Goal: Transaction & Acquisition: Purchase product/service

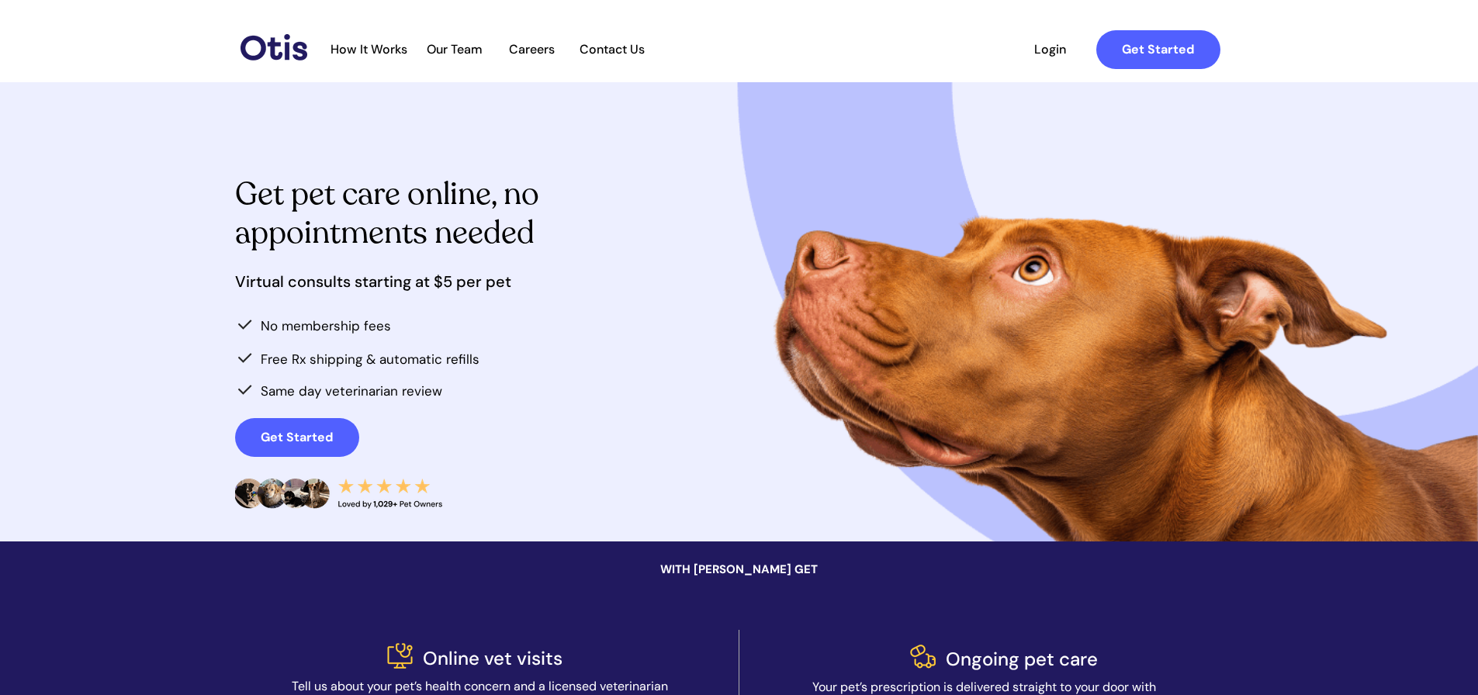
click at [1056, 57] on span "Login" at bounding box center [1050, 49] width 71 height 15
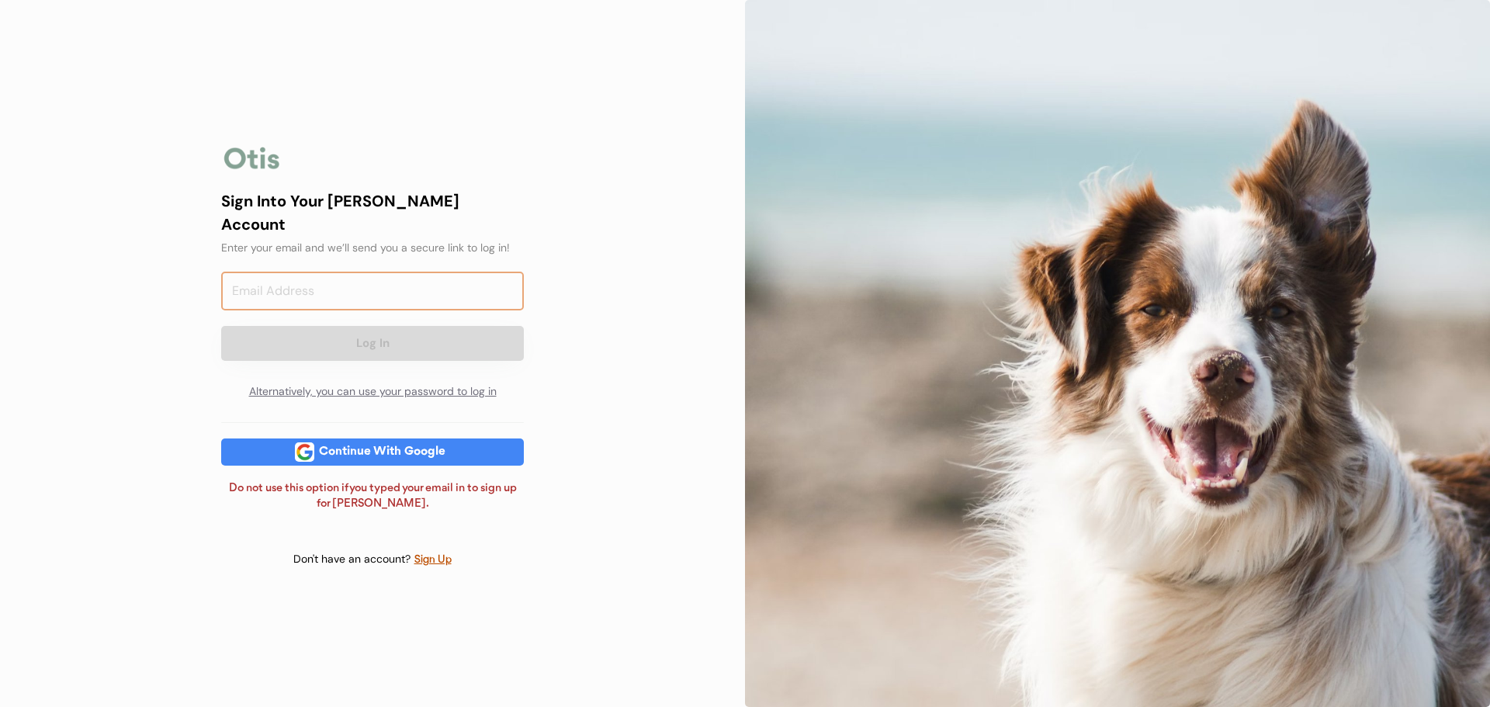
click at [372, 295] on input "email" at bounding box center [372, 291] width 303 height 39
type input "[EMAIL_ADDRESS][DOMAIN_NAME]"
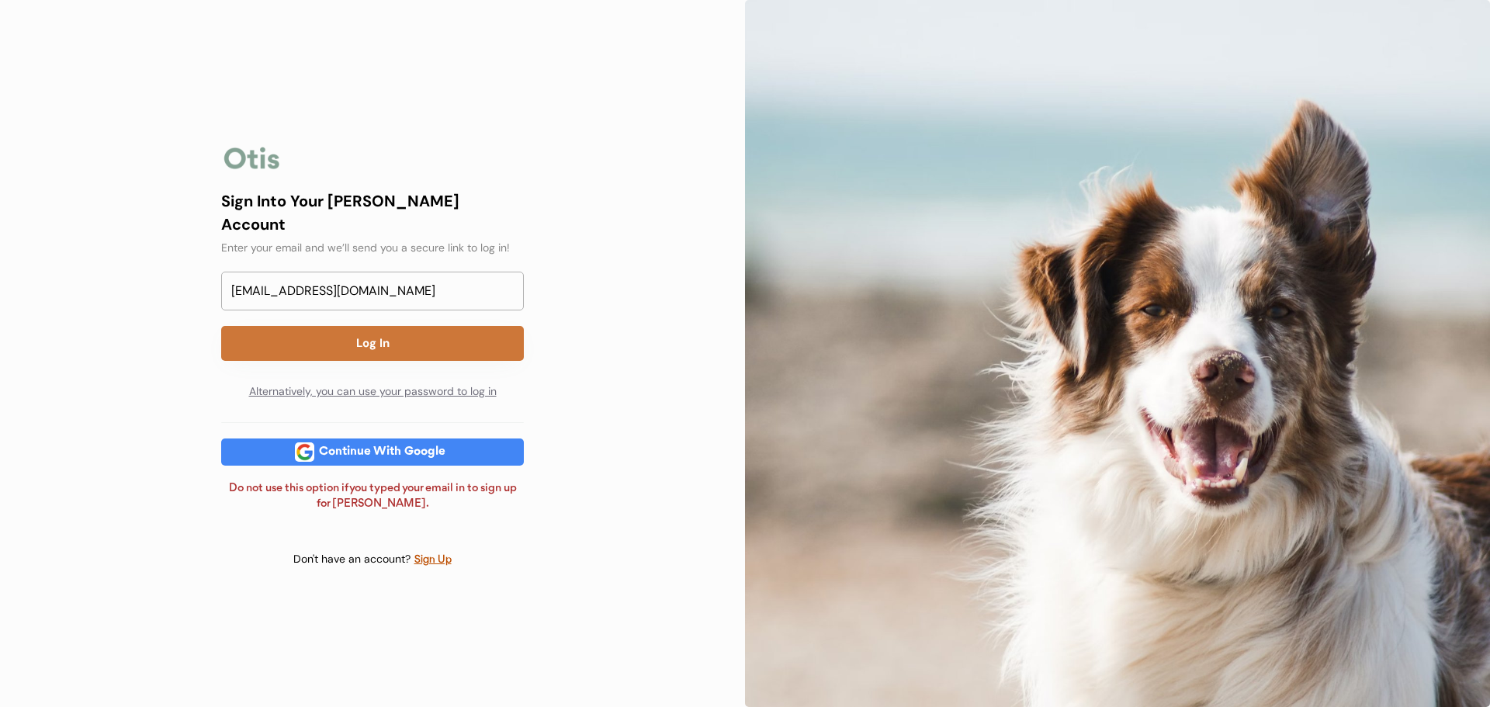
click at [379, 341] on button "Log In" at bounding box center [372, 343] width 303 height 35
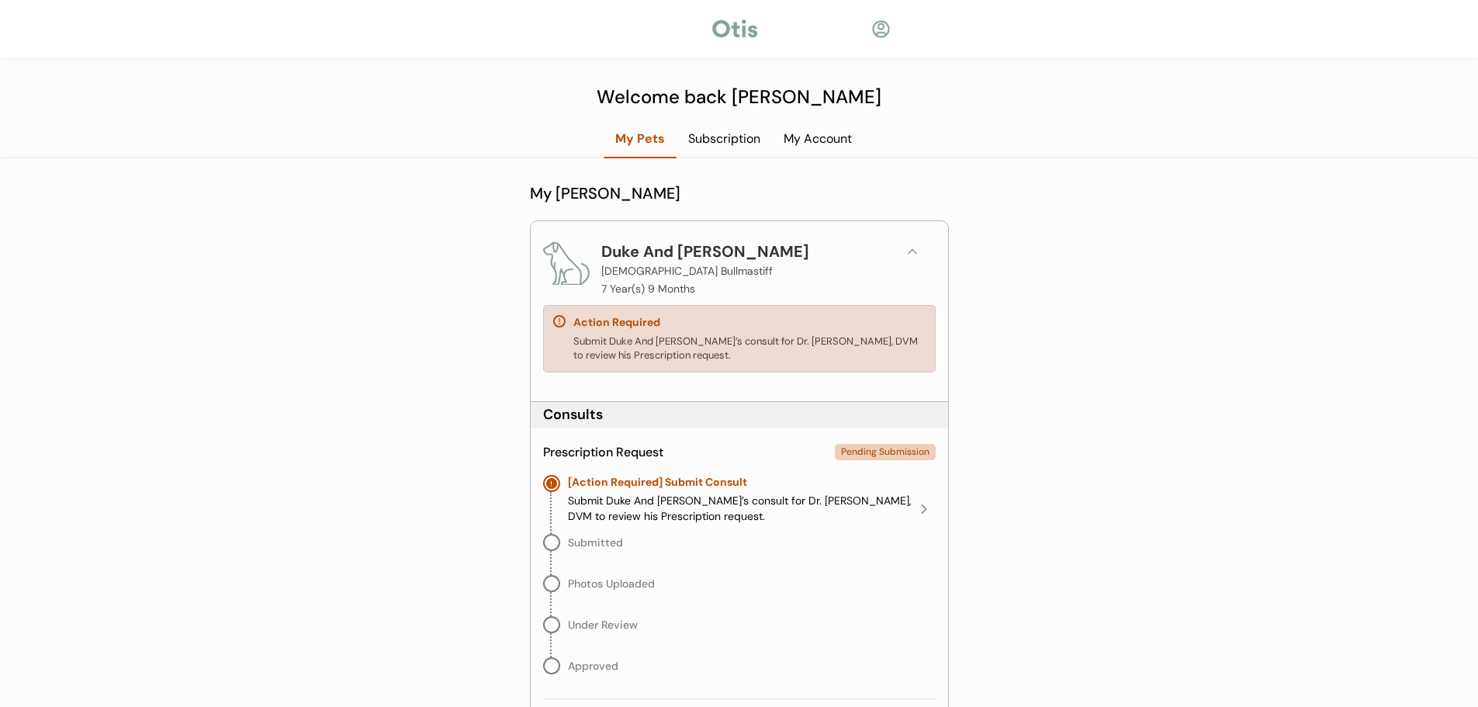
click at [828, 143] on div "My Account" at bounding box center [818, 138] width 92 height 17
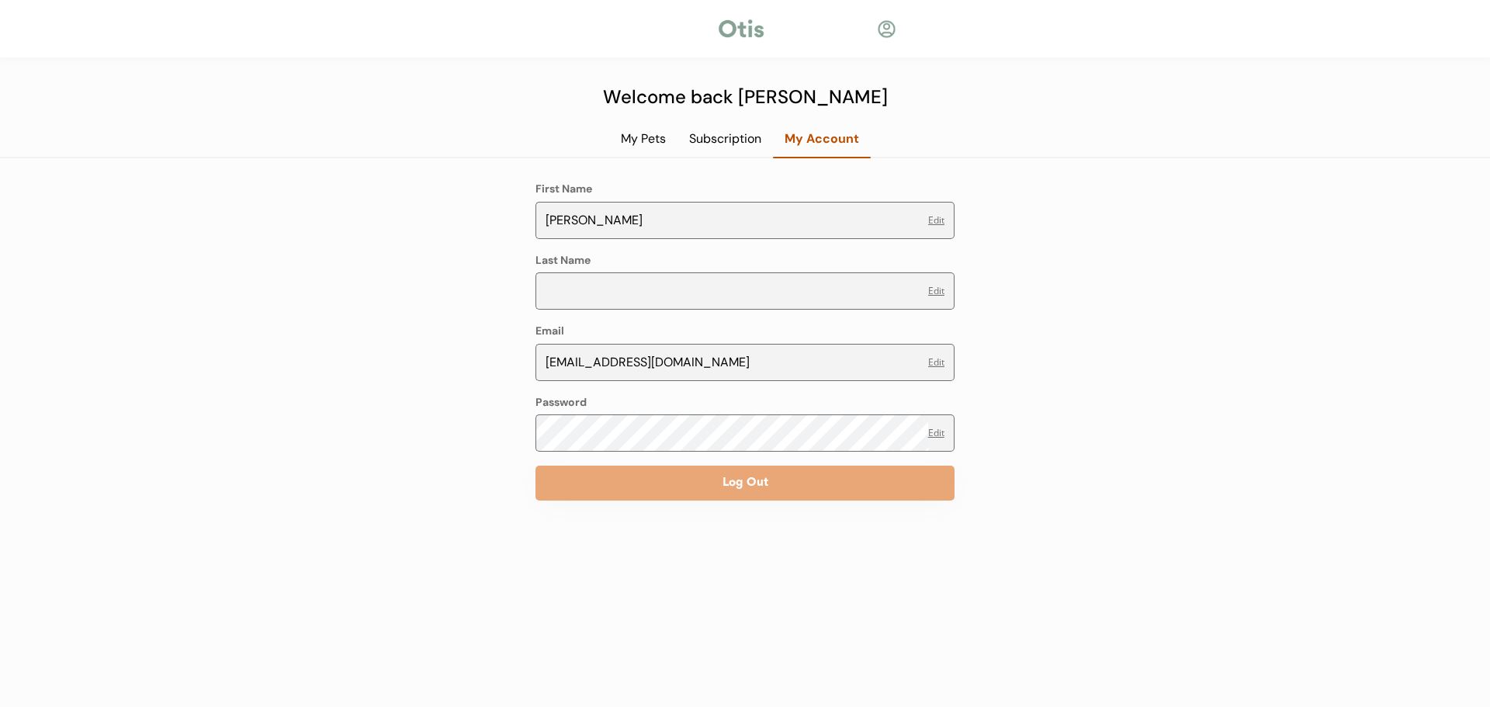
click at [714, 131] on div "Subscription" at bounding box center [724, 138] width 95 height 17
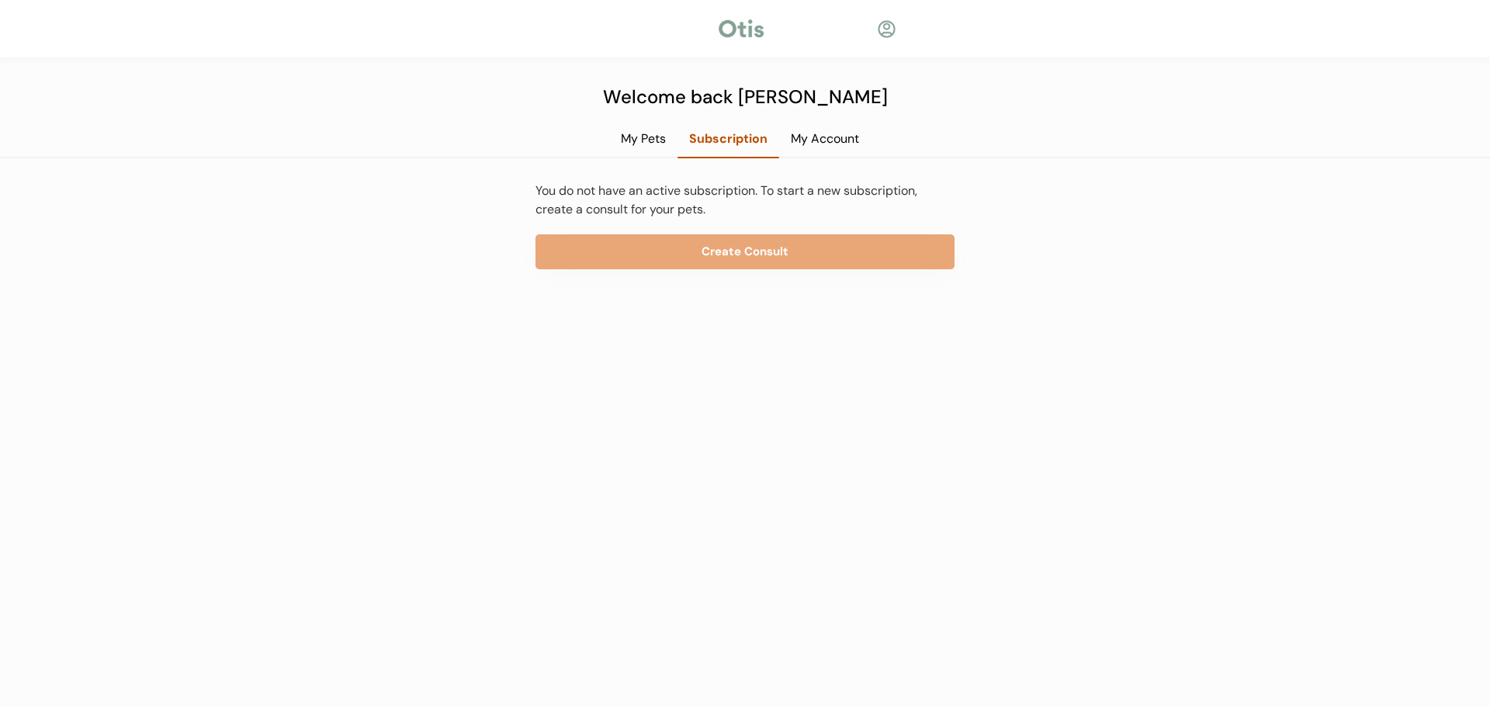
click at [631, 139] on div "My Pets" at bounding box center [643, 138] width 68 height 17
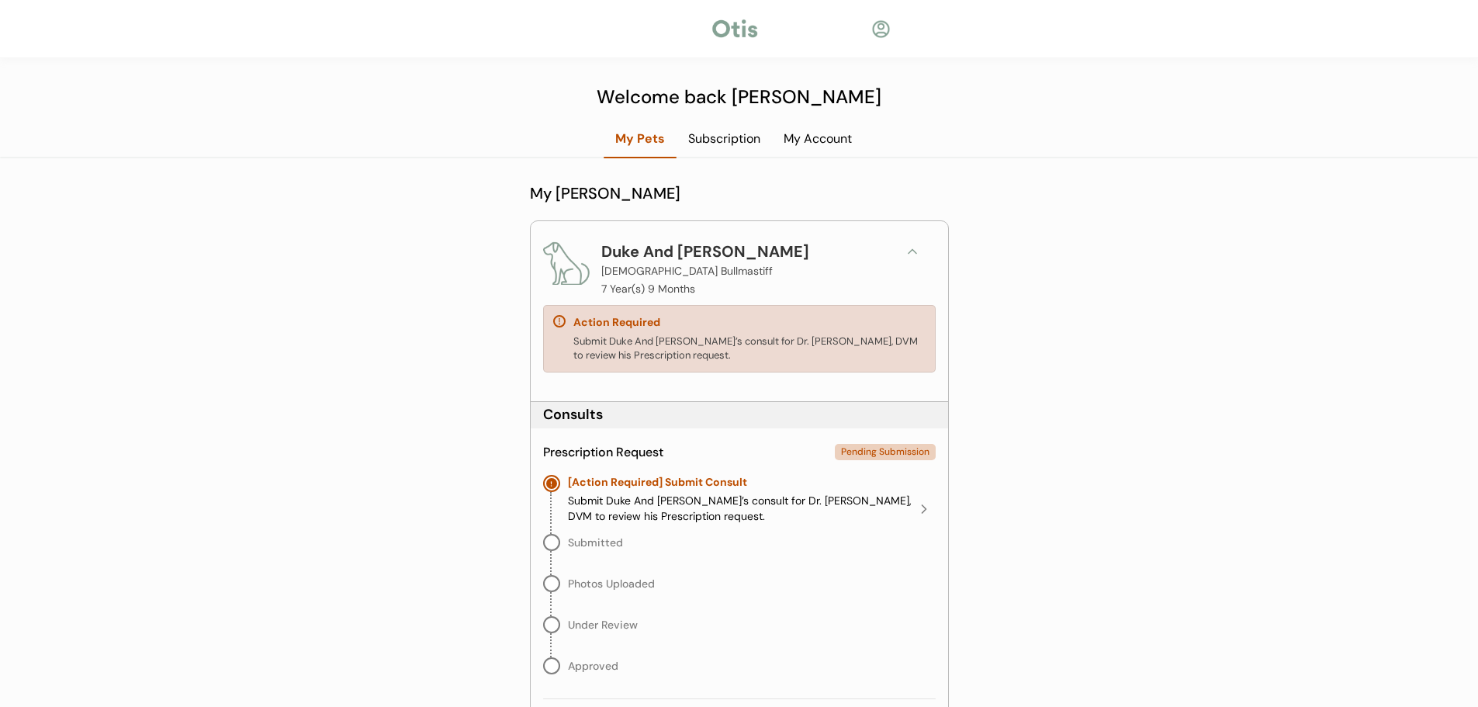
click at [916, 251] on icon at bounding box center [913, 252] width 16 height 16
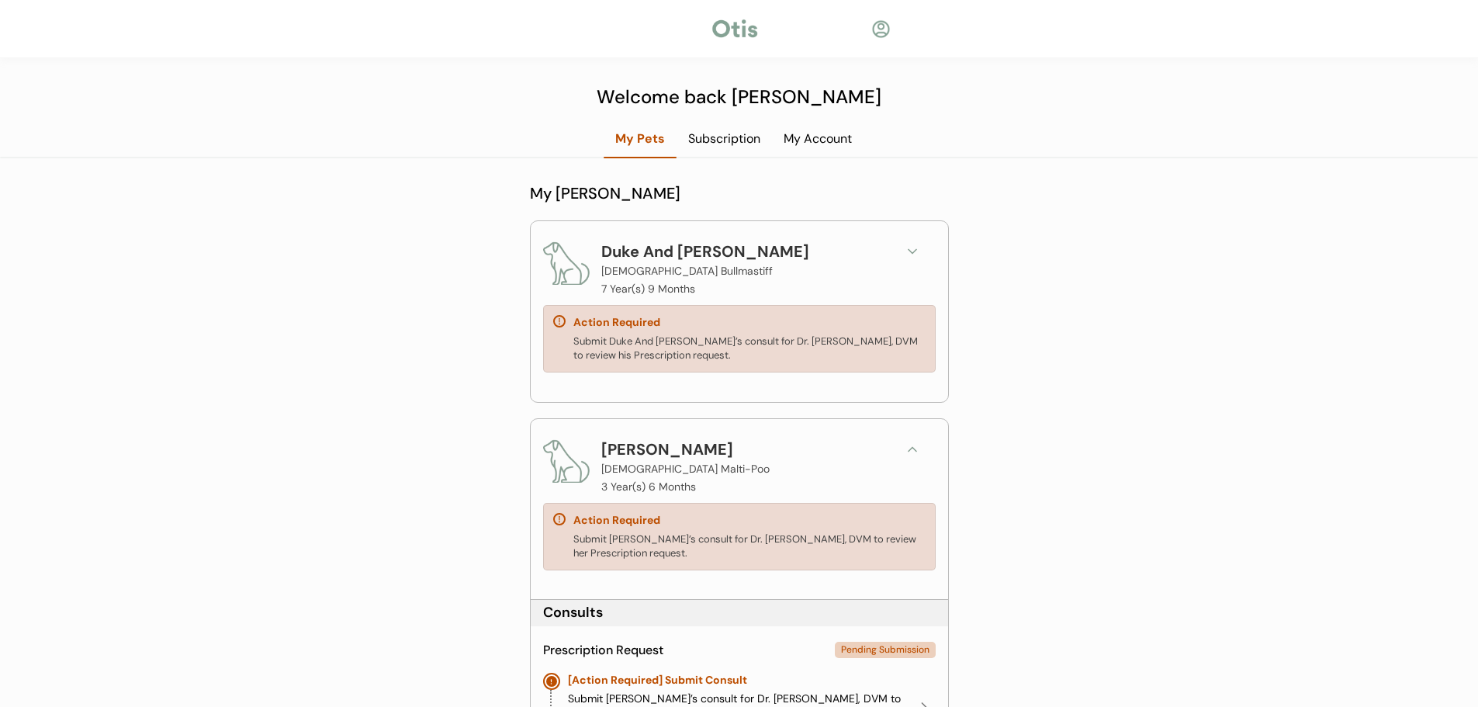
click at [913, 453] on icon at bounding box center [913, 449] width 16 height 16
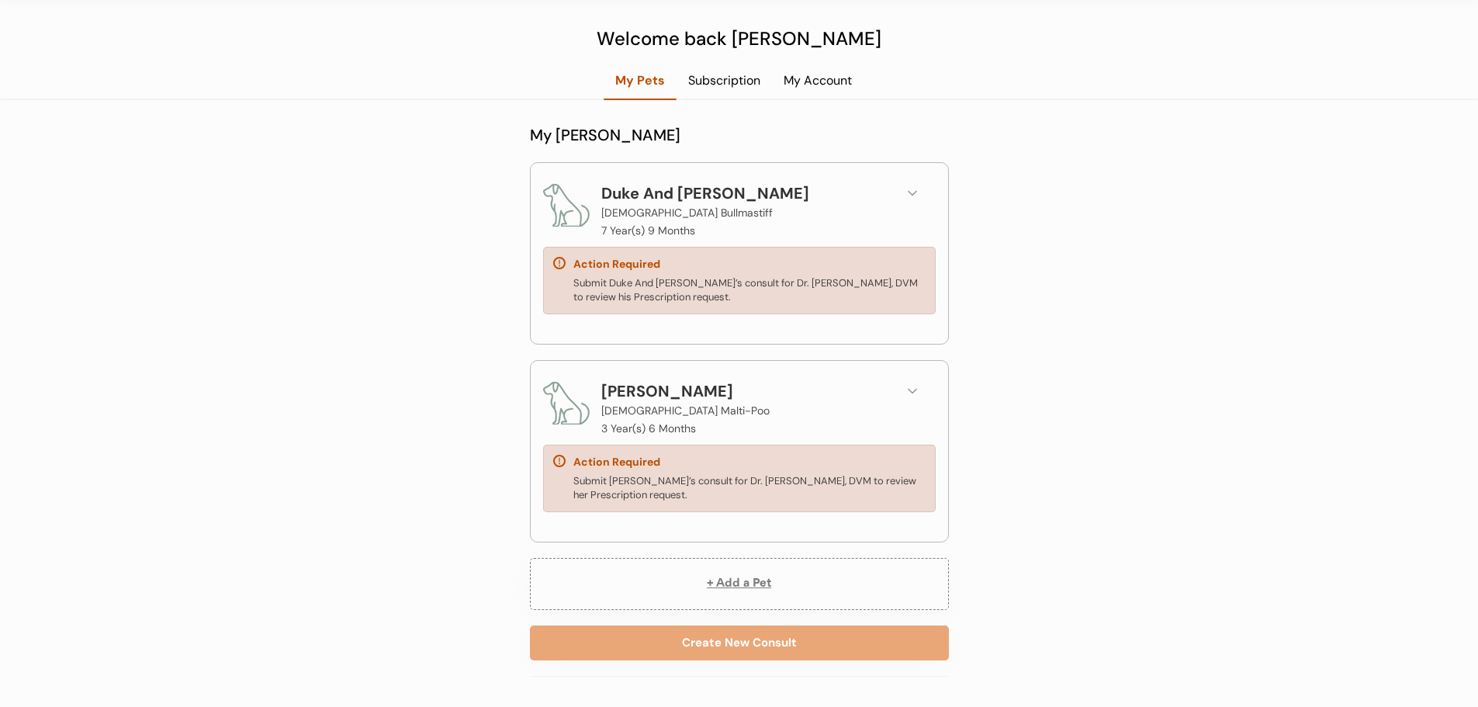
scroll to position [60, 0]
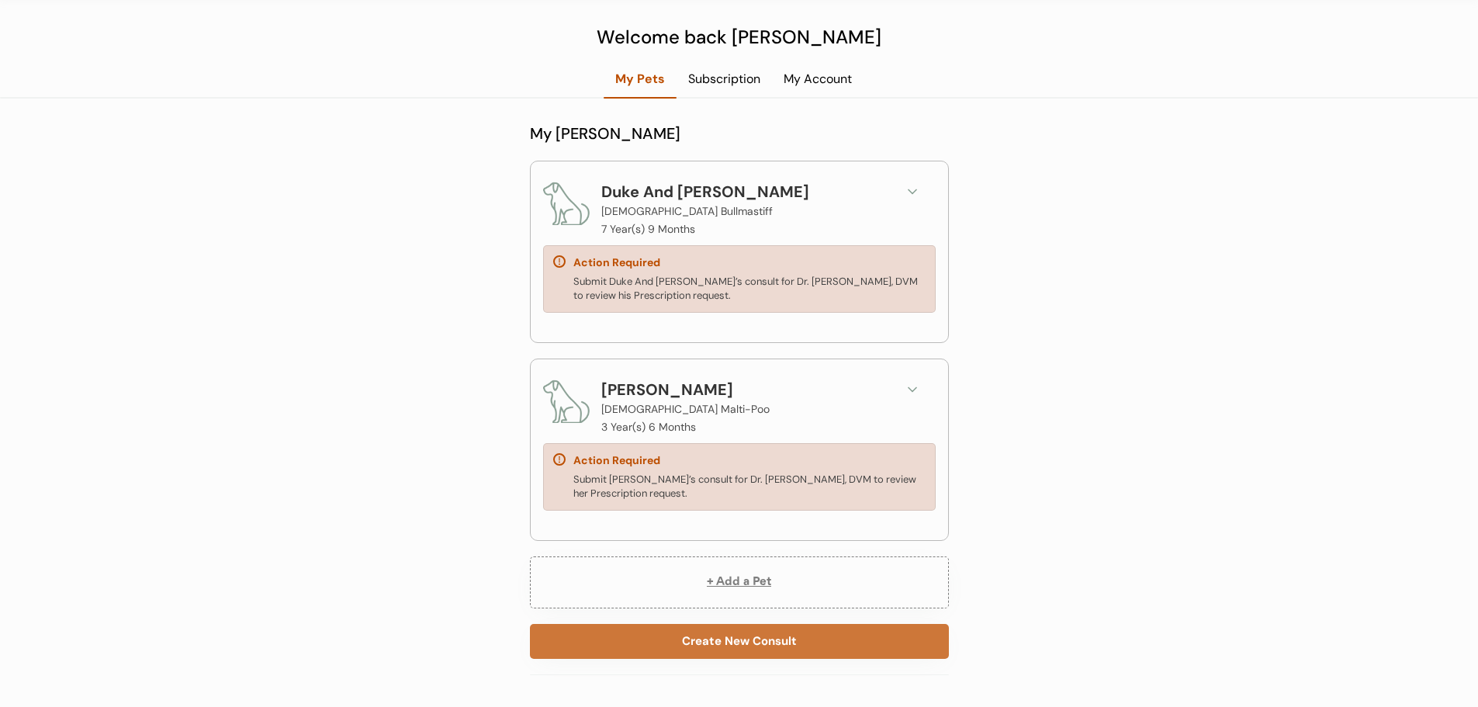
click at [706, 653] on button "Create New Consult" at bounding box center [739, 641] width 419 height 35
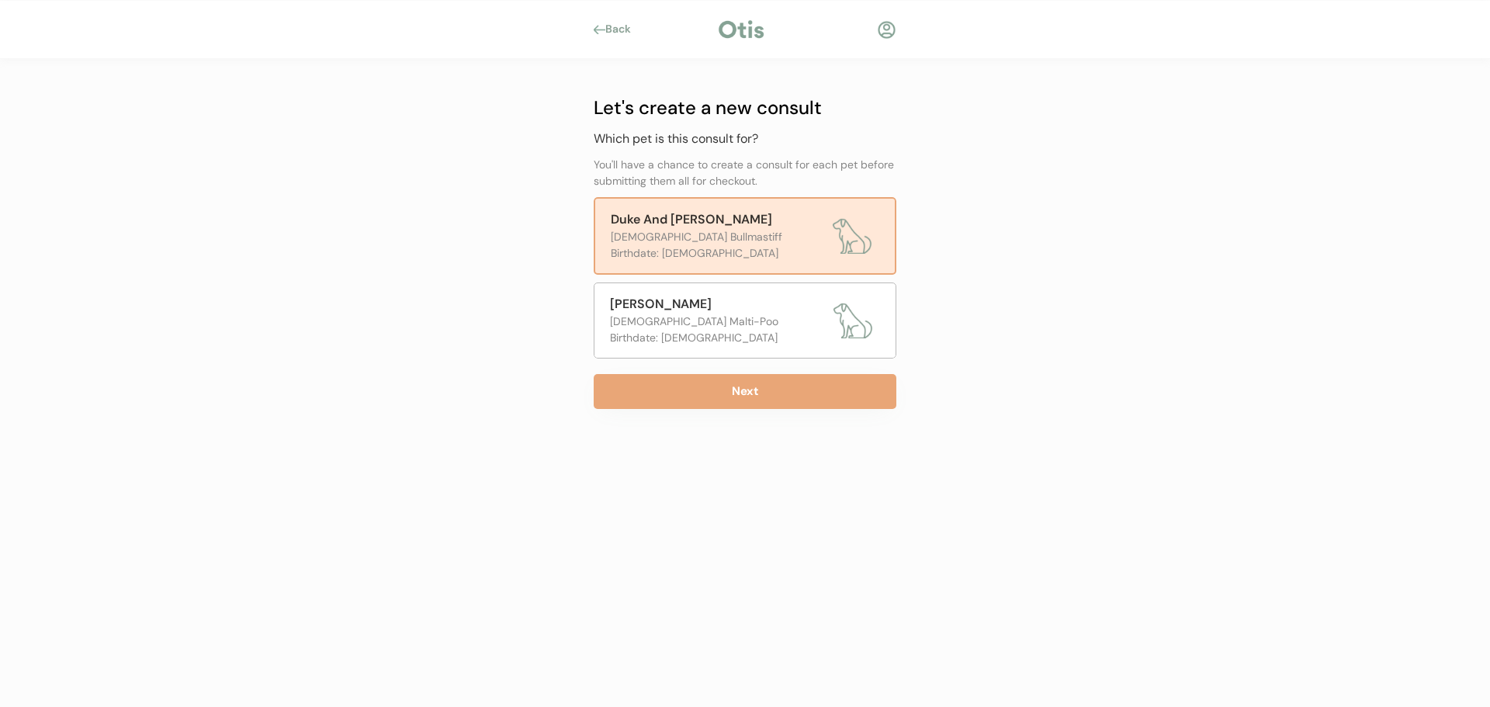
click at [730, 228] on div "Duke And [PERSON_NAME]" at bounding box center [718, 219] width 214 height 19
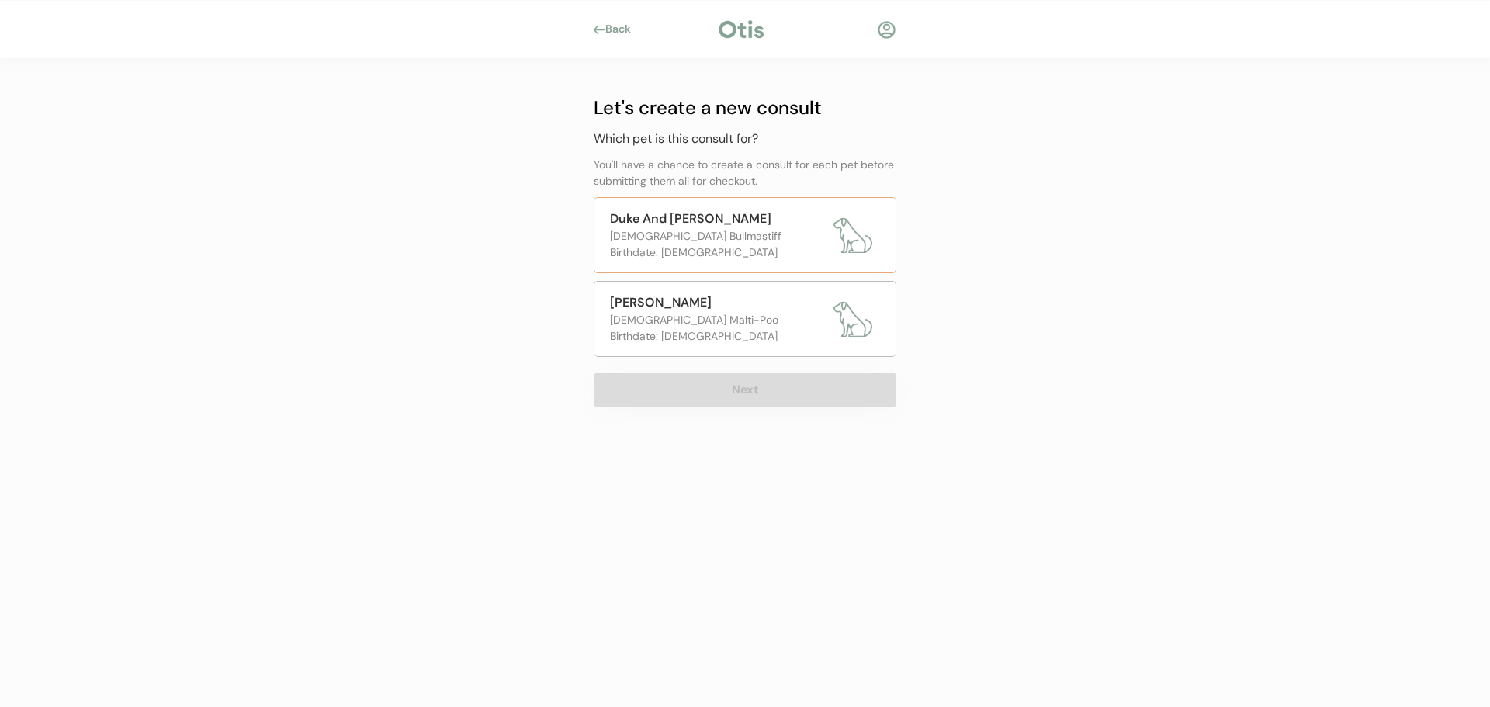
click at [668, 261] on div "Duke And Penny Male Bullmastiff Birthdate: November 2017" at bounding box center [745, 235] width 303 height 76
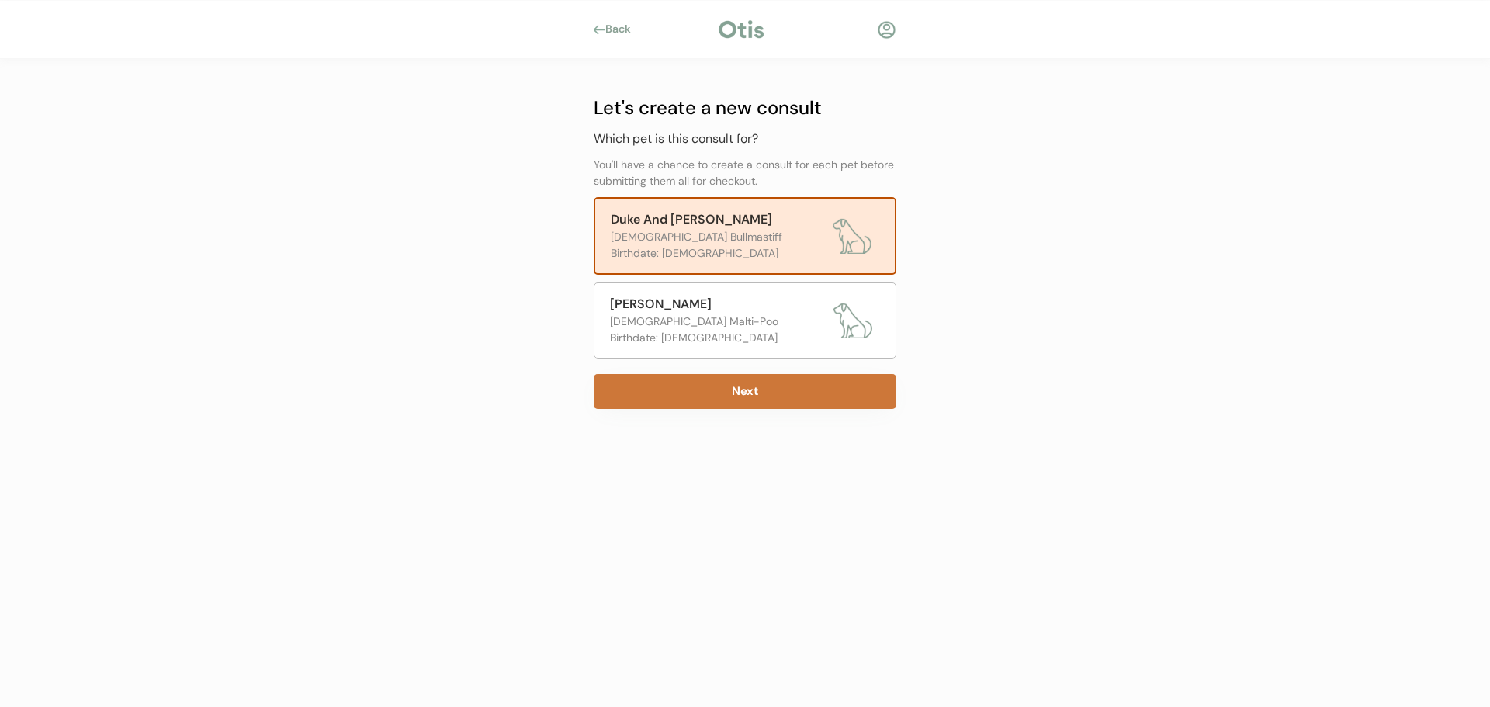
click at [735, 398] on button "Next" at bounding box center [745, 391] width 303 height 35
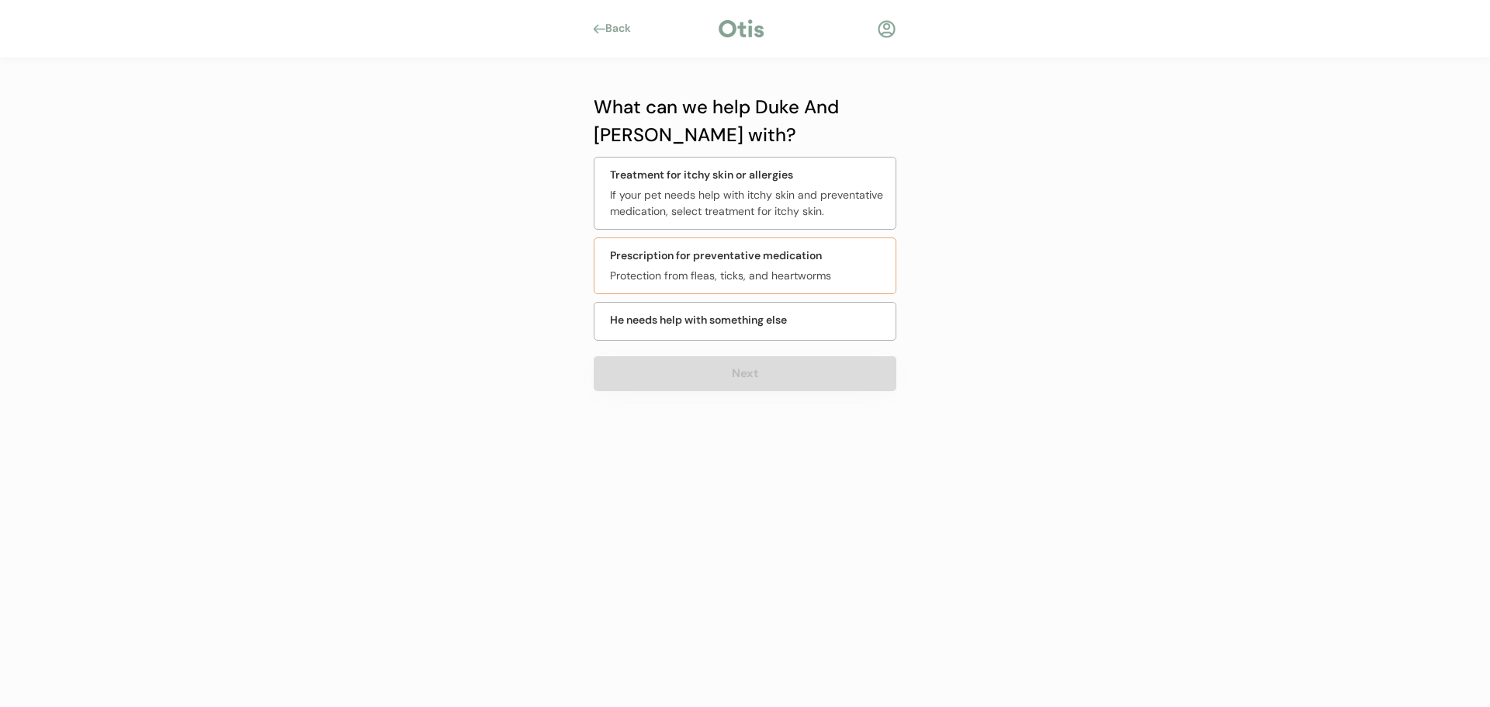
click at [688, 267] on div "Prescription for preventative medication Protection from fleas, ticks, and hear…" at bounding box center [745, 265] width 303 height 57
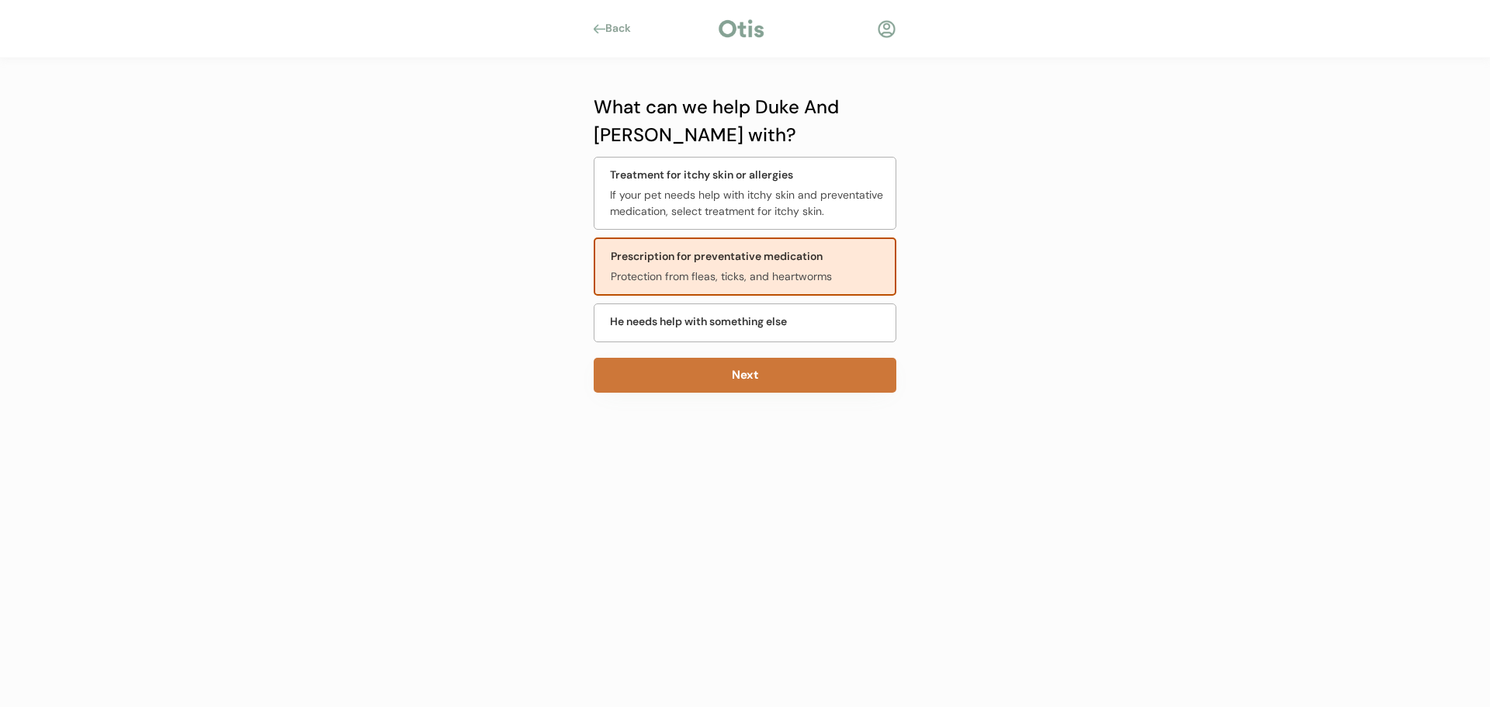
click at [707, 366] on button "Next" at bounding box center [745, 375] width 303 height 35
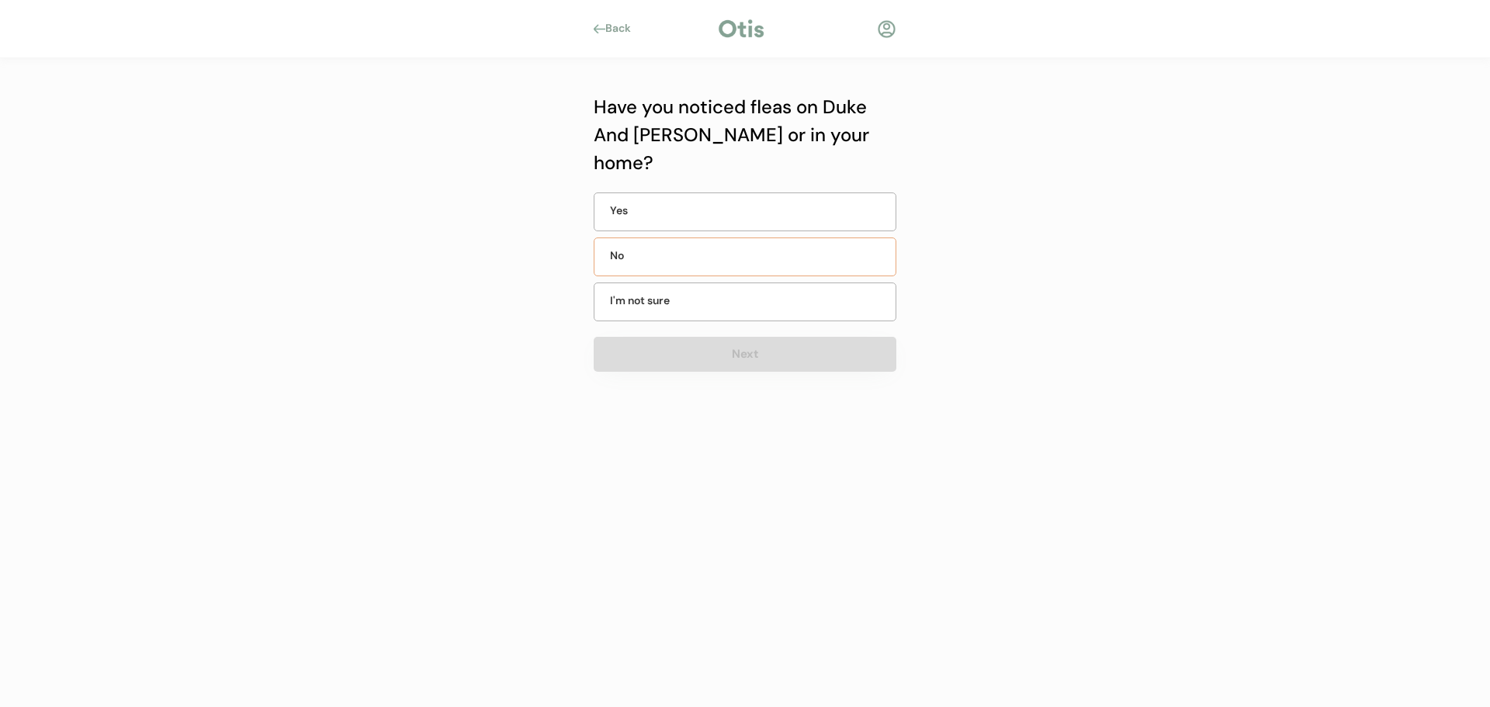
click at [671, 237] on div "No" at bounding box center [745, 256] width 303 height 39
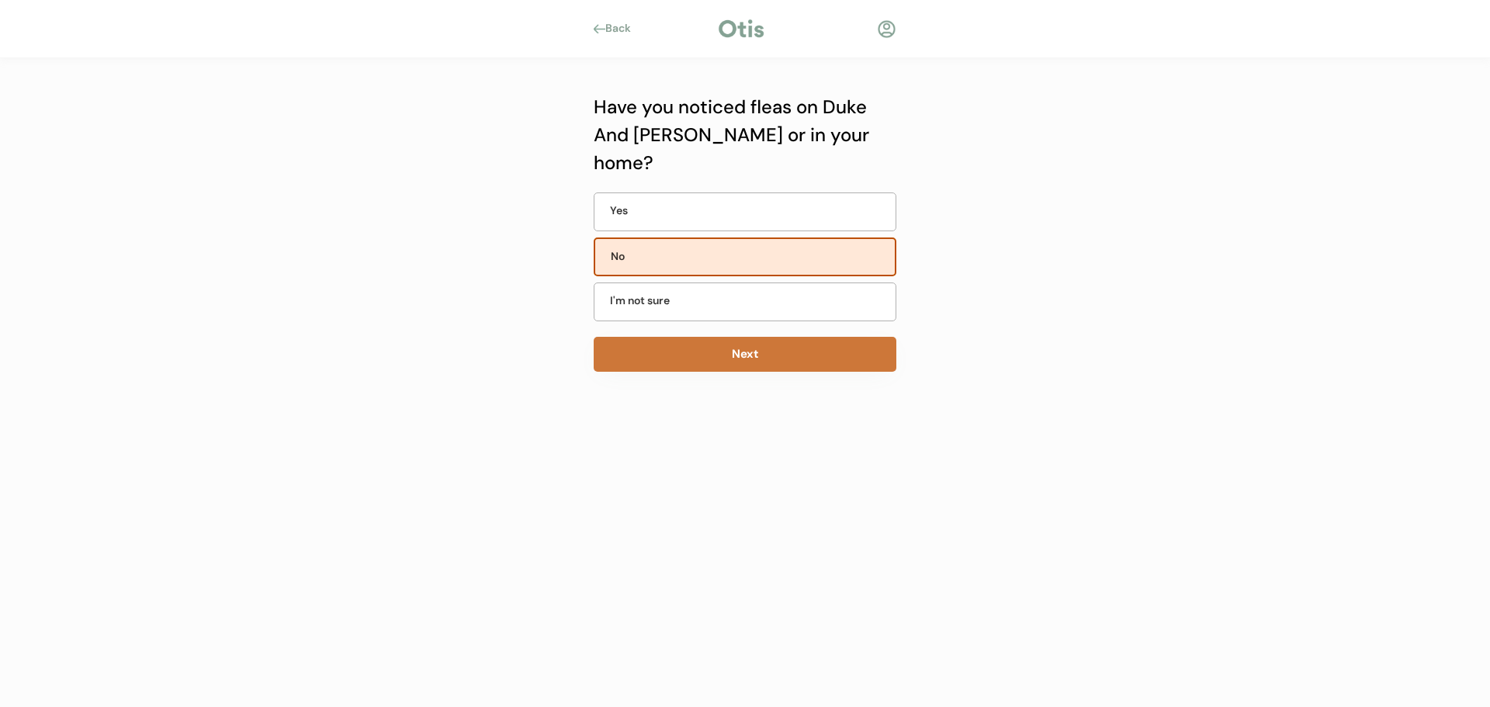
click at [684, 337] on button "Next" at bounding box center [745, 354] width 303 height 35
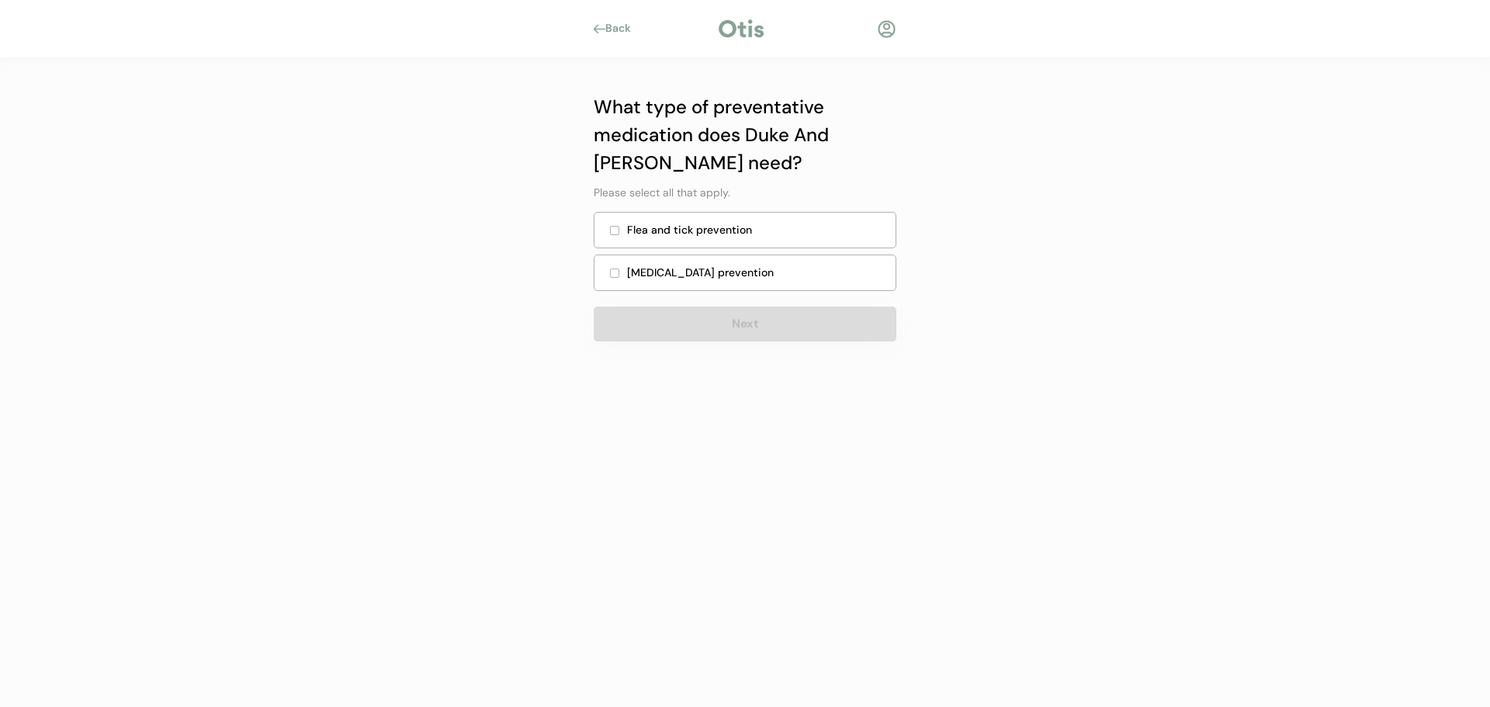
click at [673, 247] on div "Flea and tick prevention" at bounding box center [745, 230] width 303 height 36
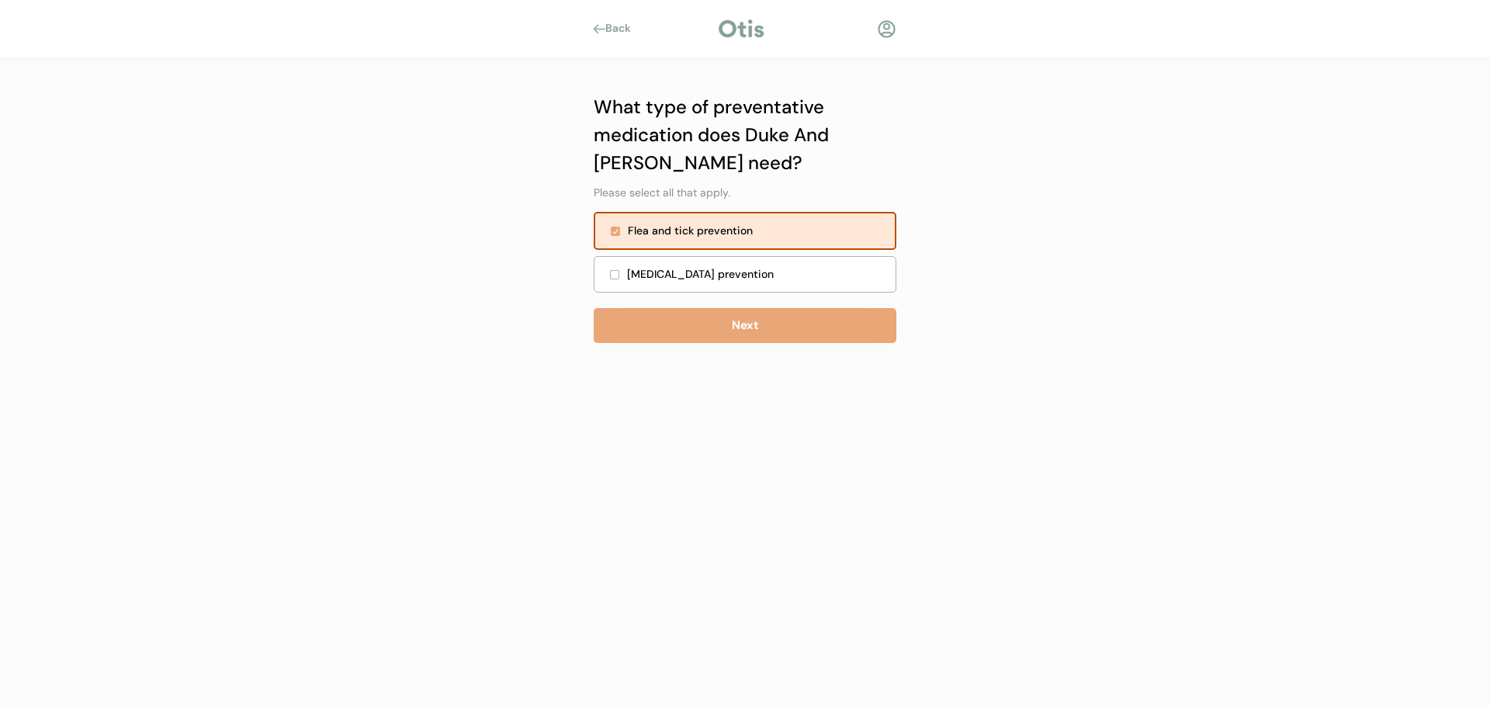
click at [669, 275] on div "Heartworm prevention" at bounding box center [756, 274] width 259 height 16
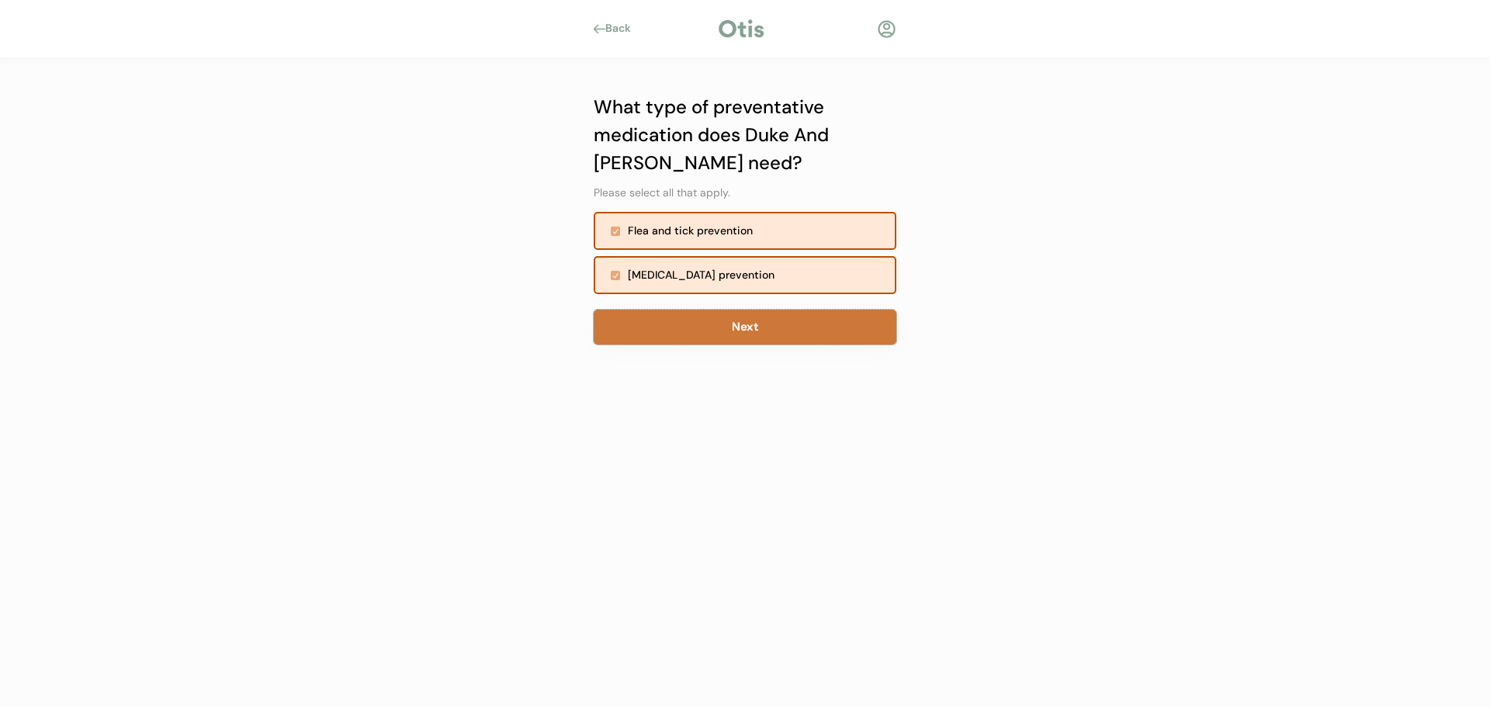
click at [693, 320] on button "Next" at bounding box center [745, 327] width 303 height 35
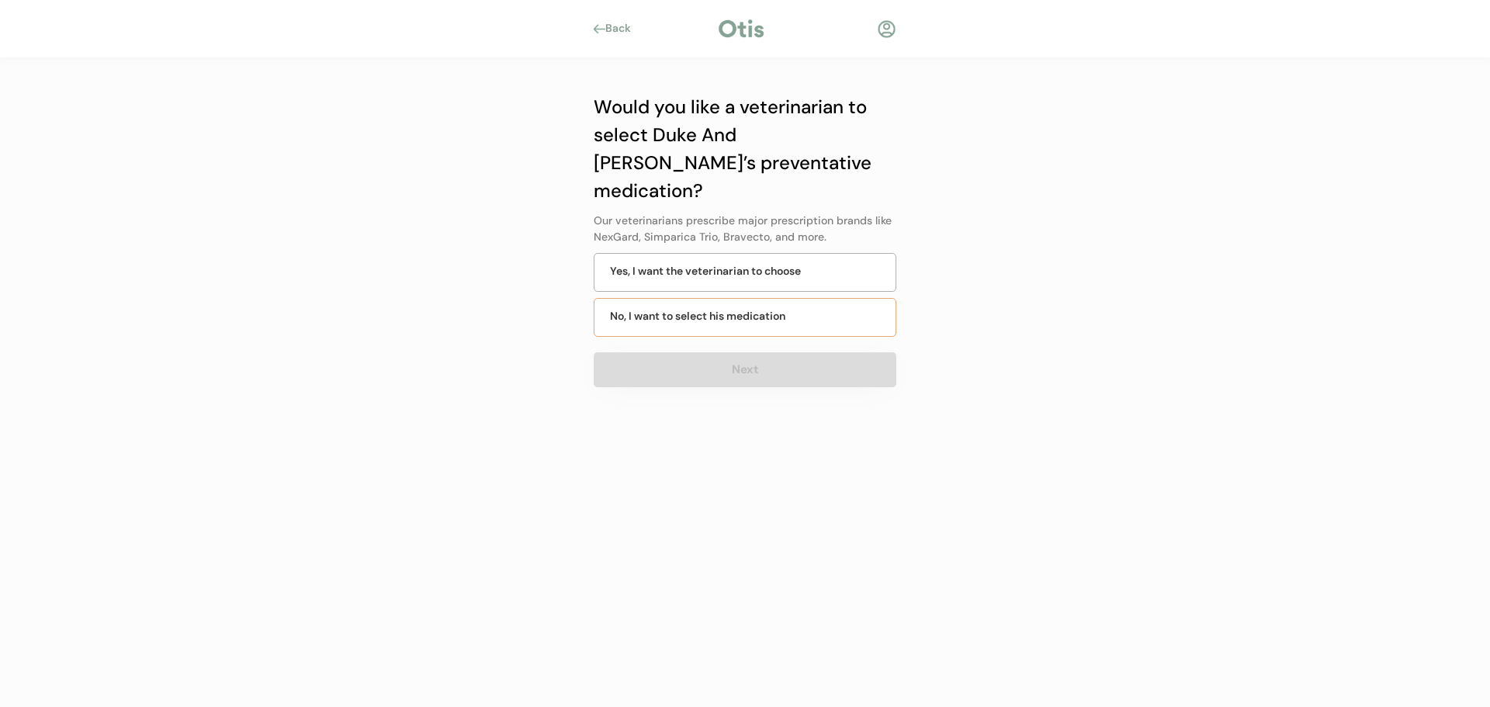
click at [719, 299] on div "No, I want to select his medication" at bounding box center [745, 317] width 303 height 39
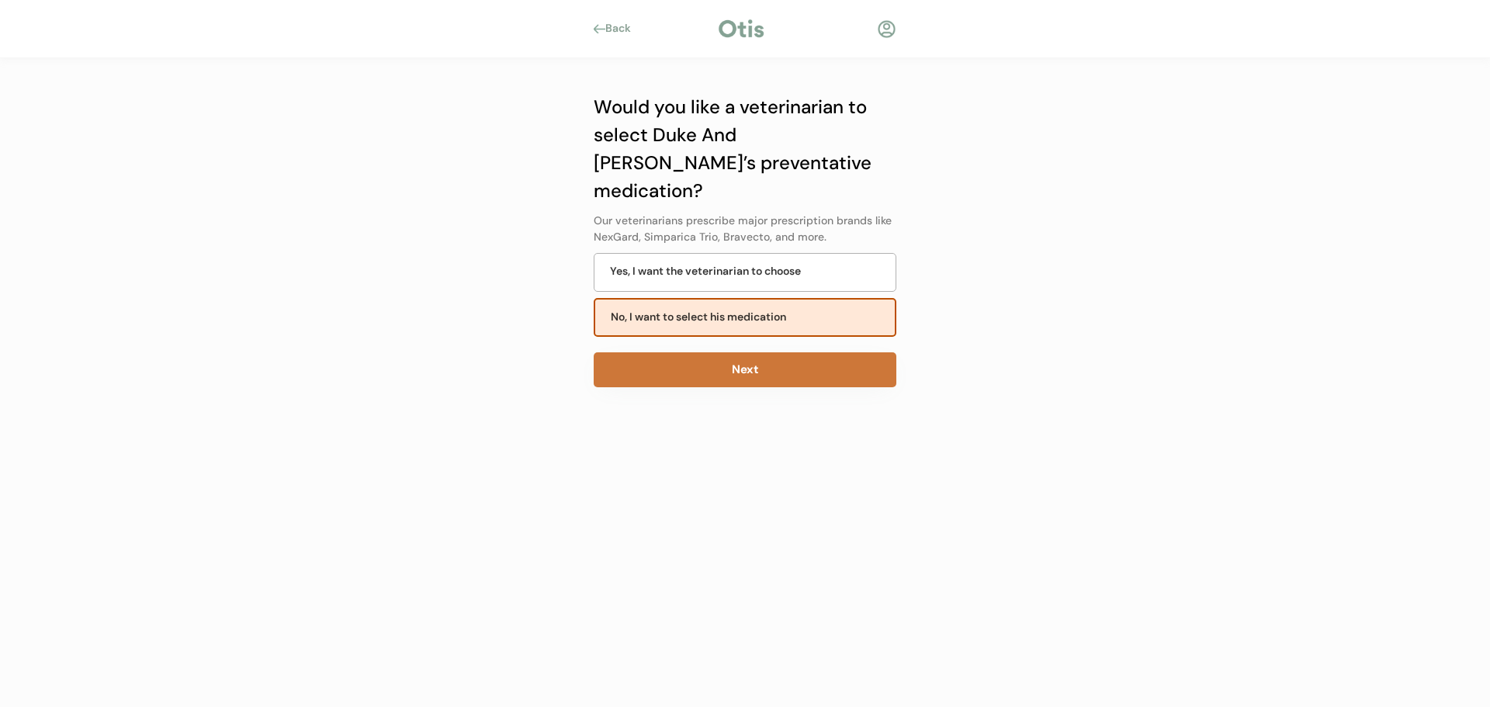
click at [719, 352] on button "Next" at bounding box center [745, 369] width 303 height 35
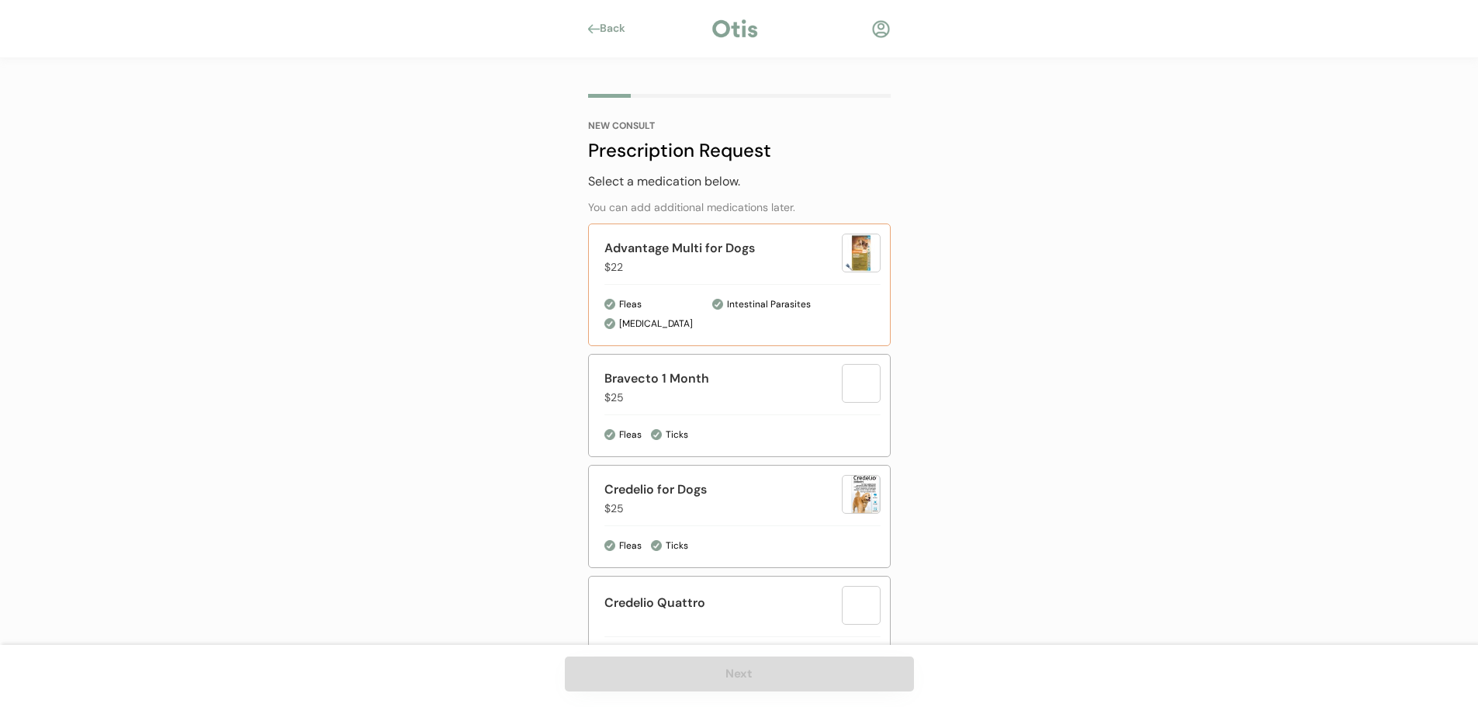
click at [815, 267] on div "Advantage Multi for Dogs $22" at bounding box center [722, 257] width 237 height 36
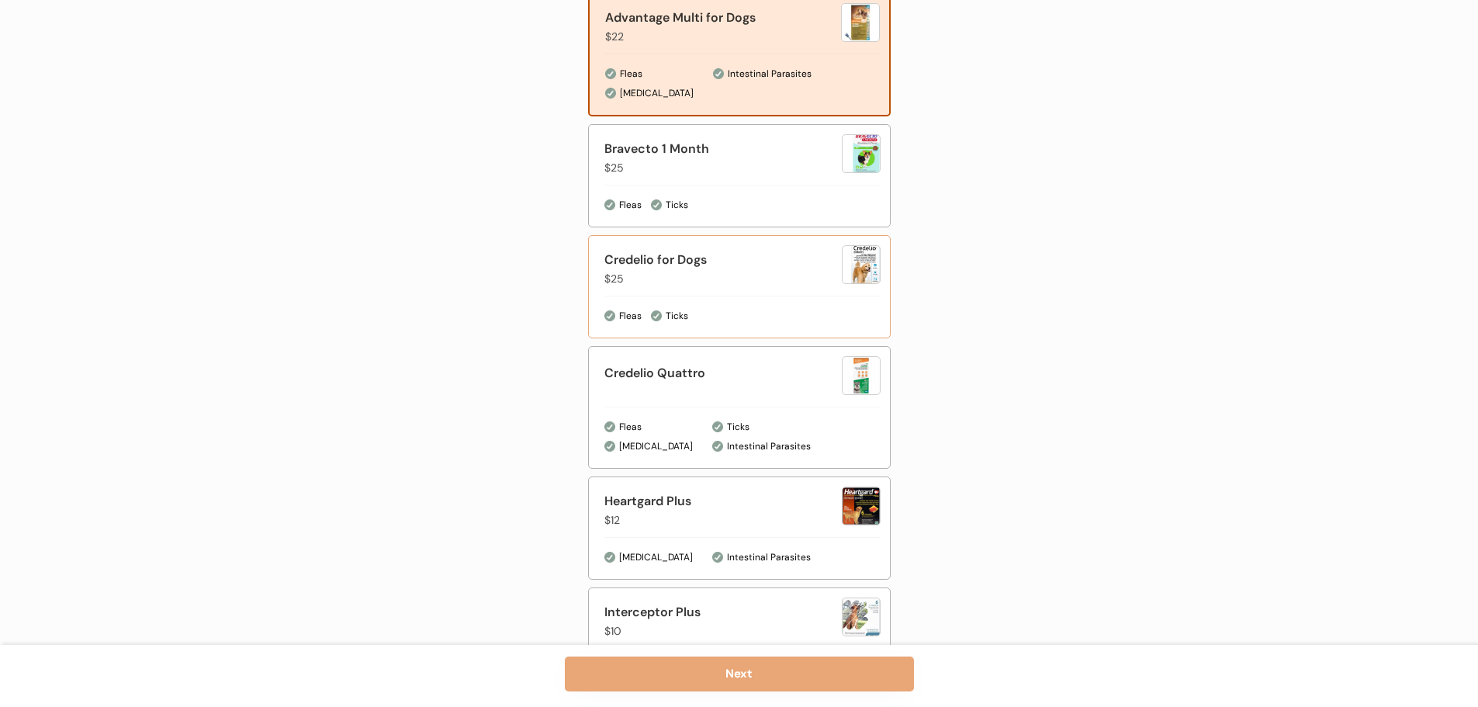
scroll to position [233, 0]
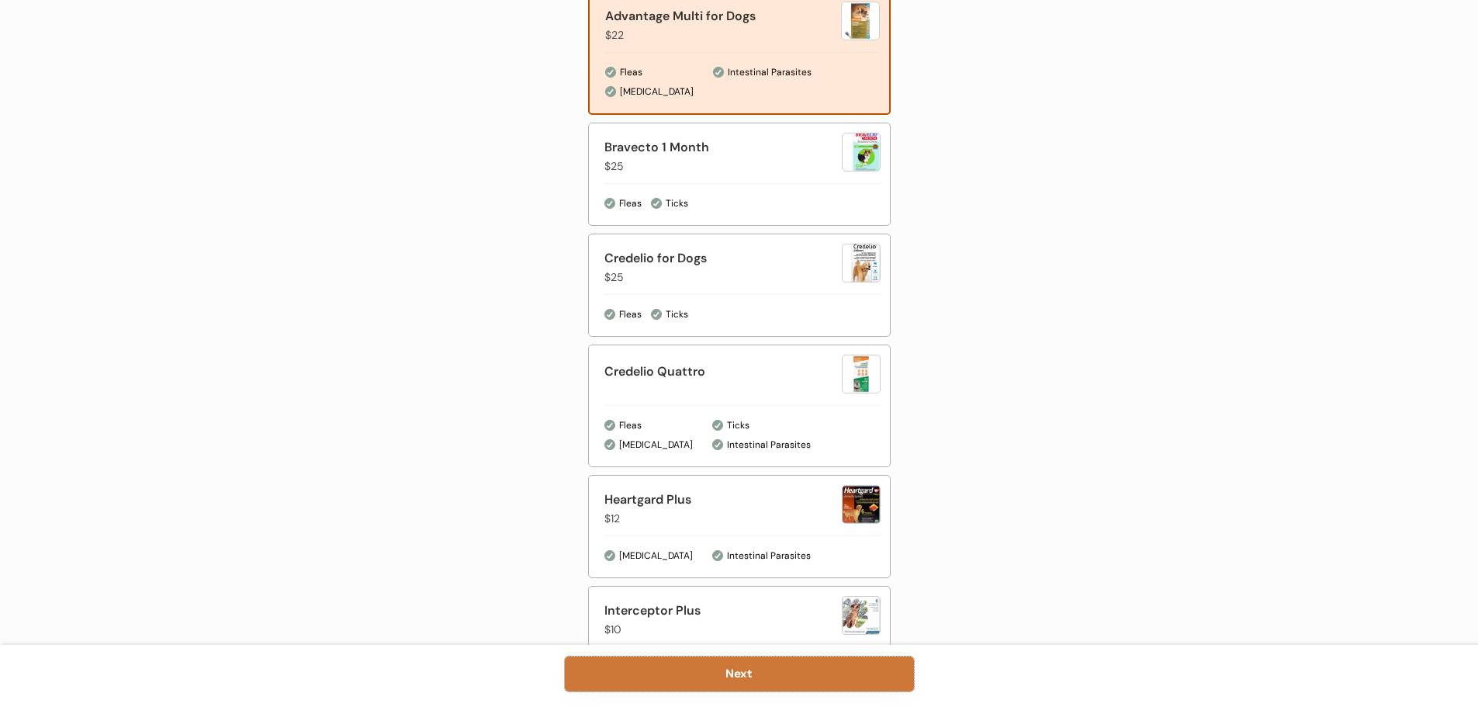
click at [697, 670] on button "Next" at bounding box center [739, 673] width 349 height 35
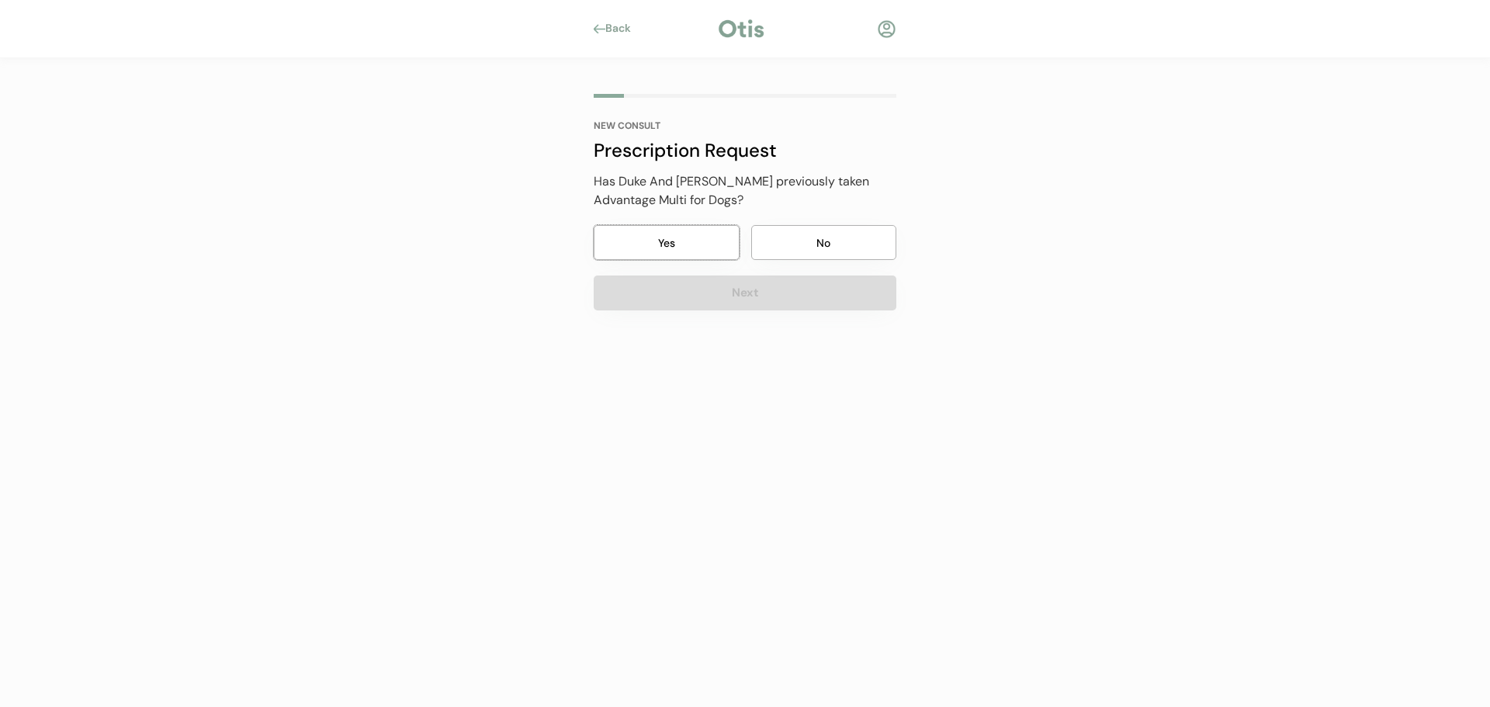
click at [696, 247] on button "Yes" at bounding box center [667, 242] width 146 height 35
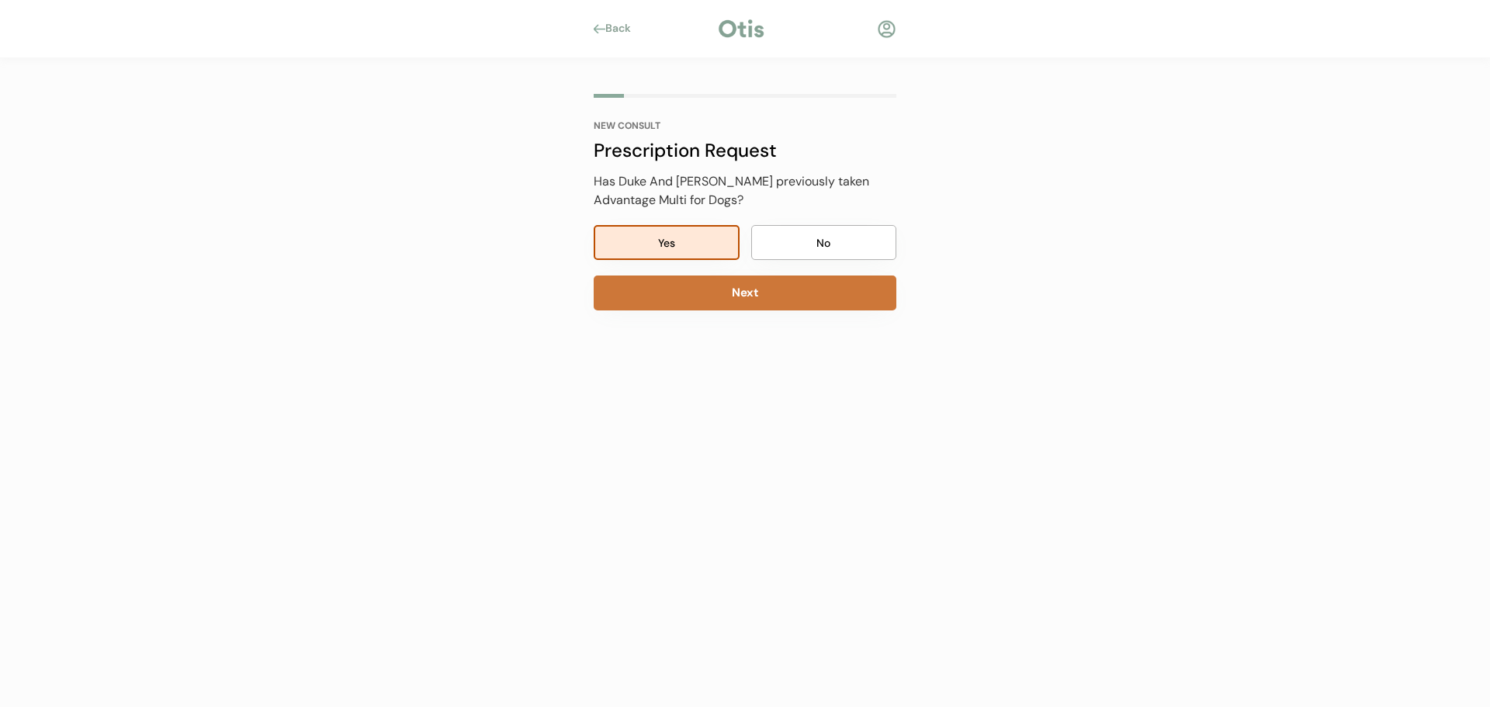
click at [701, 293] on button "Next" at bounding box center [745, 292] width 303 height 35
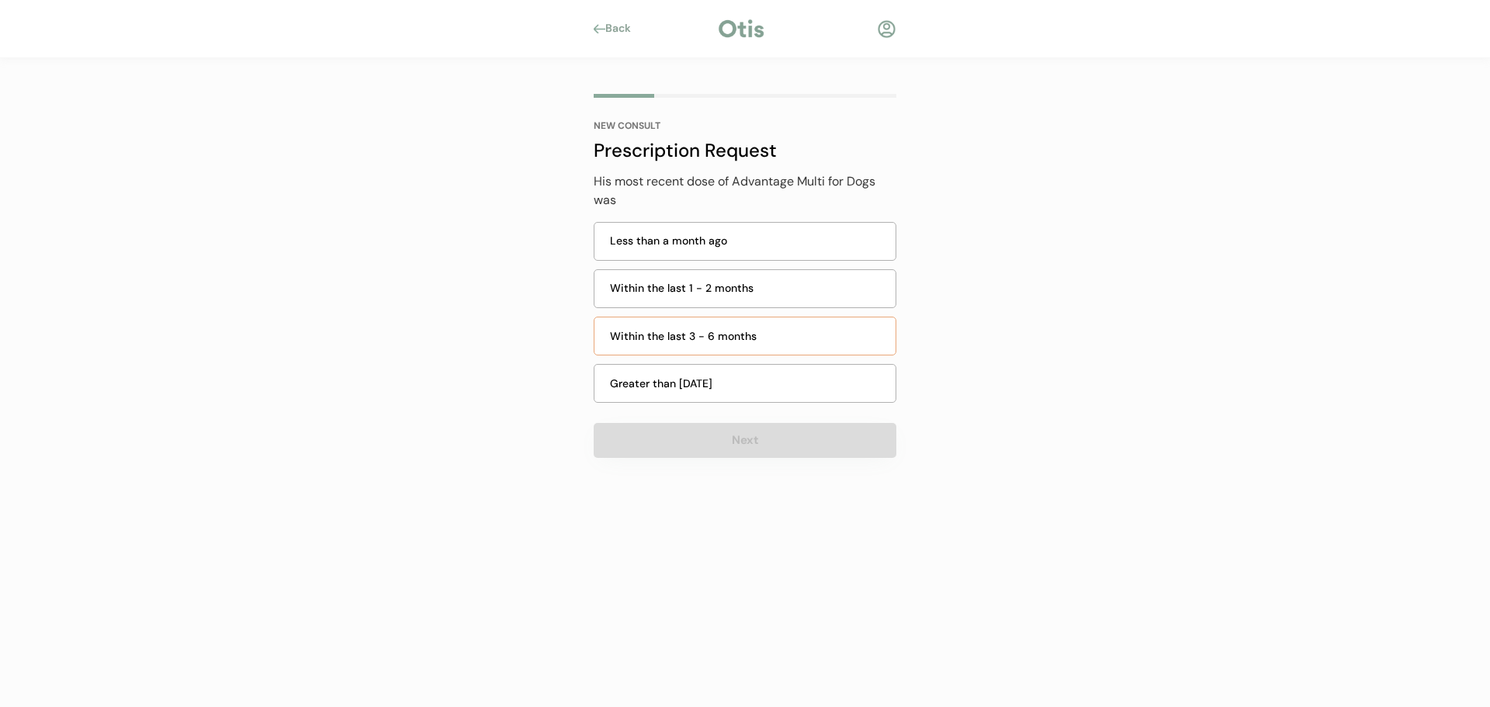
click at [692, 326] on div "Within the last 3 - 6 months" at bounding box center [745, 336] width 303 height 39
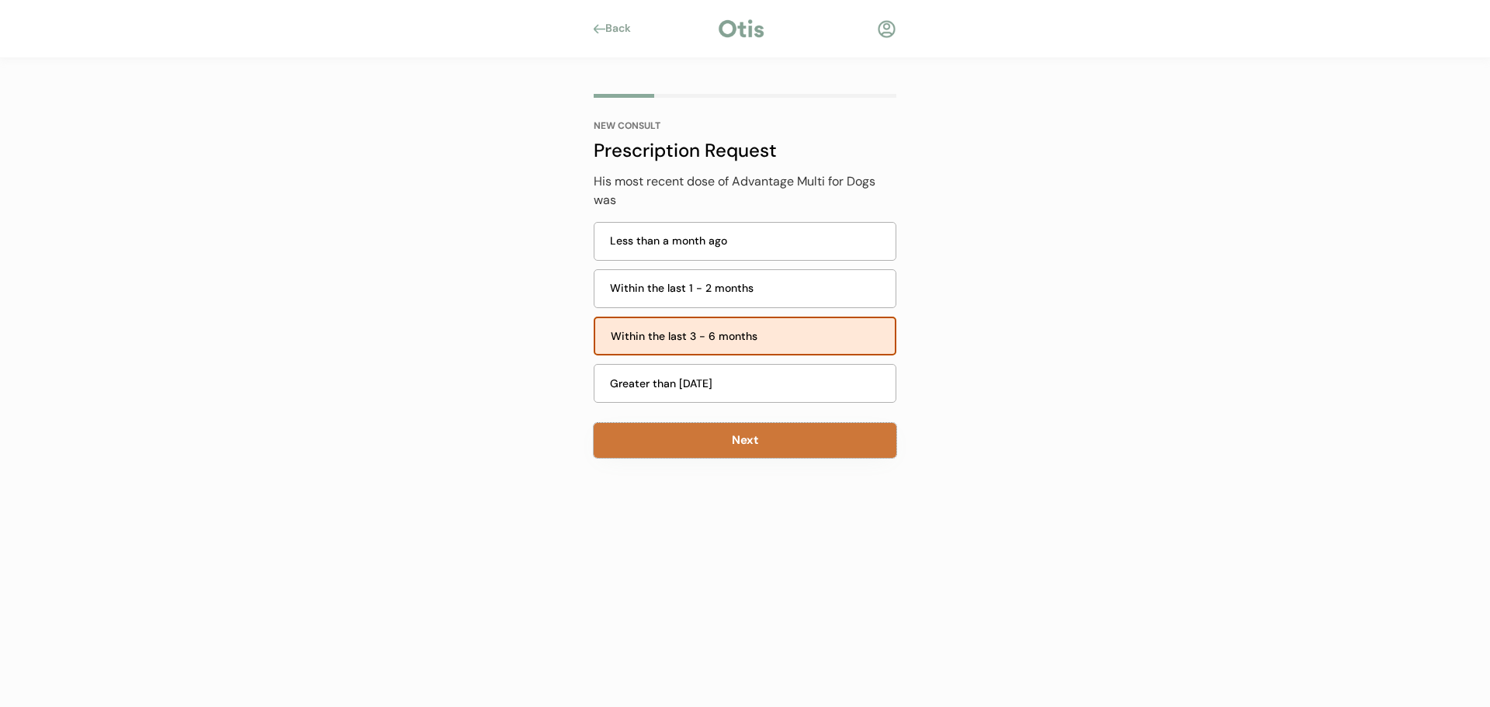
click at [737, 443] on button "Next" at bounding box center [745, 440] width 303 height 35
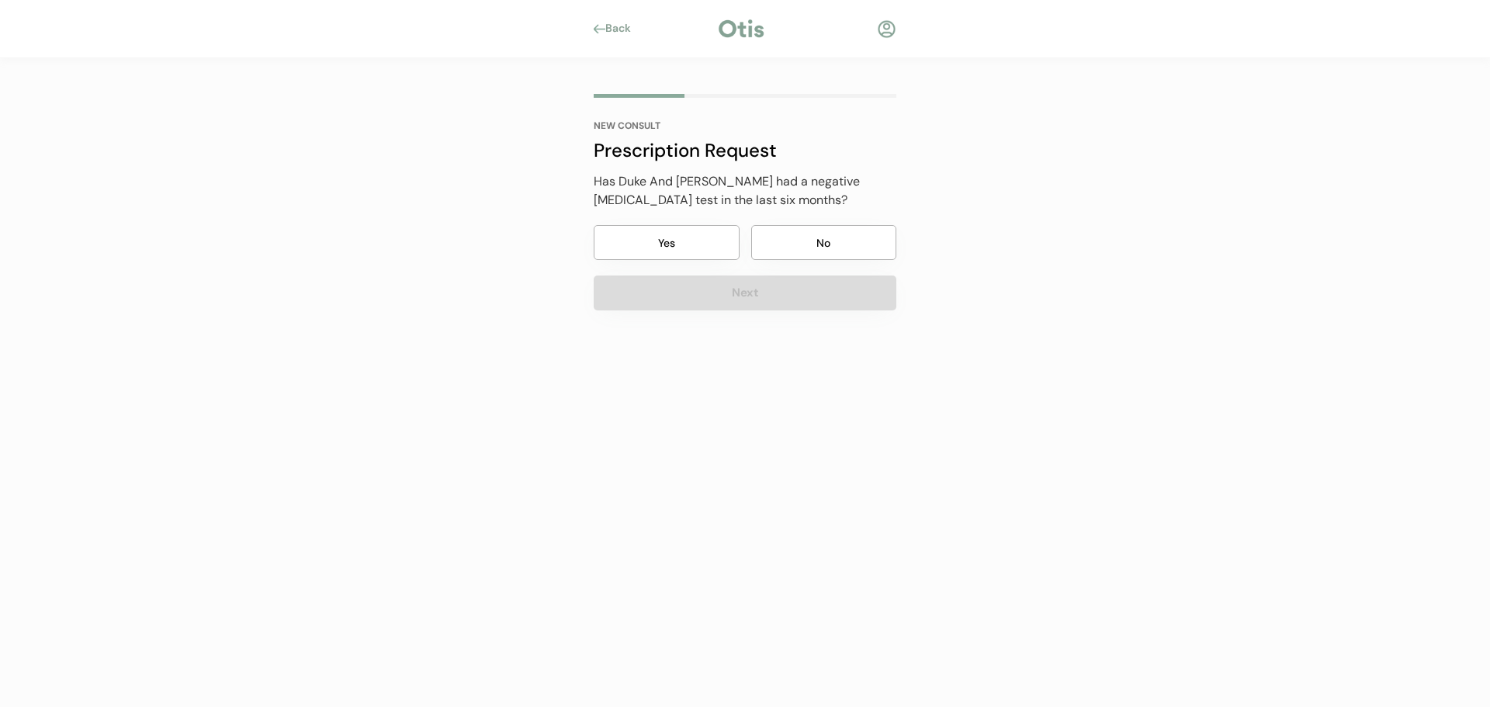
click at [677, 234] on button "Yes" at bounding box center [667, 242] width 146 height 35
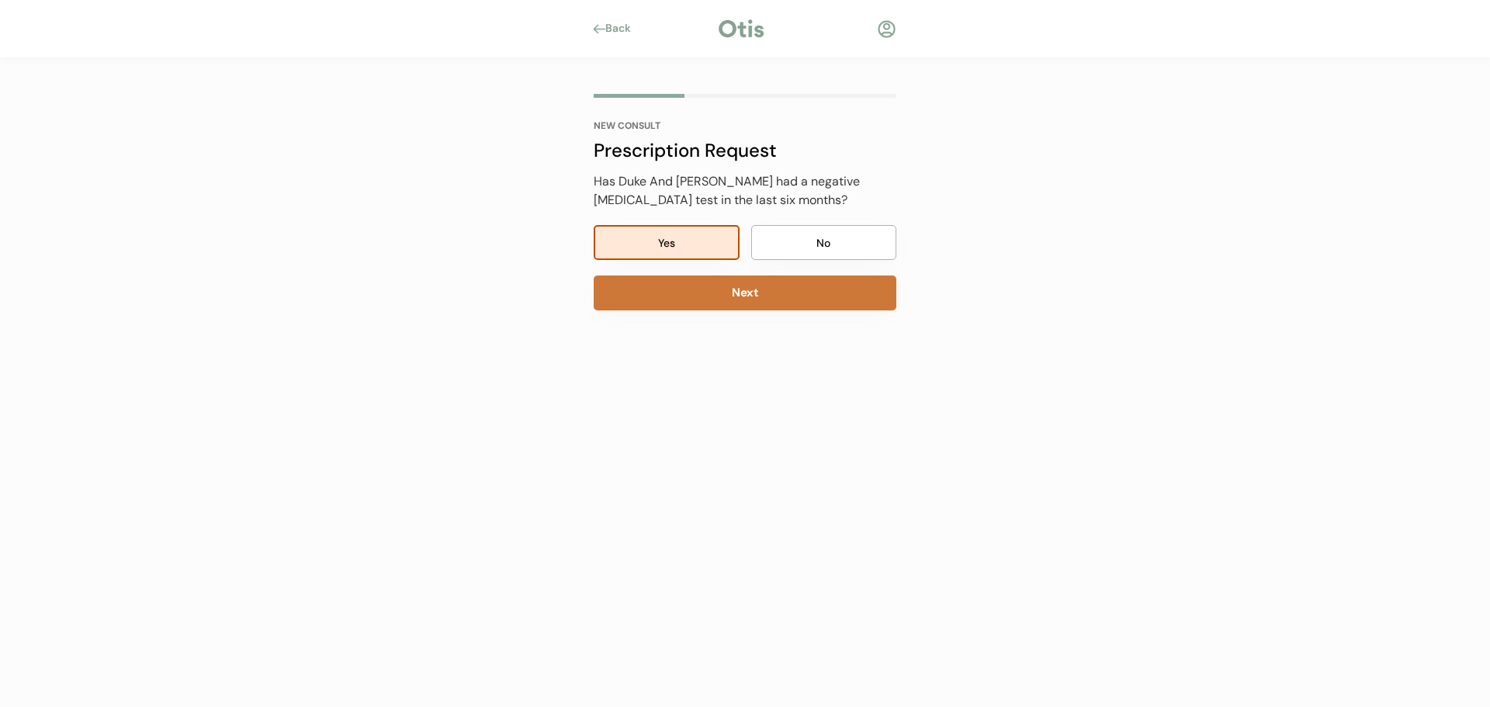
click at [722, 296] on button "Next" at bounding box center [745, 292] width 303 height 35
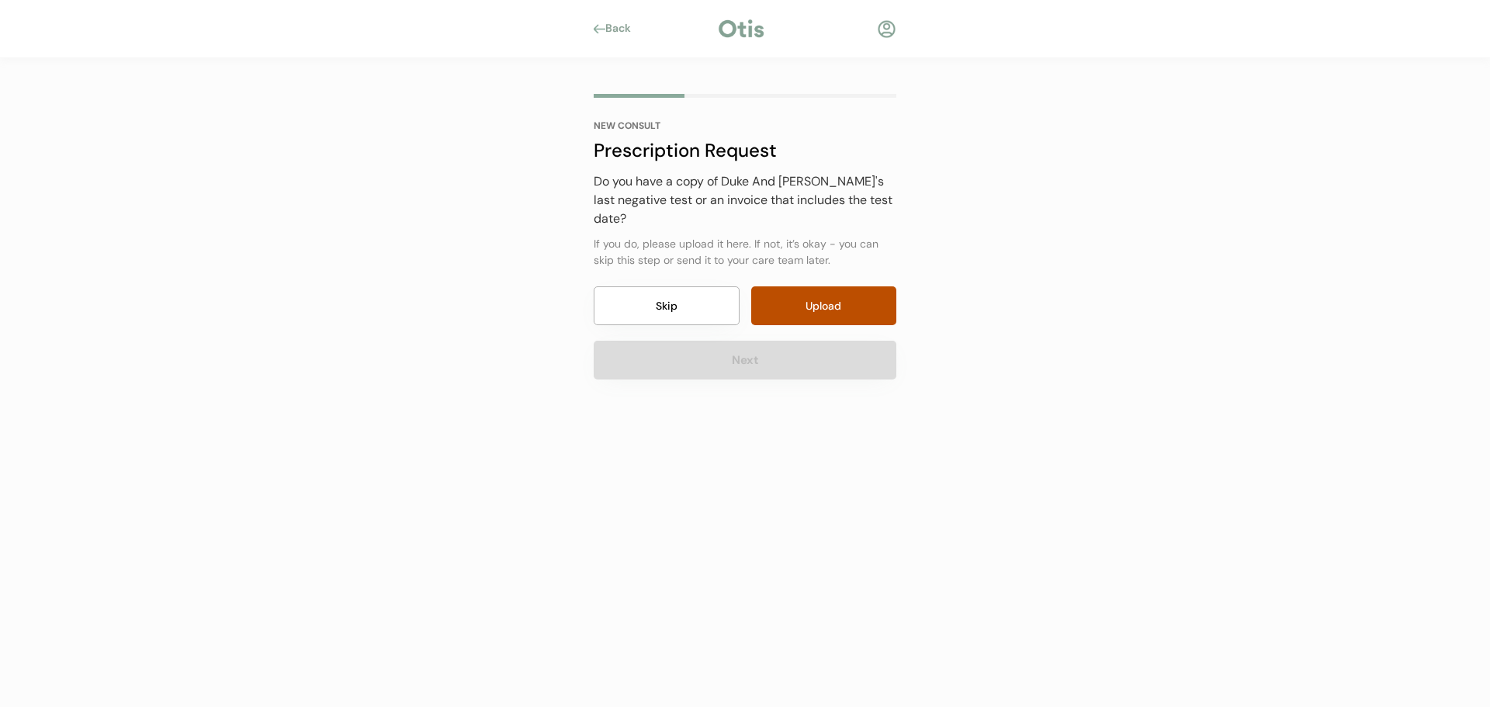
click at [667, 310] on button "Skip" at bounding box center [667, 305] width 146 height 39
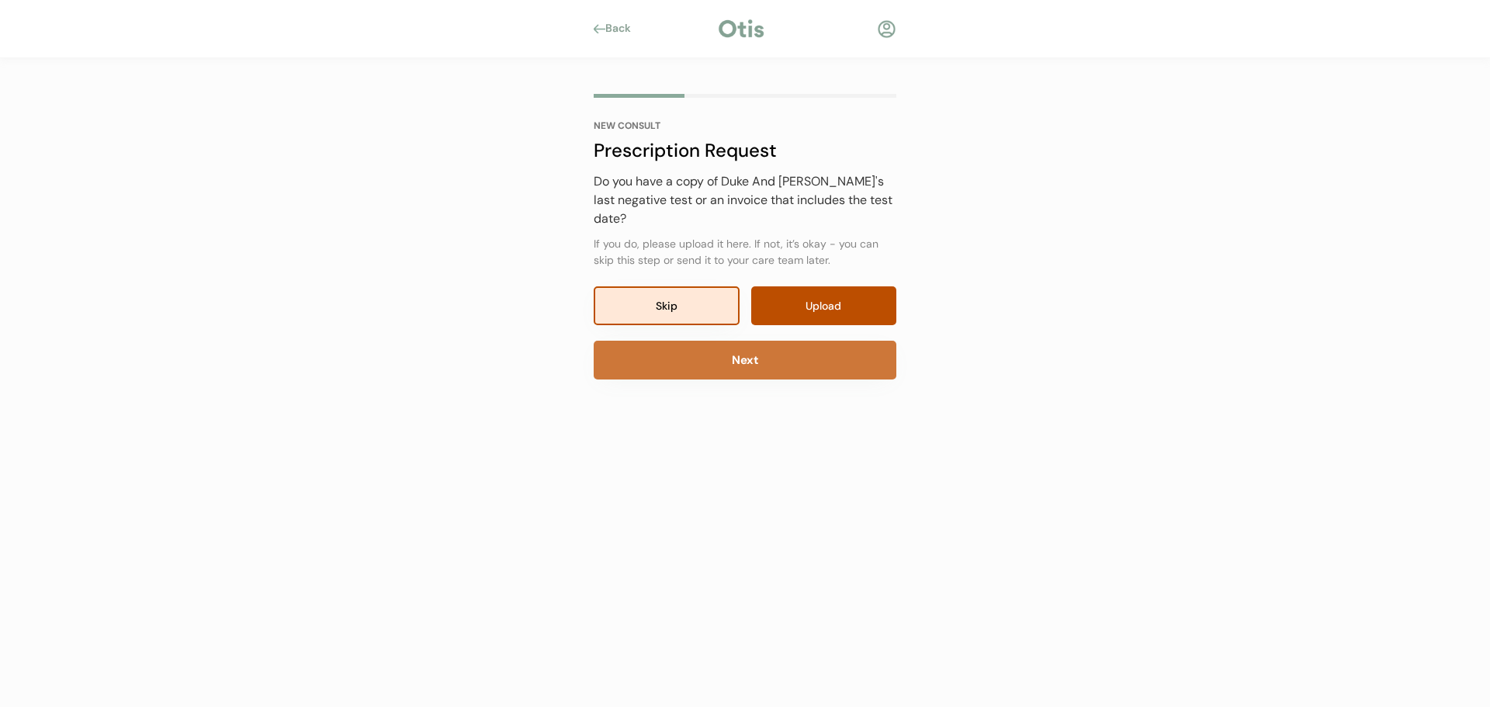
click at [725, 358] on button "Next" at bounding box center [745, 360] width 303 height 39
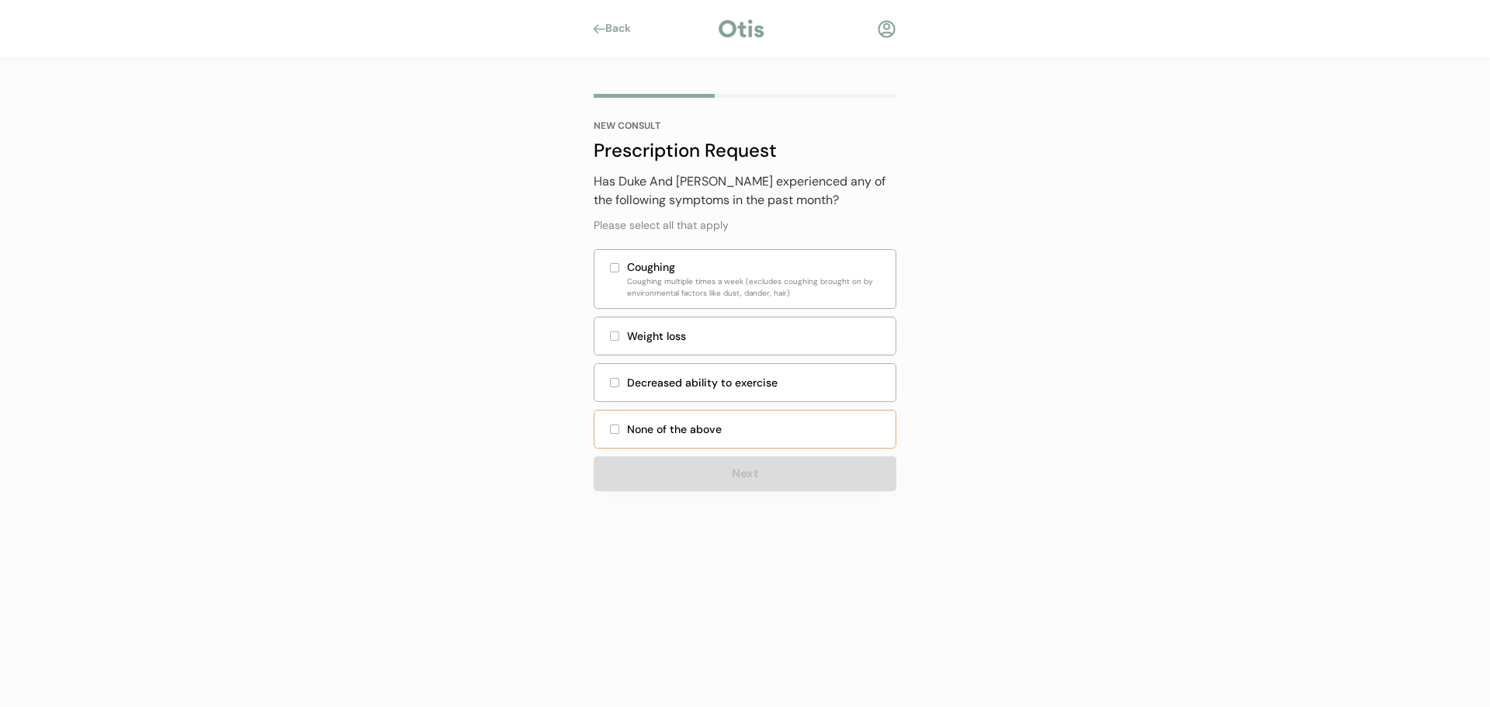
click at [684, 424] on div "None of the above" at bounding box center [756, 429] width 259 height 16
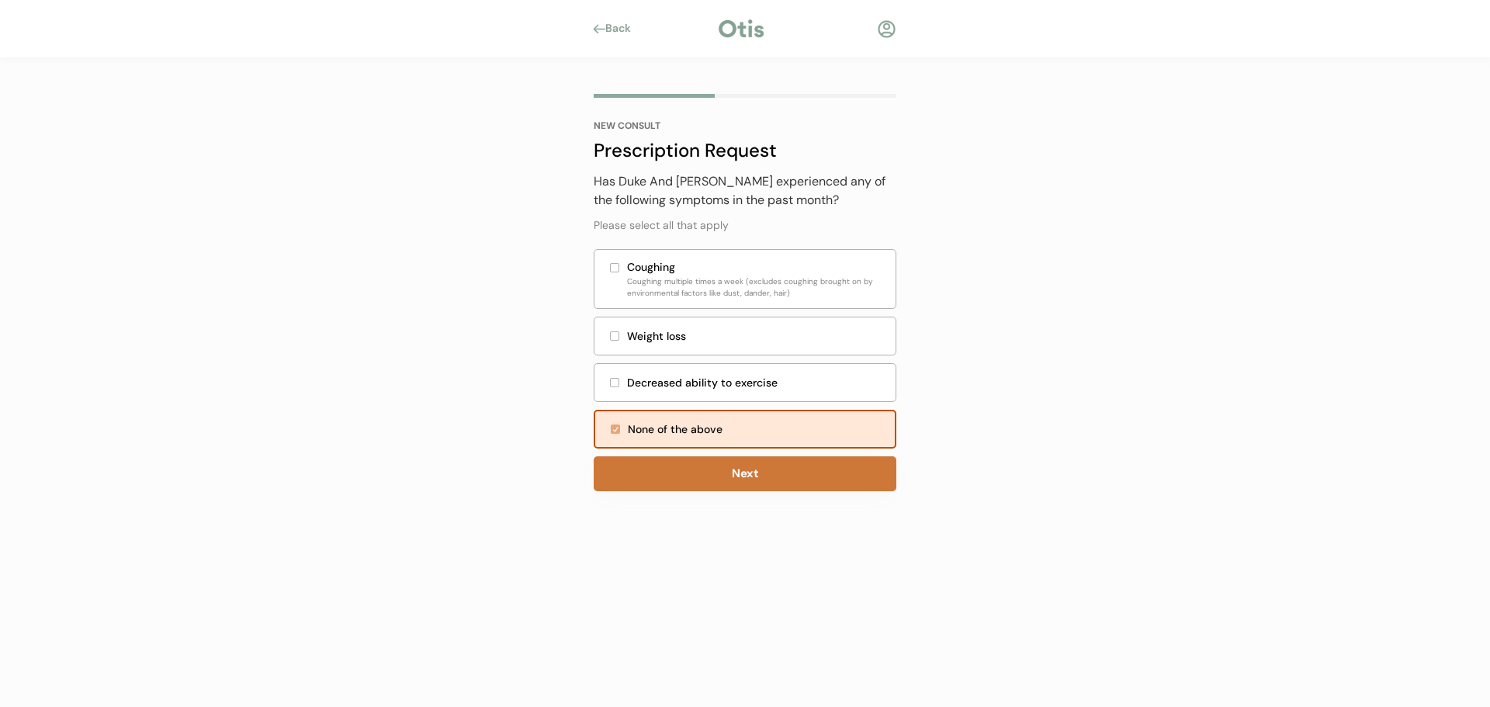
click at [706, 469] on button "Next" at bounding box center [745, 473] width 303 height 35
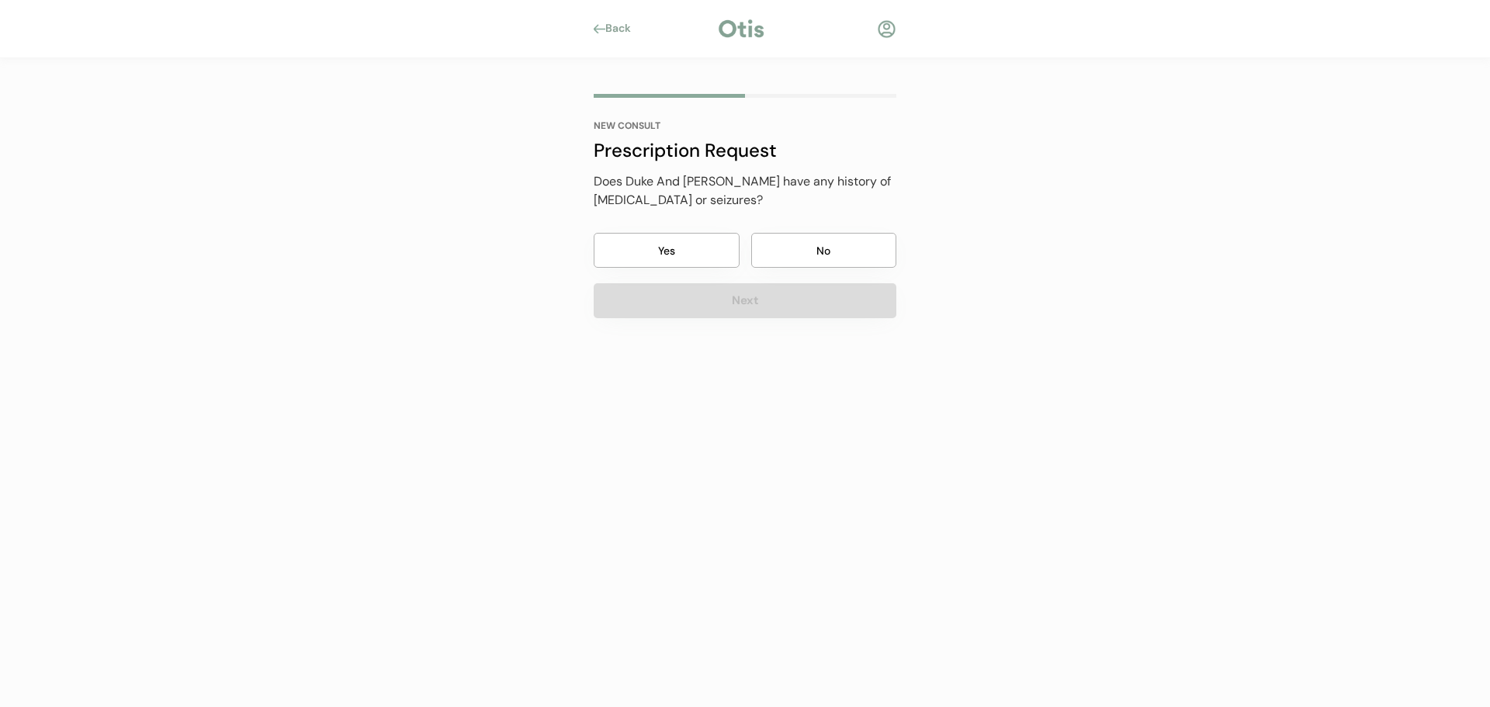
click at [816, 254] on button "No" at bounding box center [824, 250] width 146 height 35
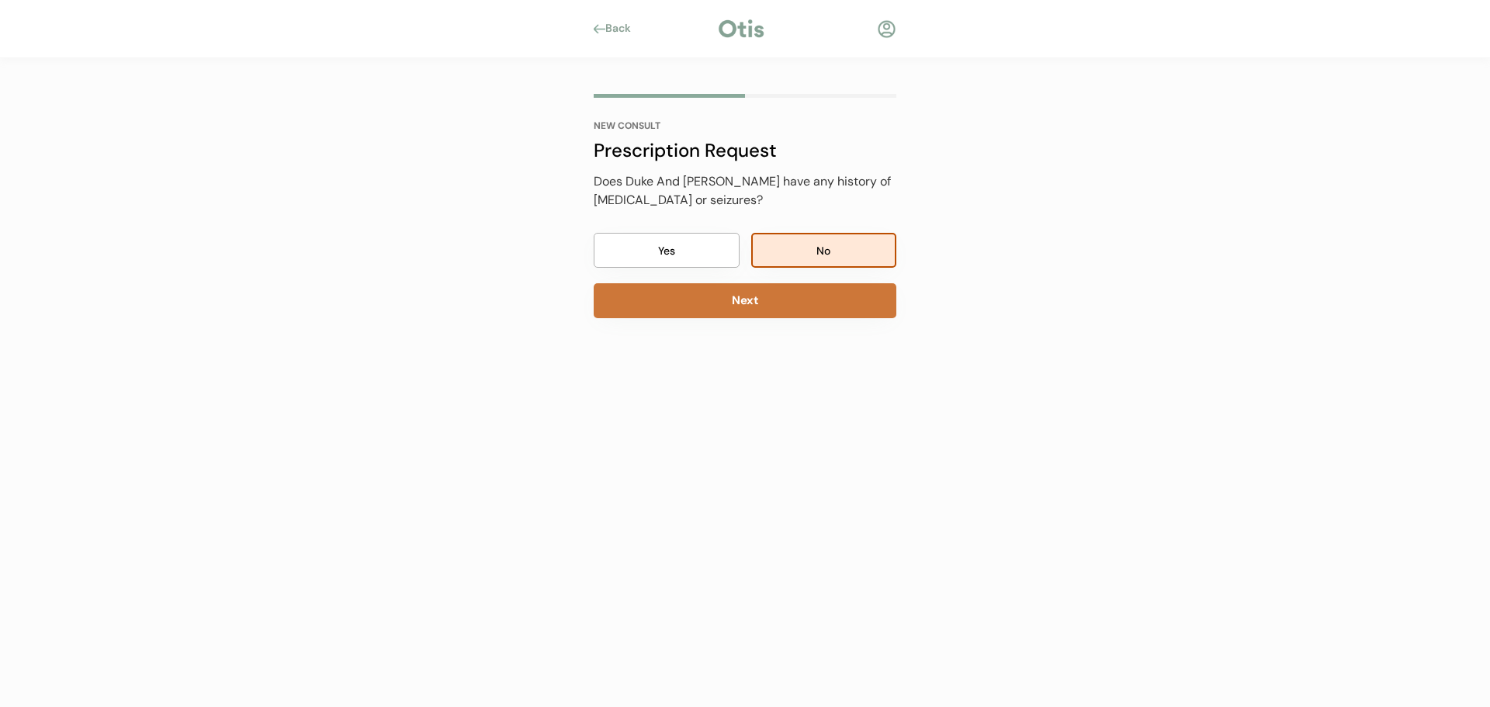
click at [800, 301] on button "Next" at bounding box center [745, 300] width 303 height 35
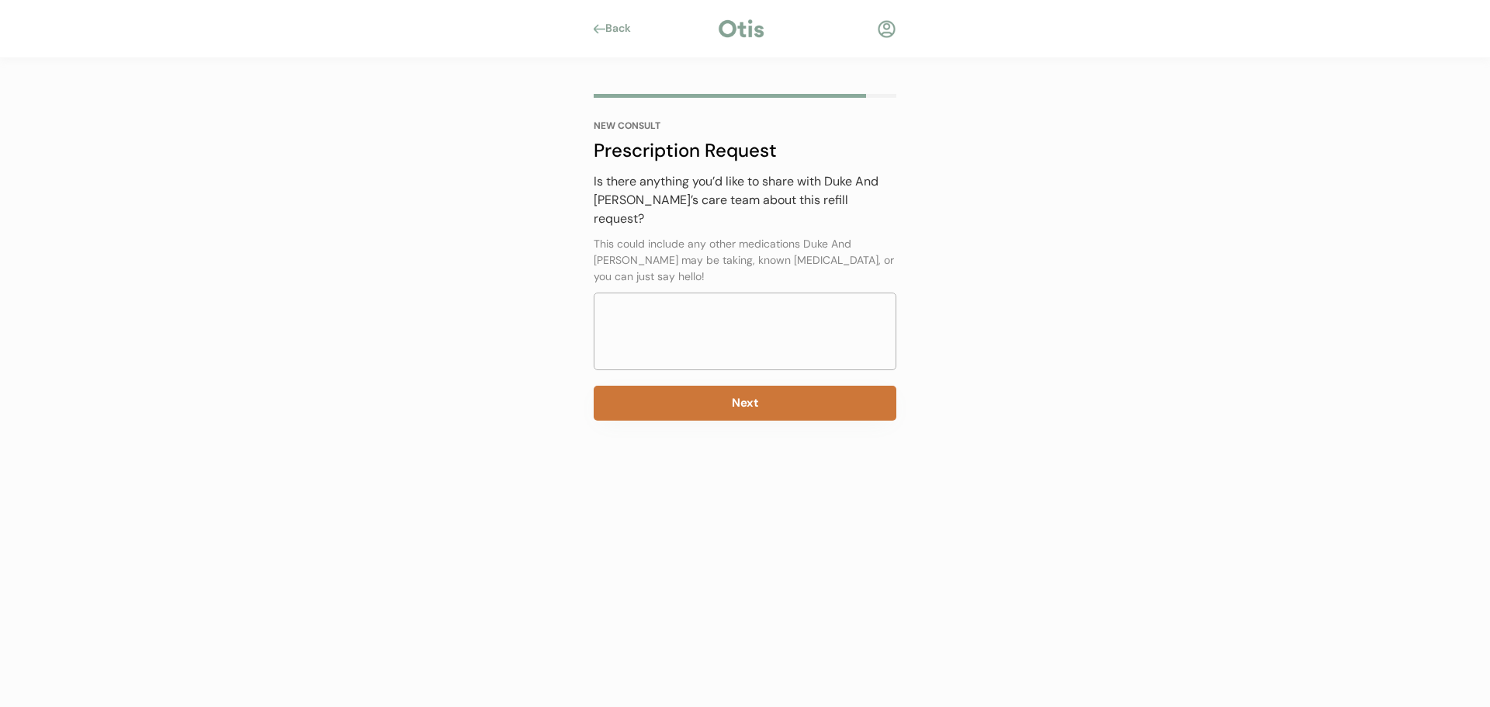
click at [711, 386] on button "Next" at bounding box center [745, 403] width 303 height 35
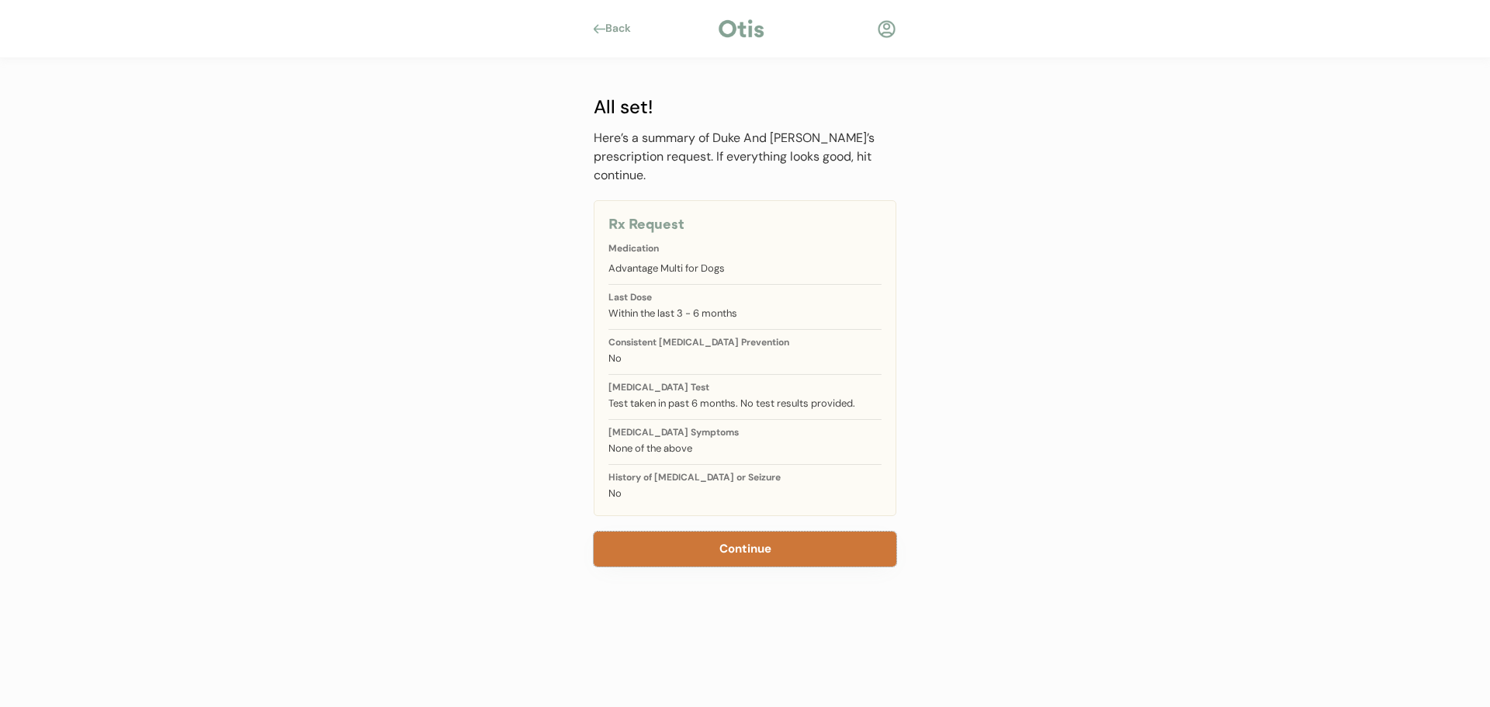
click at [774, 537] on button "Continue" at bounding box center [745, 548] width 303 height 35
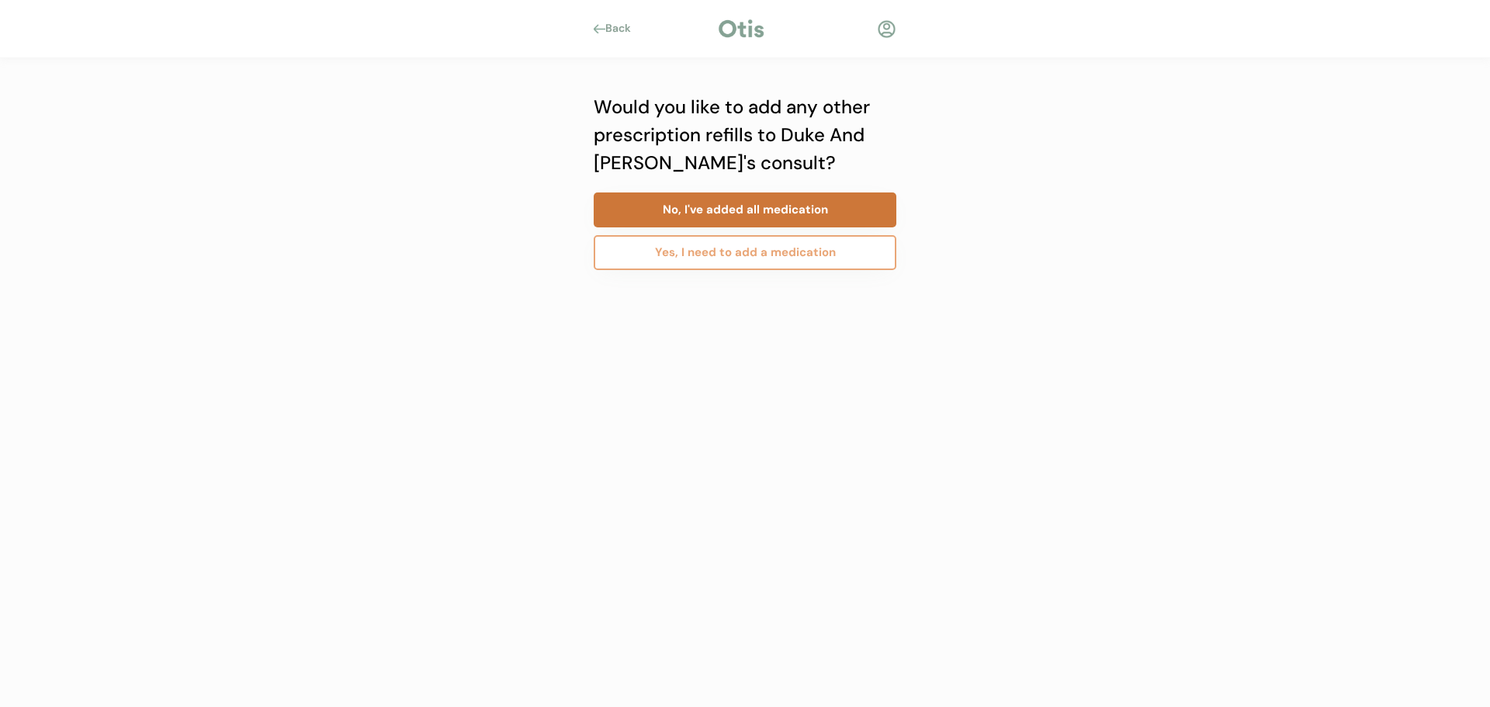
click at [725, 203] on button "No, I've added all medication" at bounding box center [745, 209] width 303 height 35
click at [735, 215] on button "No, I've added all consults" at bounding box center [745, 209] width 303 height 35
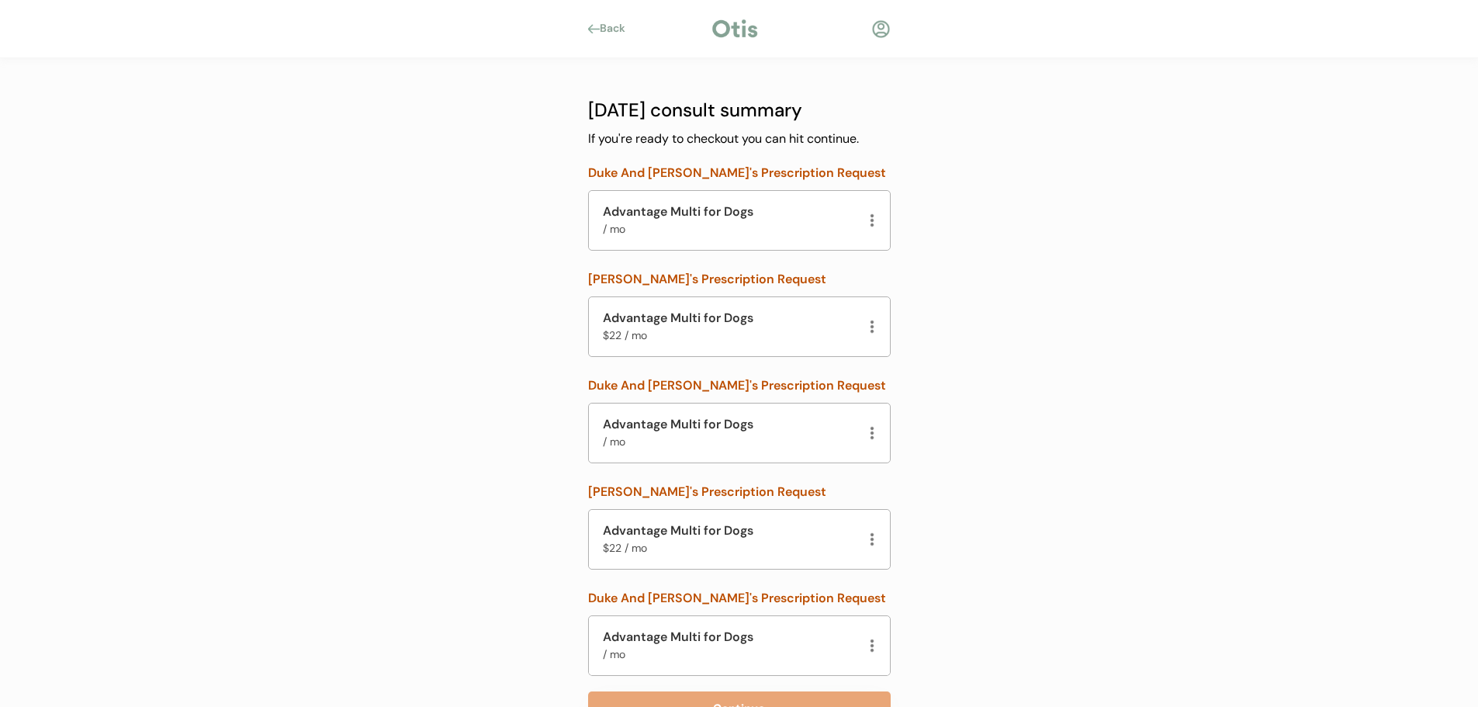
click at [871, 220] on div at bounding box center [872, 221] width 8 height 16
click at [829, 233] on div "Remove" at bounding box center [837, 241] width 68 height 17
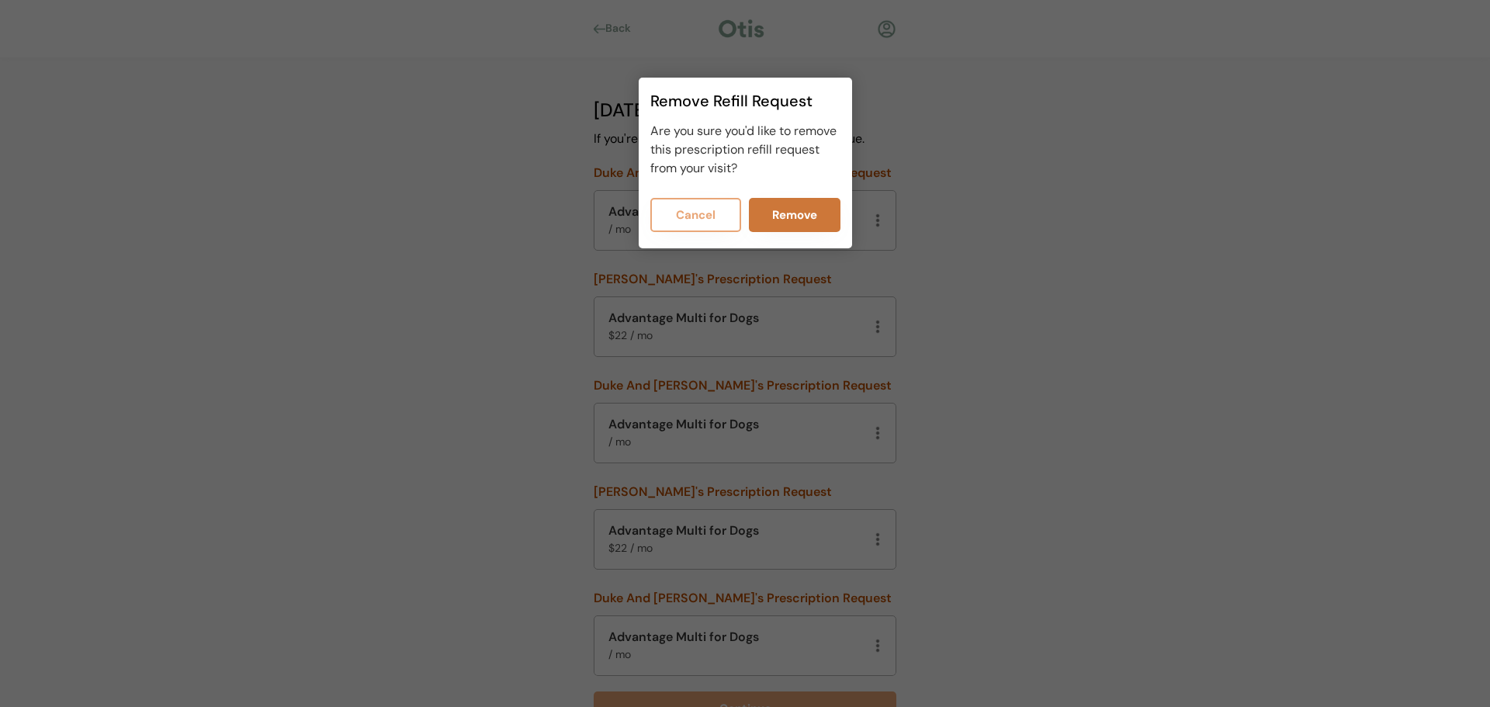
click at [800, 202] on button "Remove" at bounding box center [795, 215] width 92 height 34
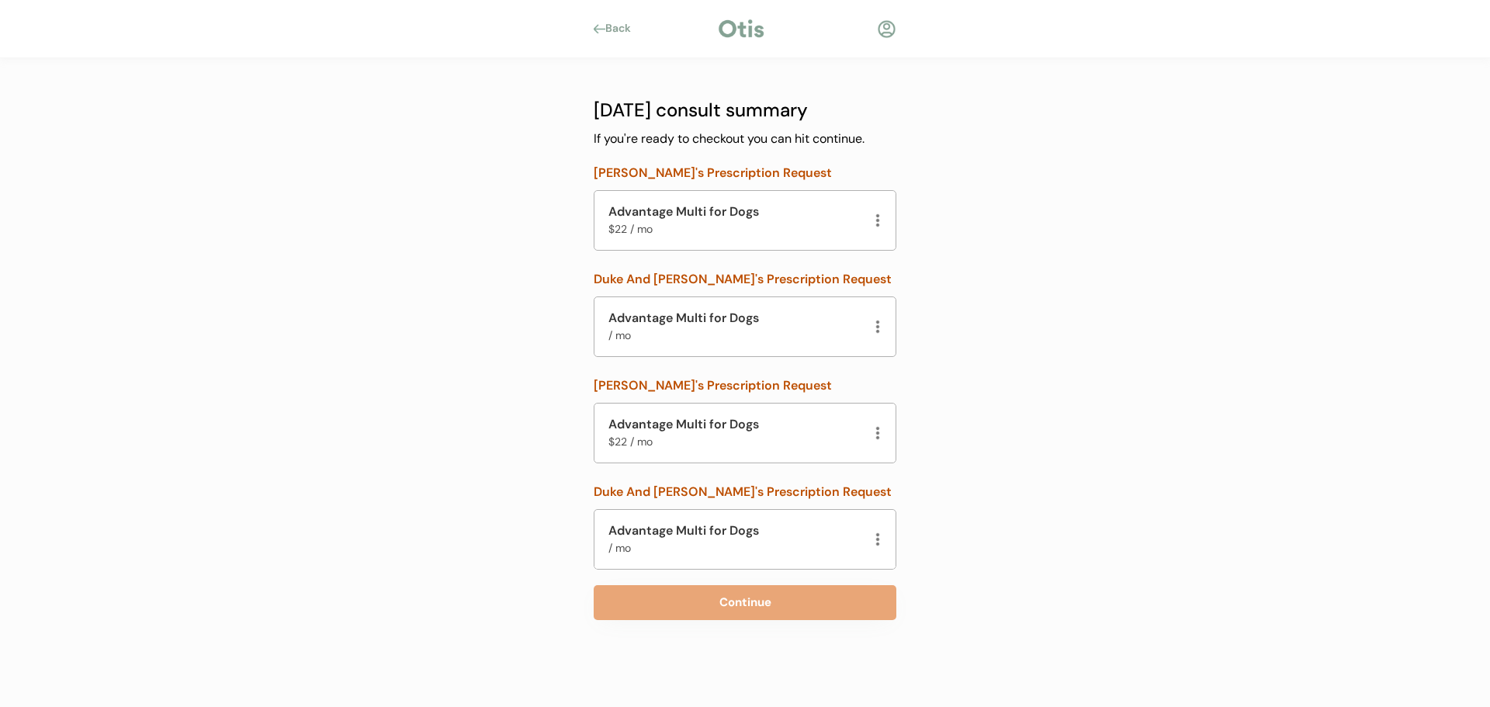
click at [878, 221] on div at bounding box center [878, 221] width 8 height 16
click at [836, 243] on div "Remove" at bounding box center [842, 241] width 68 height 17
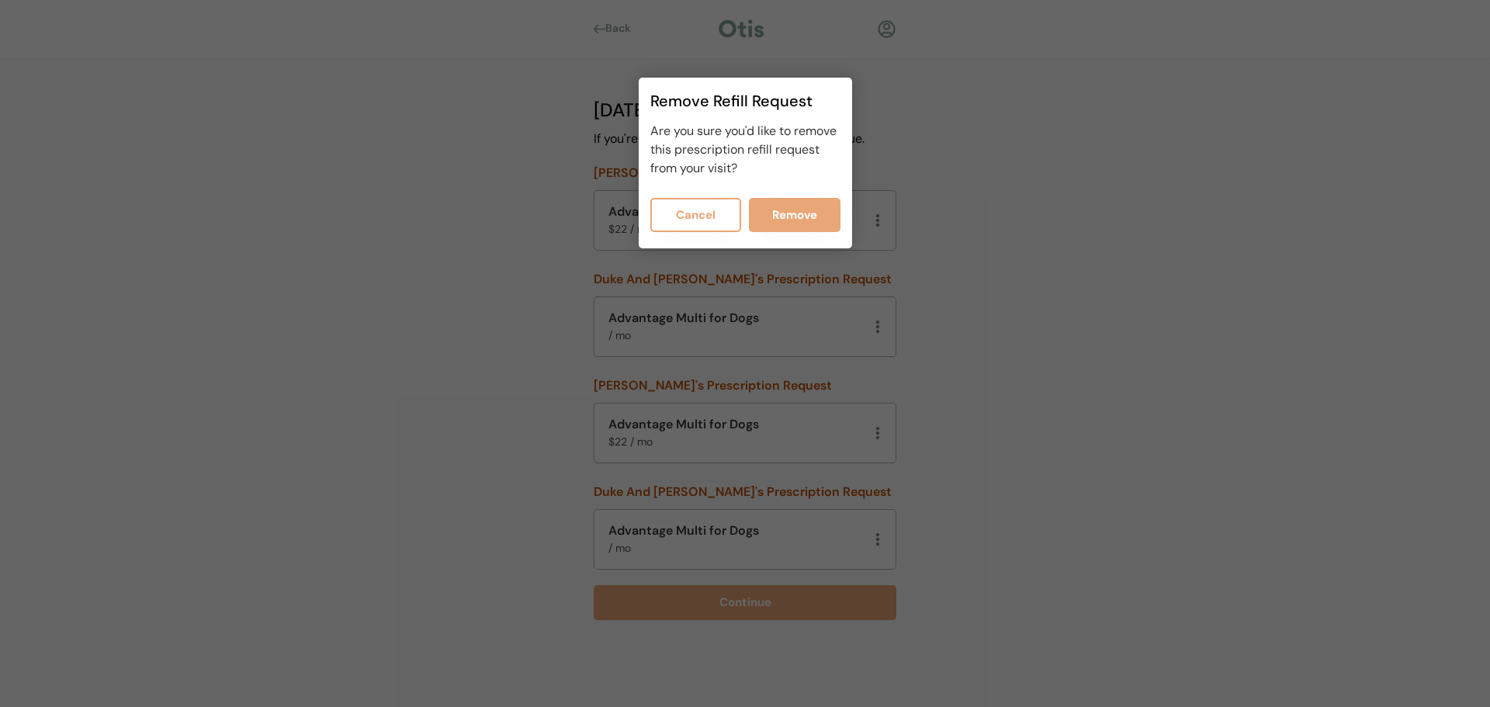
drag, startPoint x: 828, startPoint y: 232, endPoint x: 817, endPoint y: 209, distance: 25.7
click at [825, 227] on div "Cancel Remove" at bounding box center [745, 217] width 190 height 39
click at [816, 207] on button "Remove" at bounding box center [795, 215] width 92 height 34
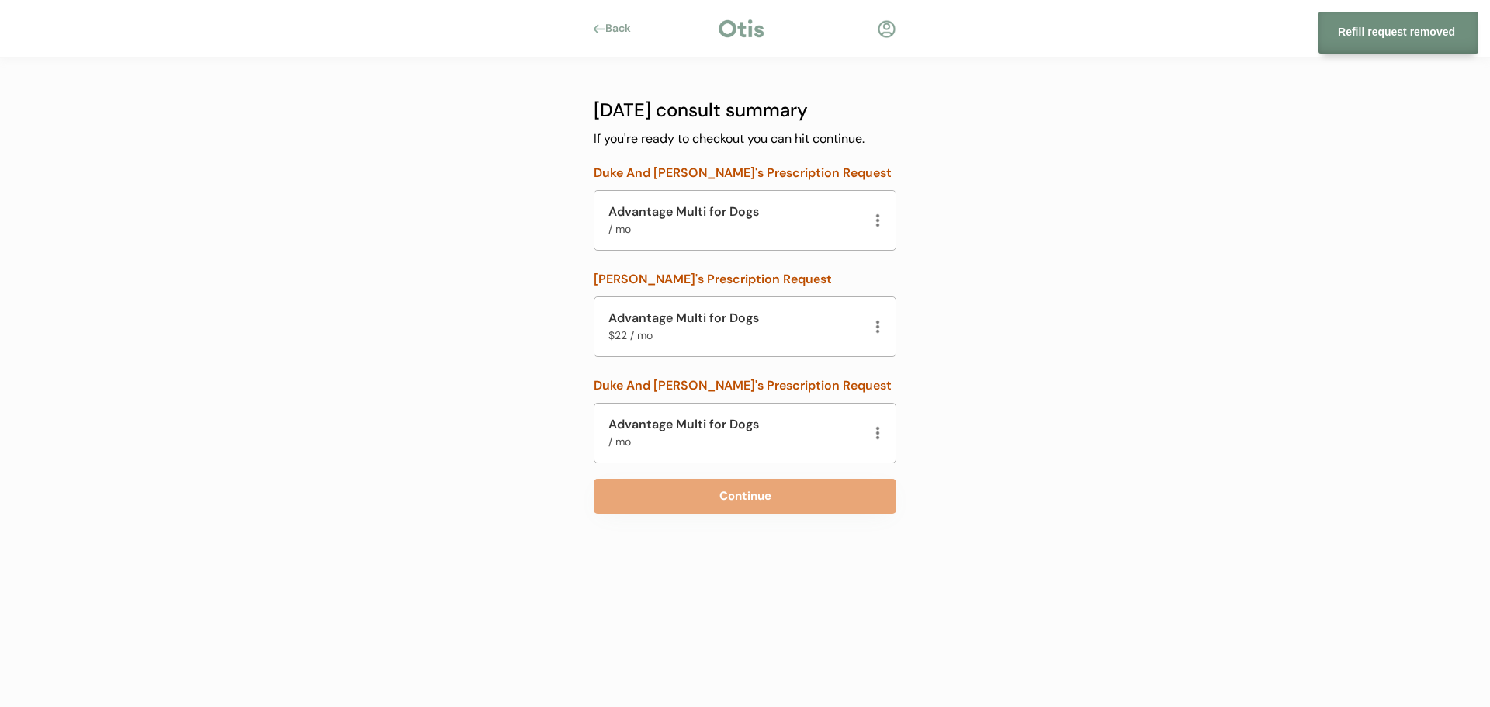
click at [875, 220] on div at bounding box center [878, 221] width 8 height 16
click at [834, 244] on div "Remove" at bounding box center [842, 241] width 68 height 17
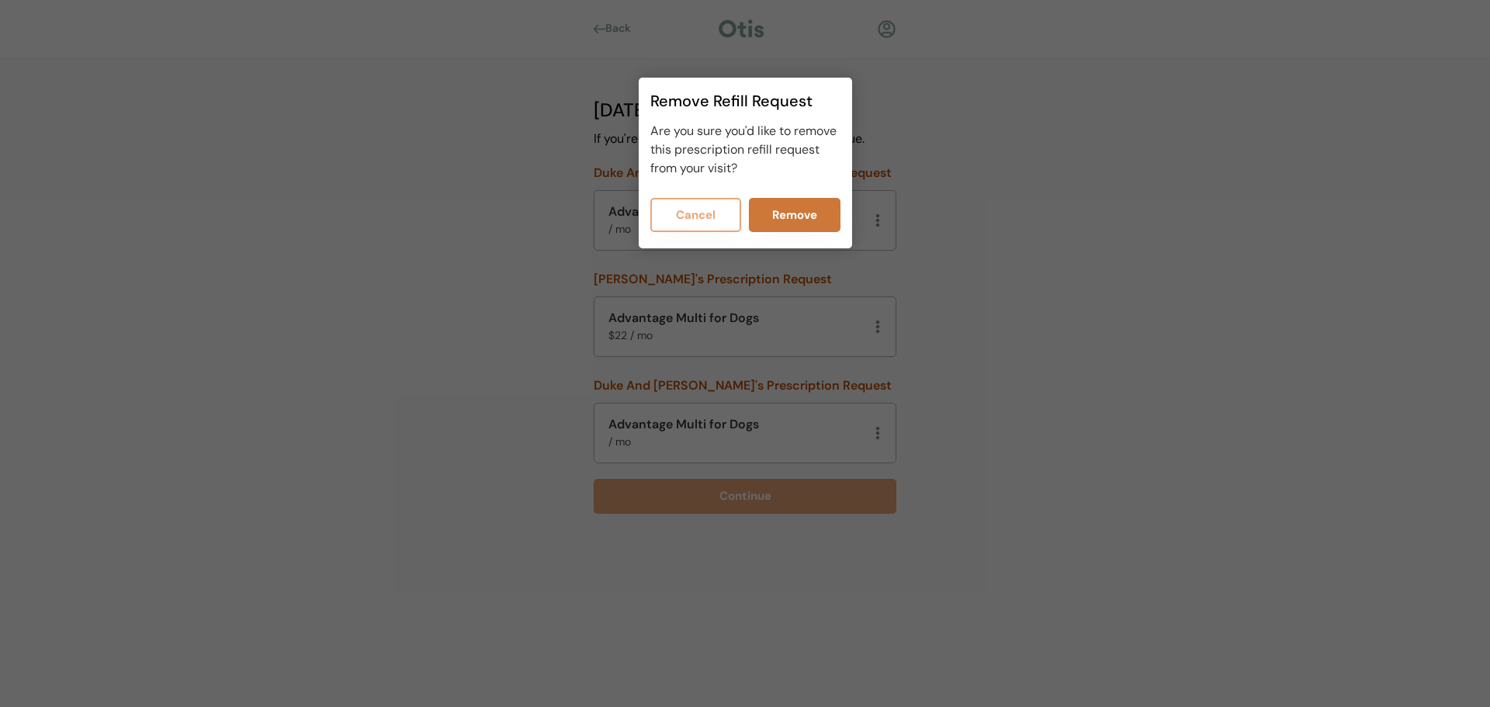
click at [788, 213] on button "Remove" at bounding box center [795, 215] width 92 height 34
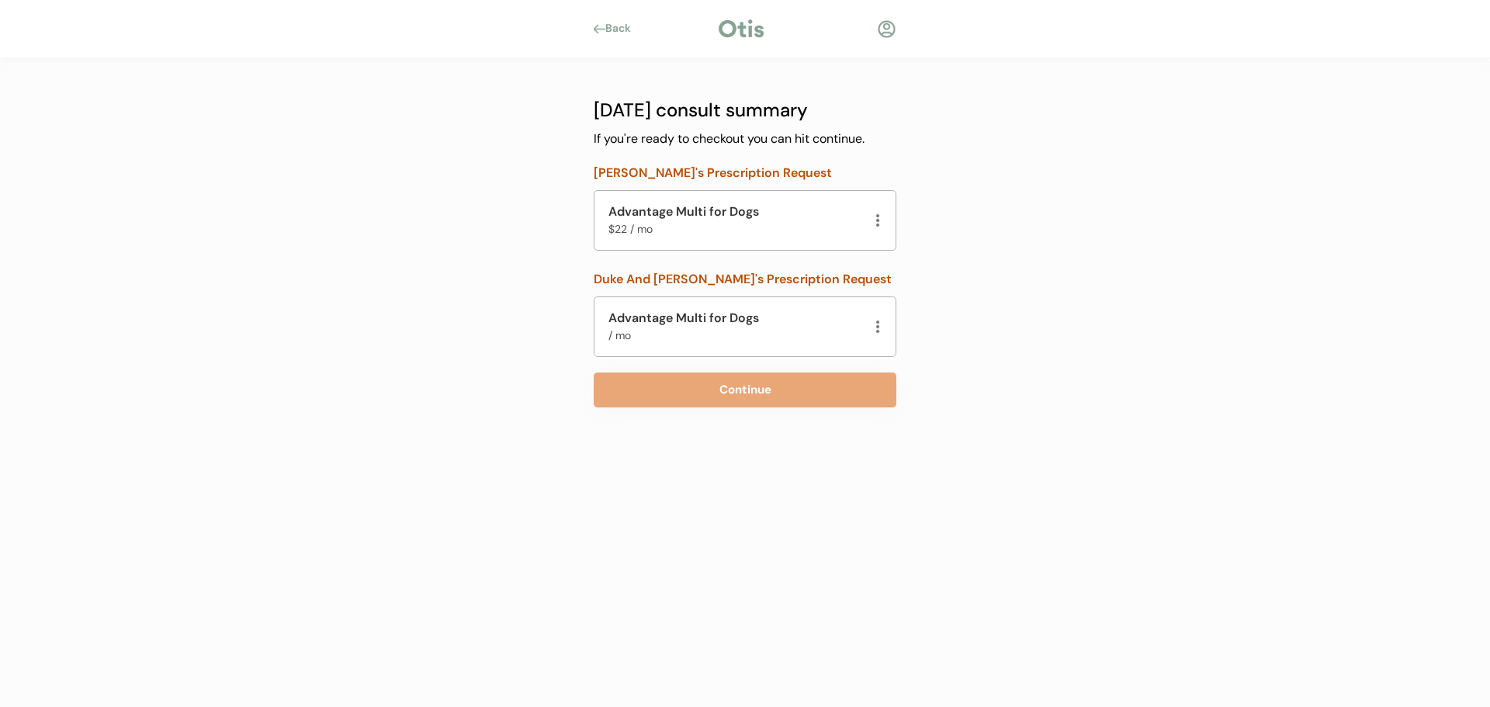
click at [879, 217] on div at bounding box center [878, 221] width 8 height 16
click at [818, 243] on div "Remove" at bounding box center [842, 241] width 68 height 17
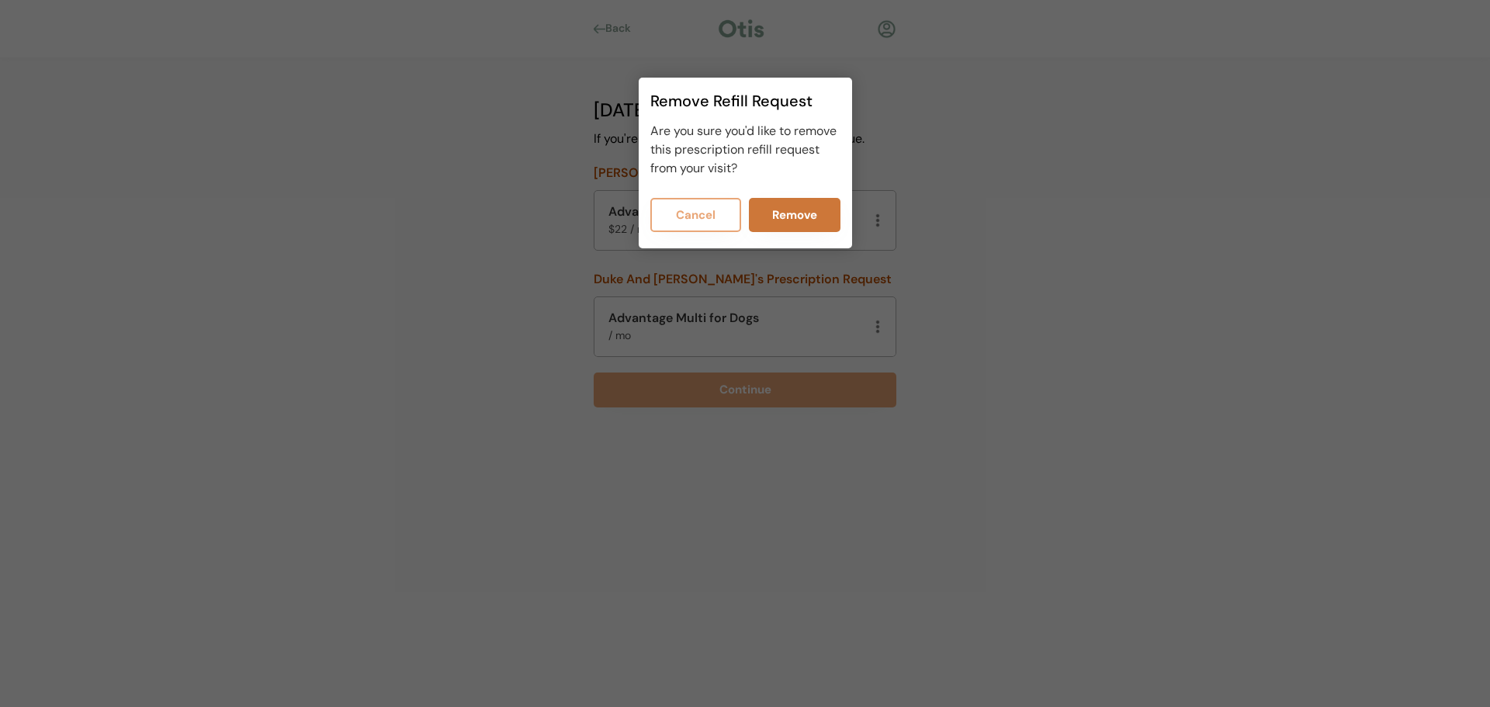
click at [805, 212] on button "Remove" at bounding box center [795, 215] width 92 height 34
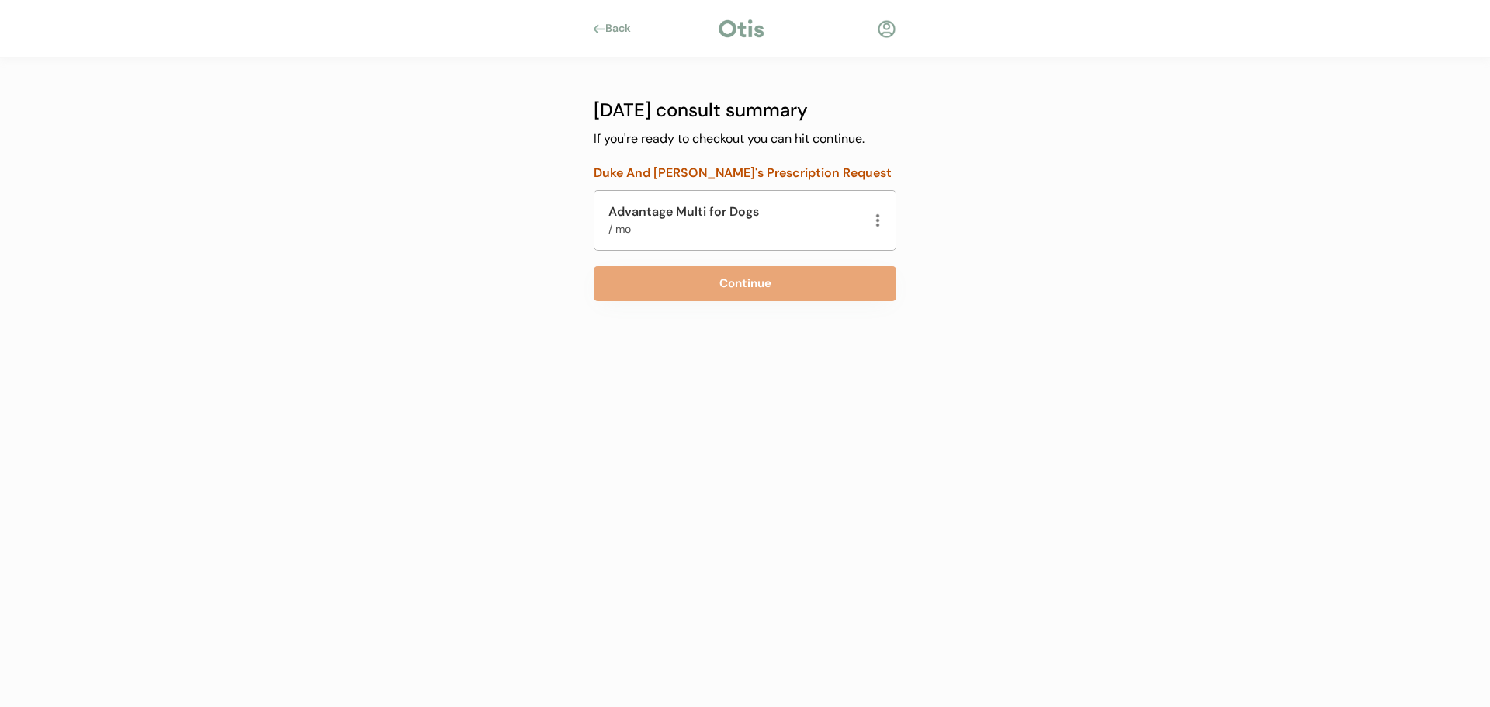
click at [876, 224] on div at bounding box center [878, 221] width 8 height 16
click at [829, 237] on div "Remove" at bounding box center [842, 241] width 68 height 17
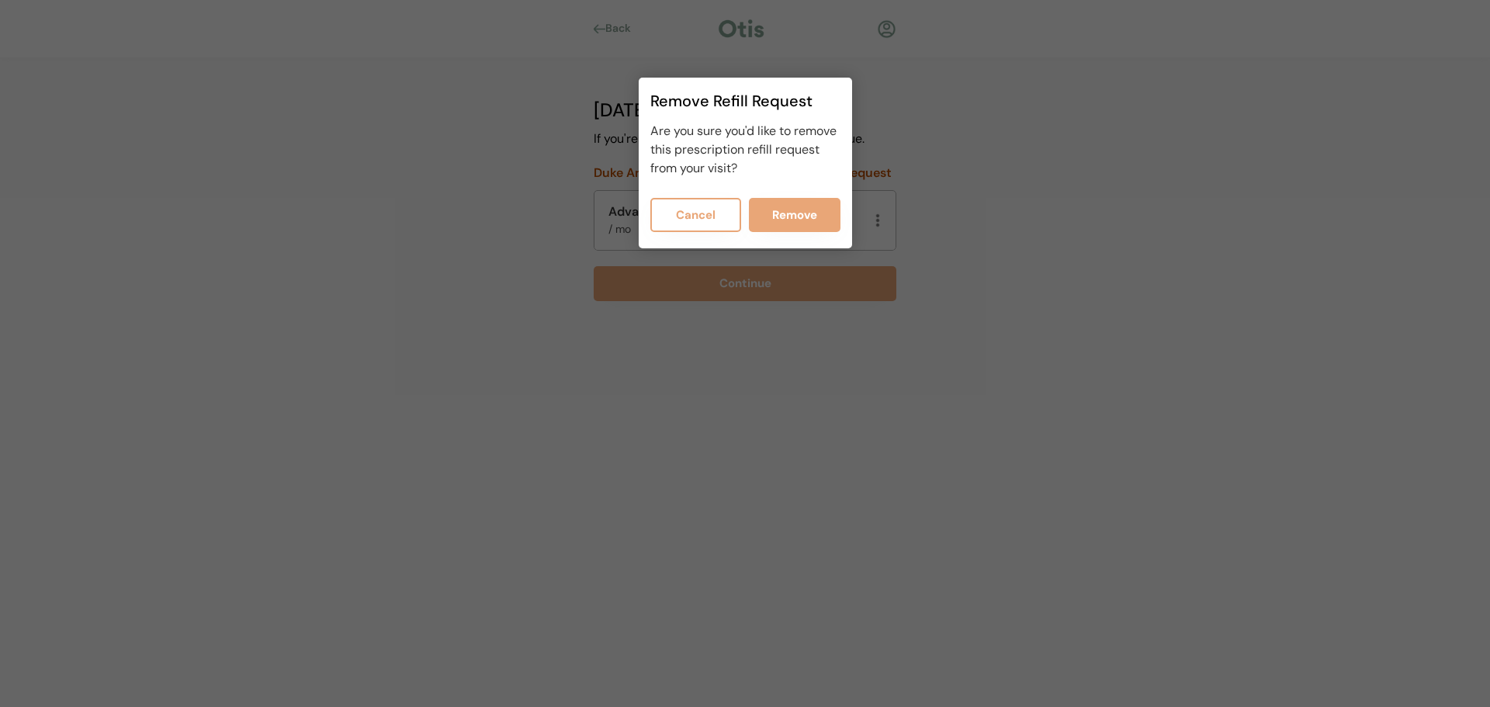
drag, startPoint x: 798, startPoint y: 201, endPoint x: 802, endPoint y: 210, distance: 9.8
click at [798, 202] on button "Remove" at bounding box center [795, 215] width 92 height 34
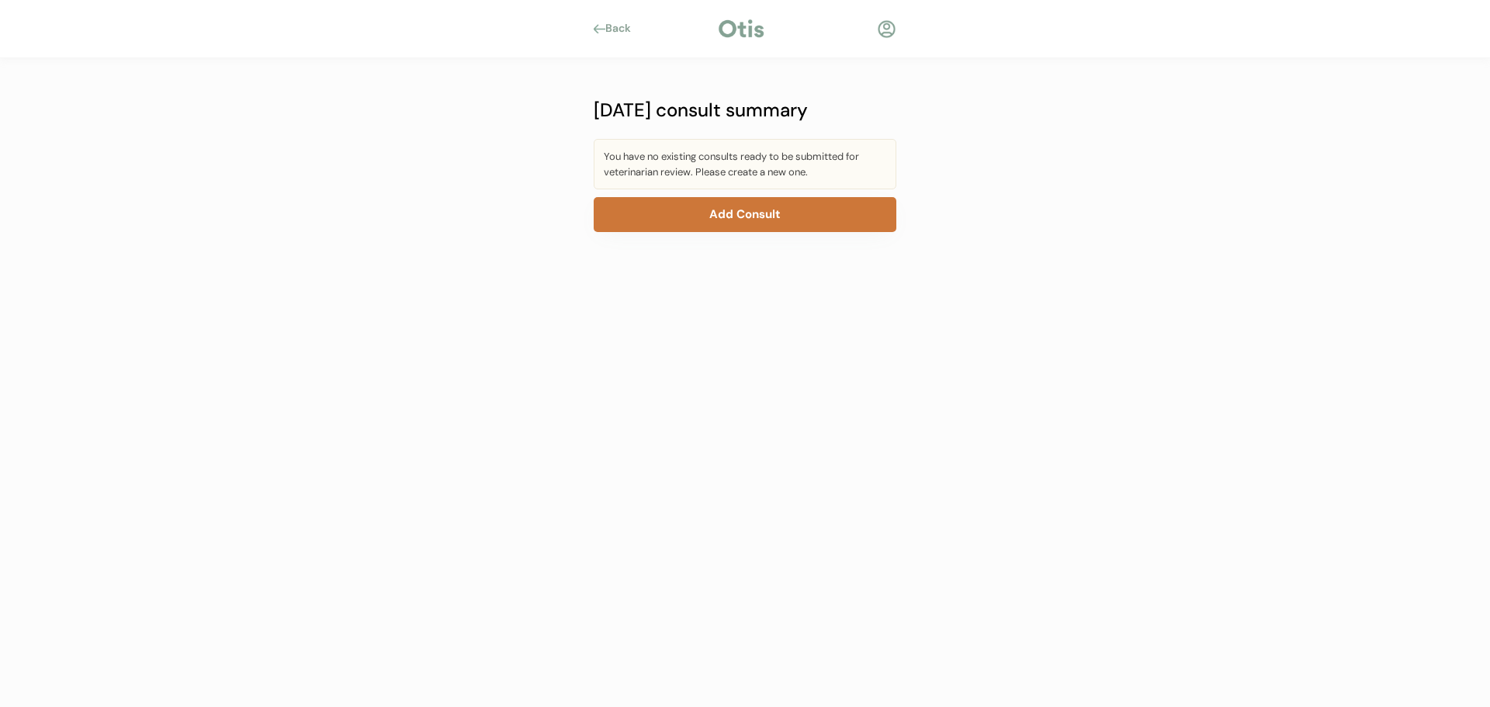
click at [800, 213] on button "Add Consult" at bounding box center [745, 214] width 303 height 35
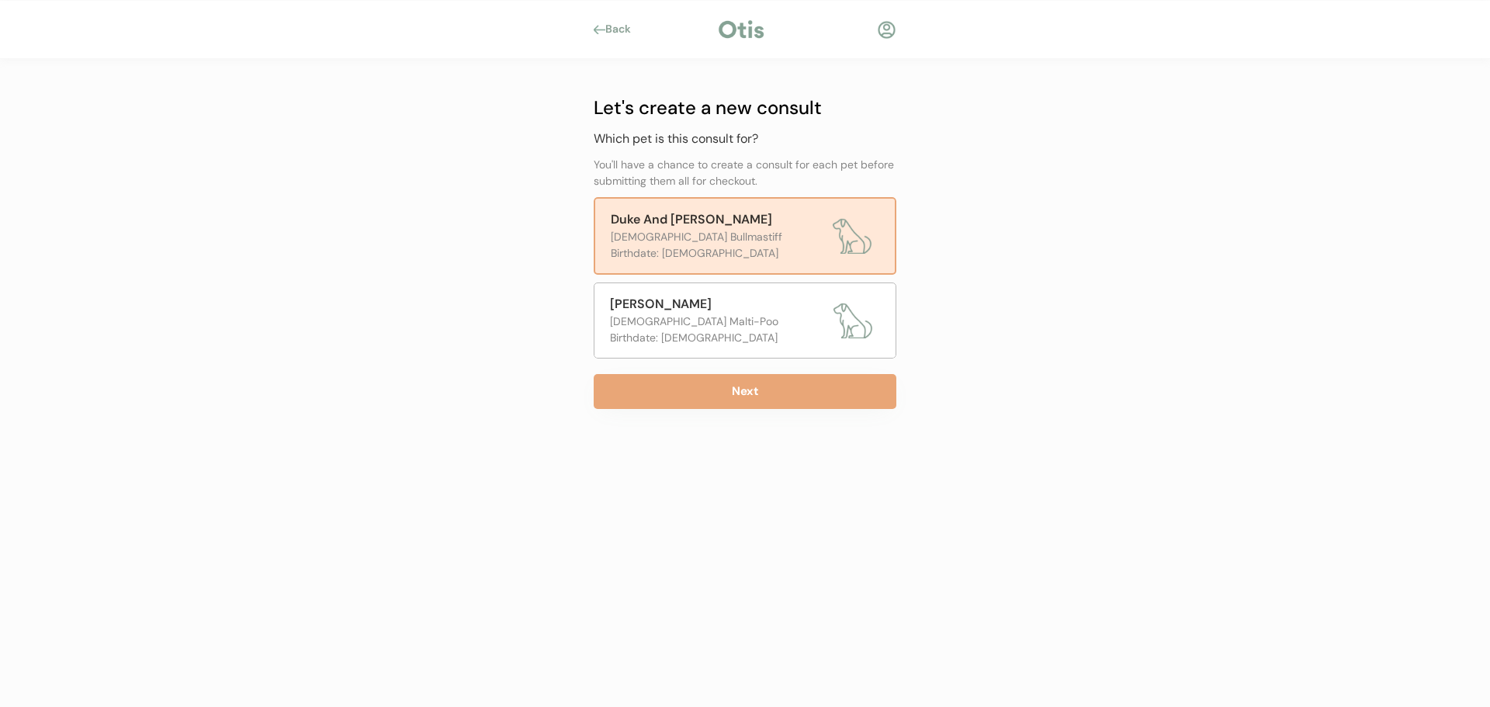
click at [800, 213] on div "Duke And [PERSON_NAME]" at bounding box center [718, 219] width 214 height 19
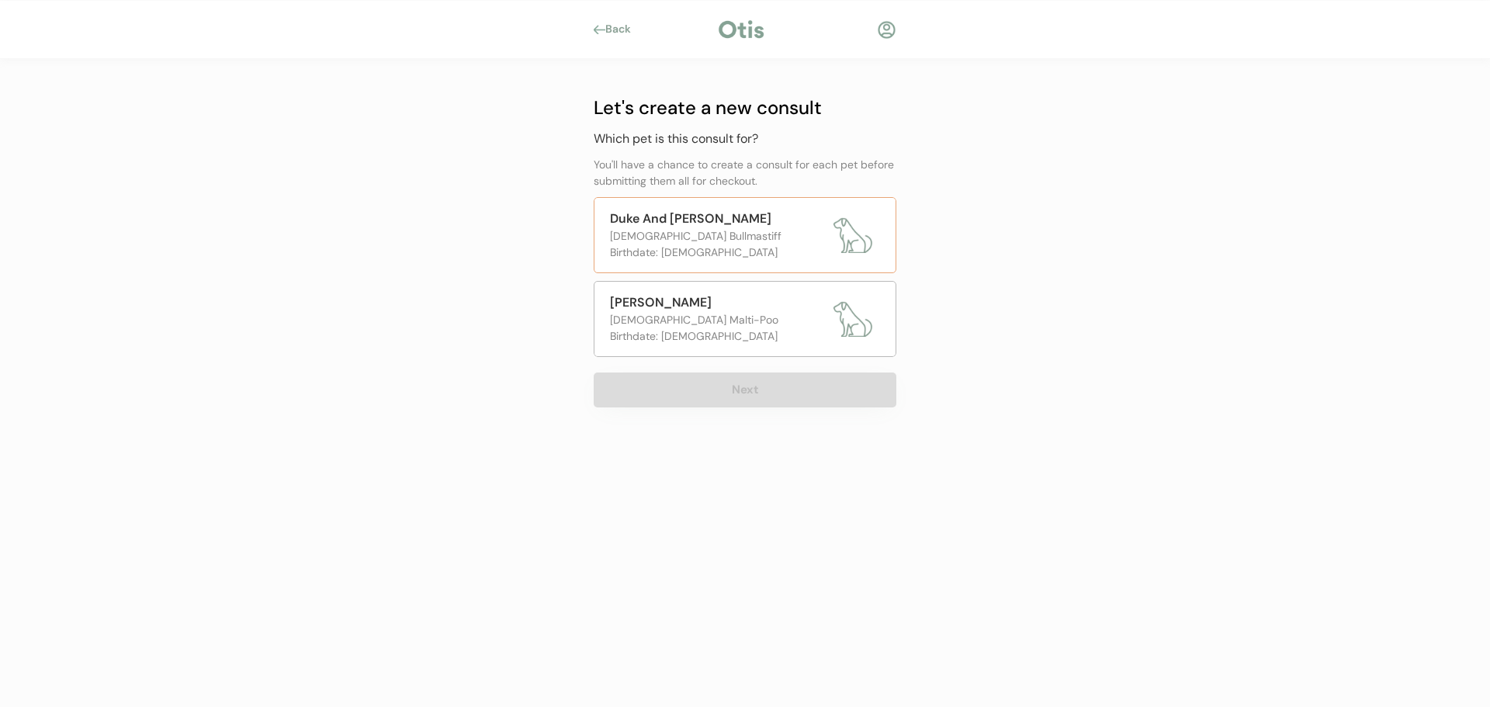
click at [800, 213] on div "Duke And [PERSON_NAME]" at bounding box center [718, 218] width 216 height 19
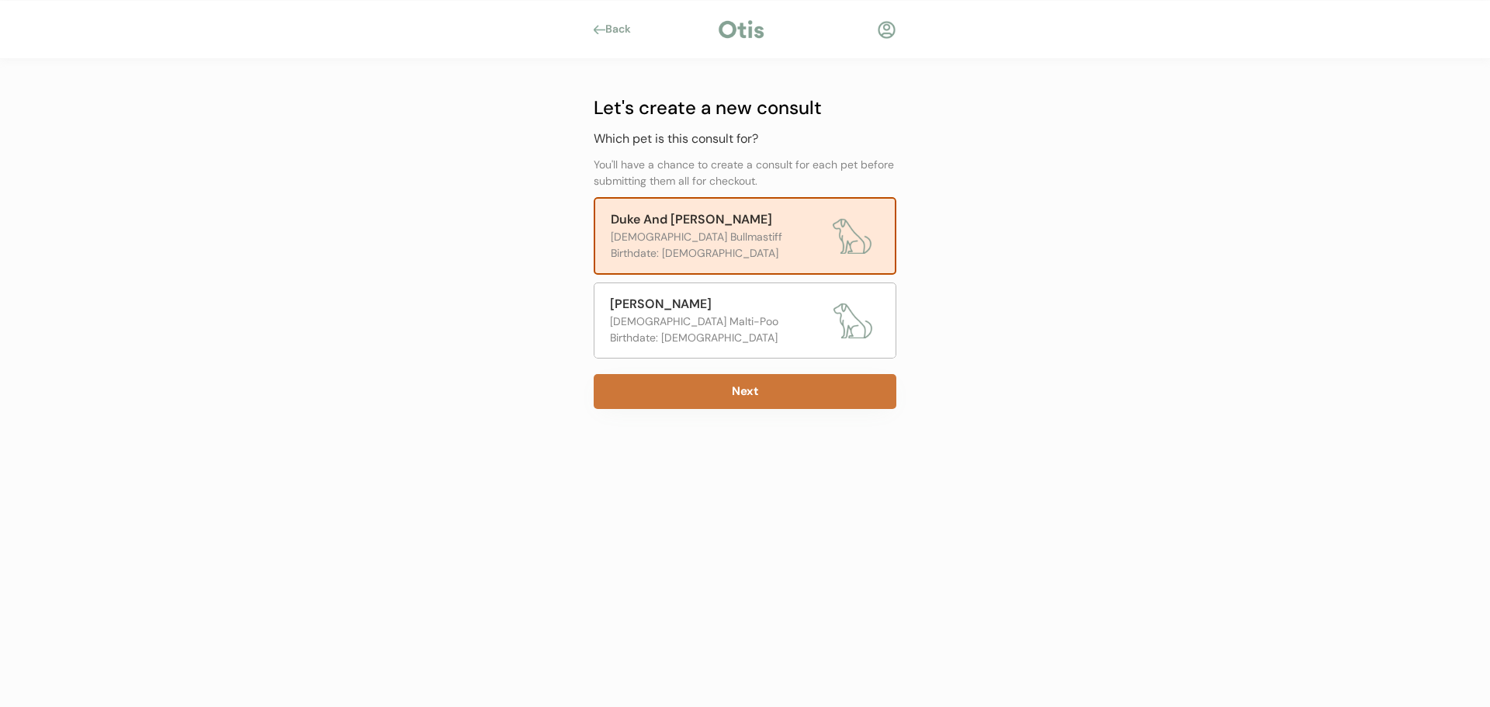
click at [748, 390] on button "Next" at bounding box center [745, 391] width 303 height 35
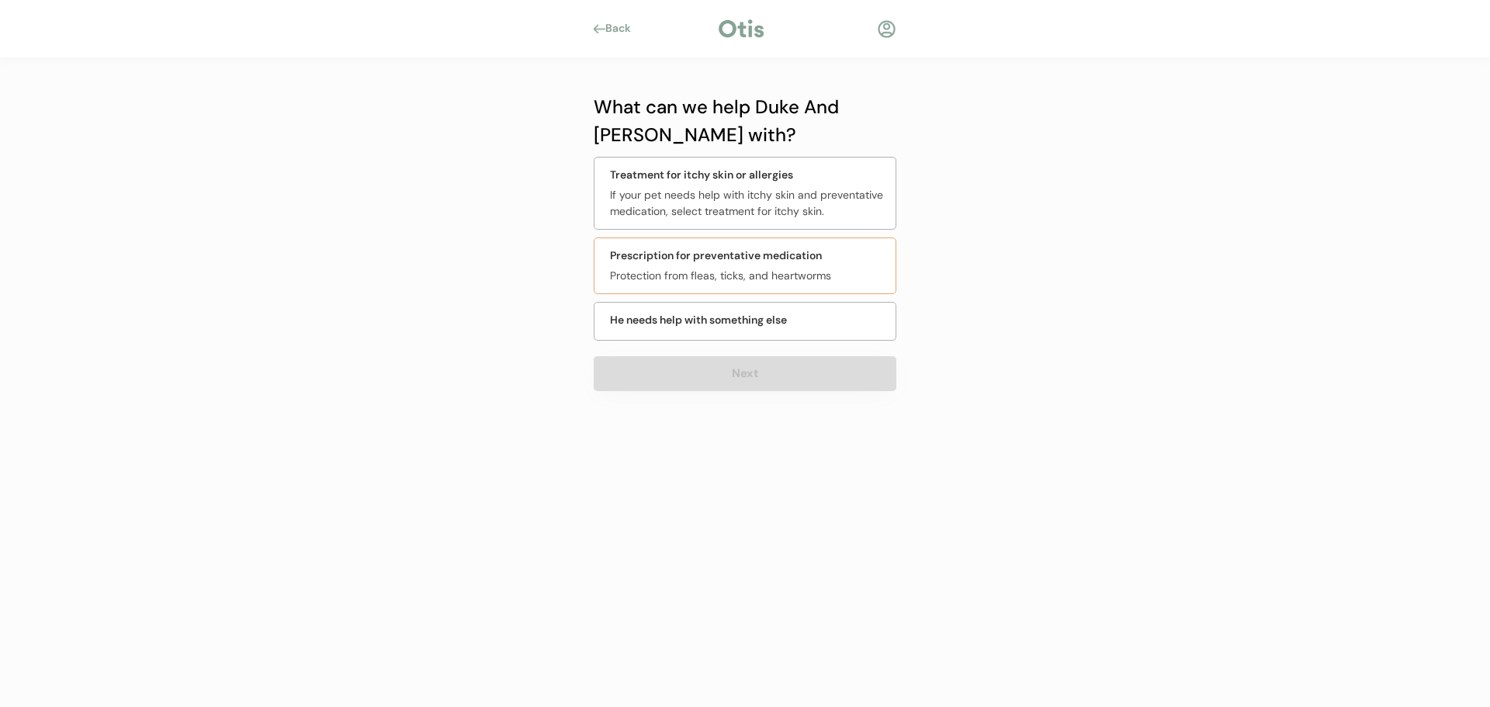
click at [712, 279] on div "Protection from fleas, ticks, and heartworms" at bounding box center [748, 276] width 276 height 16
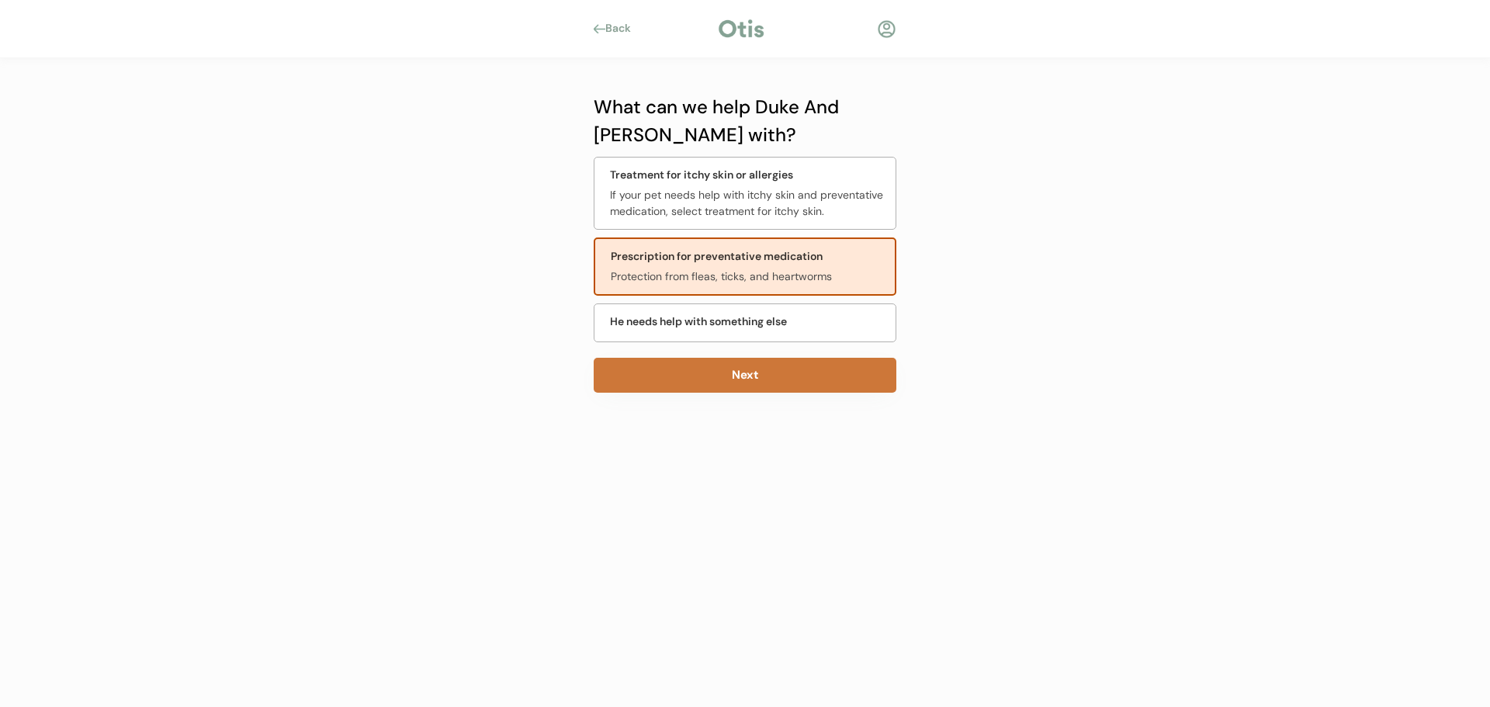
click at [714, 368] on button "Next" at bounding box center [745, 375] width 303 height 35
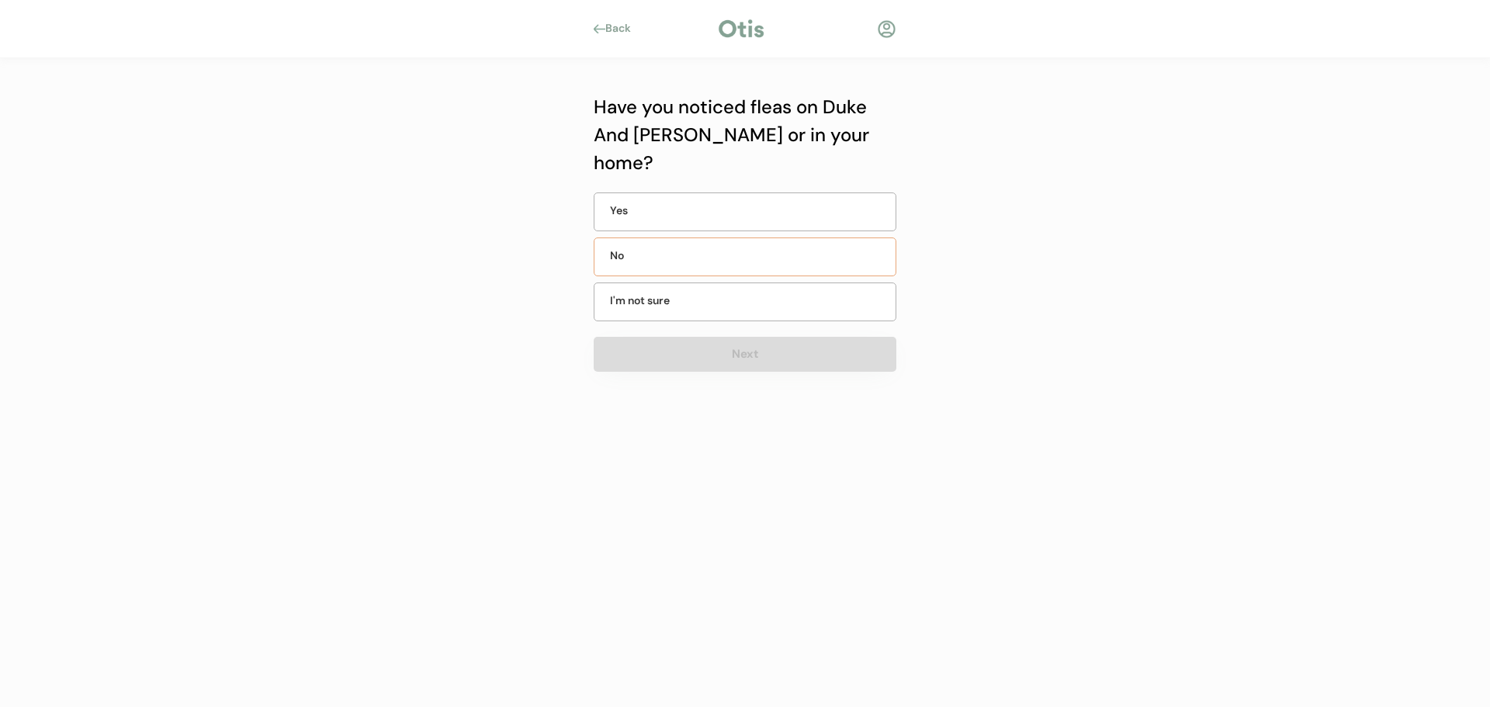
click at [652, 248] on div "No" at bounding box center [649, 256] width 78 height 16
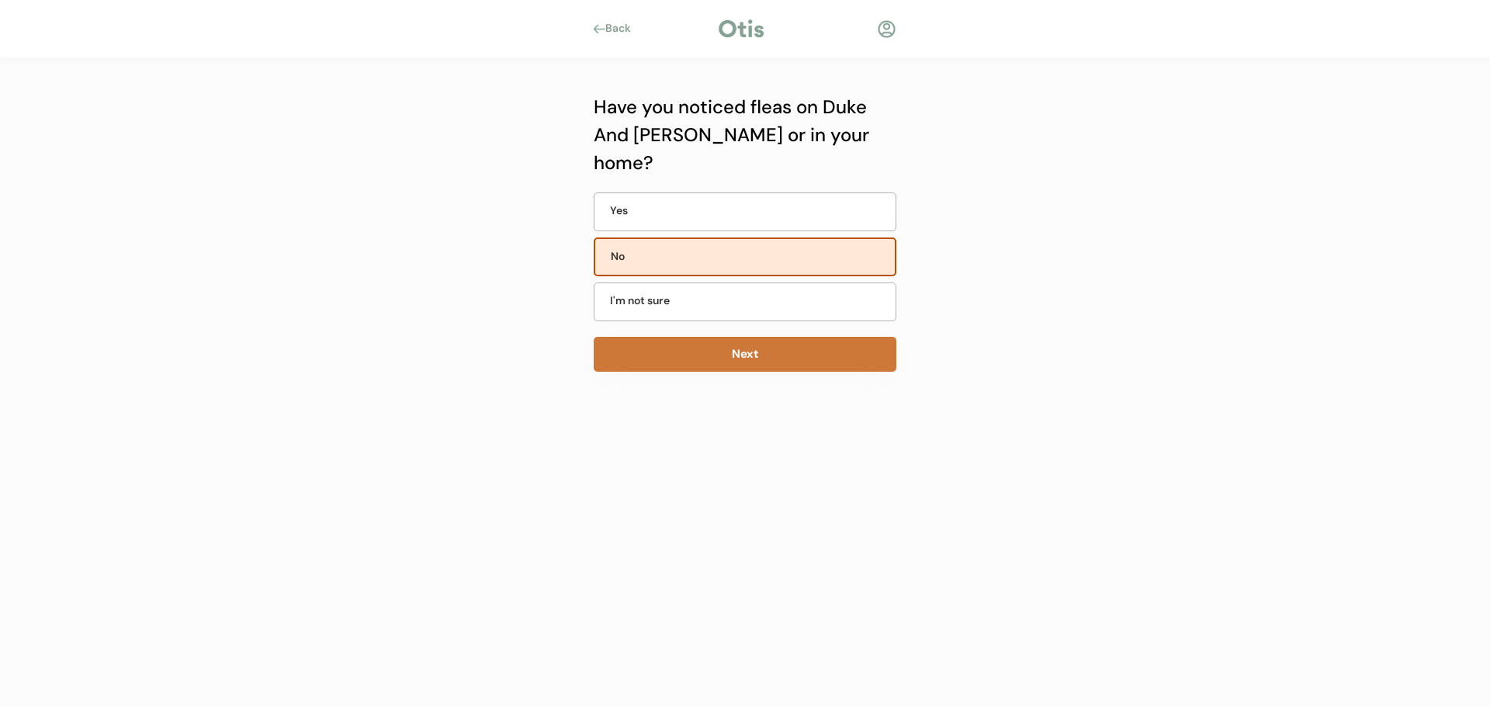
click at [687, 338] on button "Next" at bounding box center [745, 354] width 303 height 35
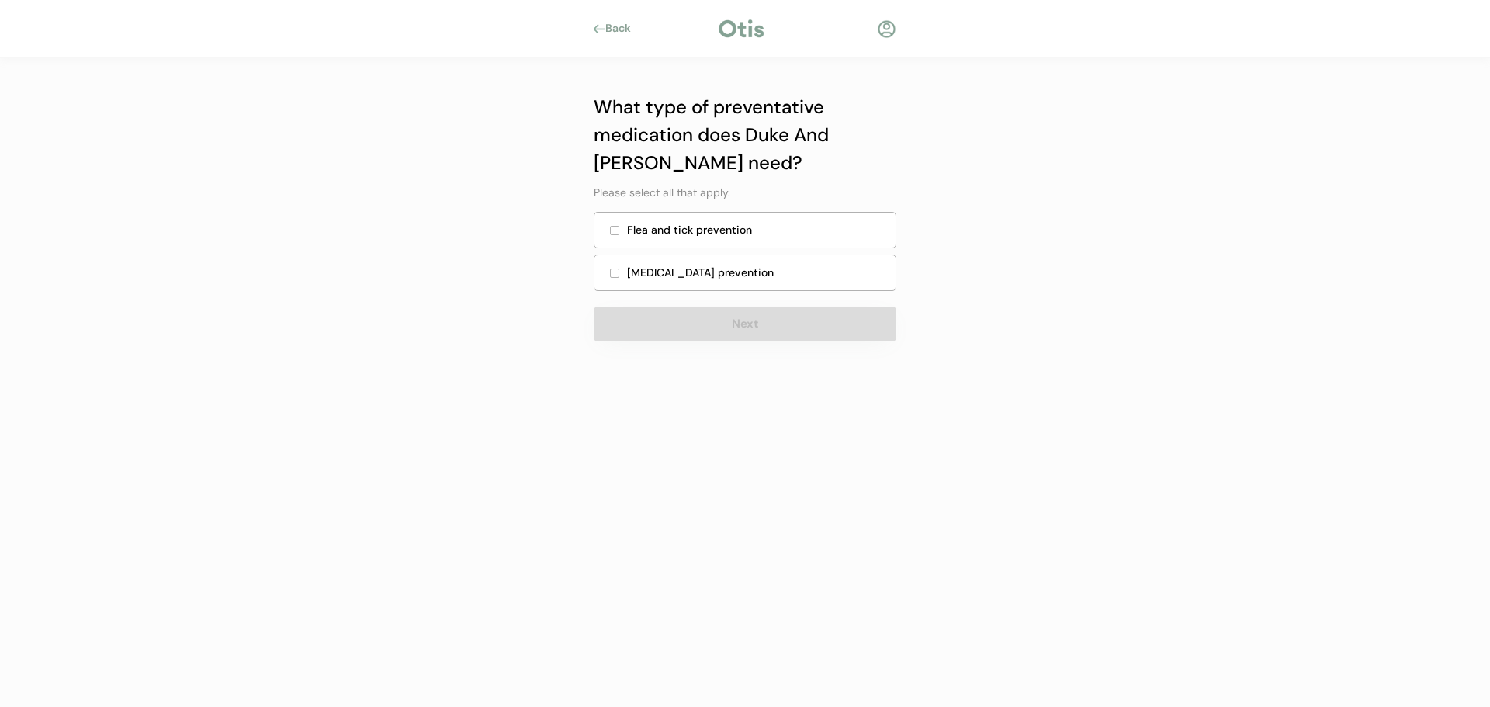
click at [684, 234] on div "Flea and tick prevention" at bounding box center [756, 230] width 259 height 16
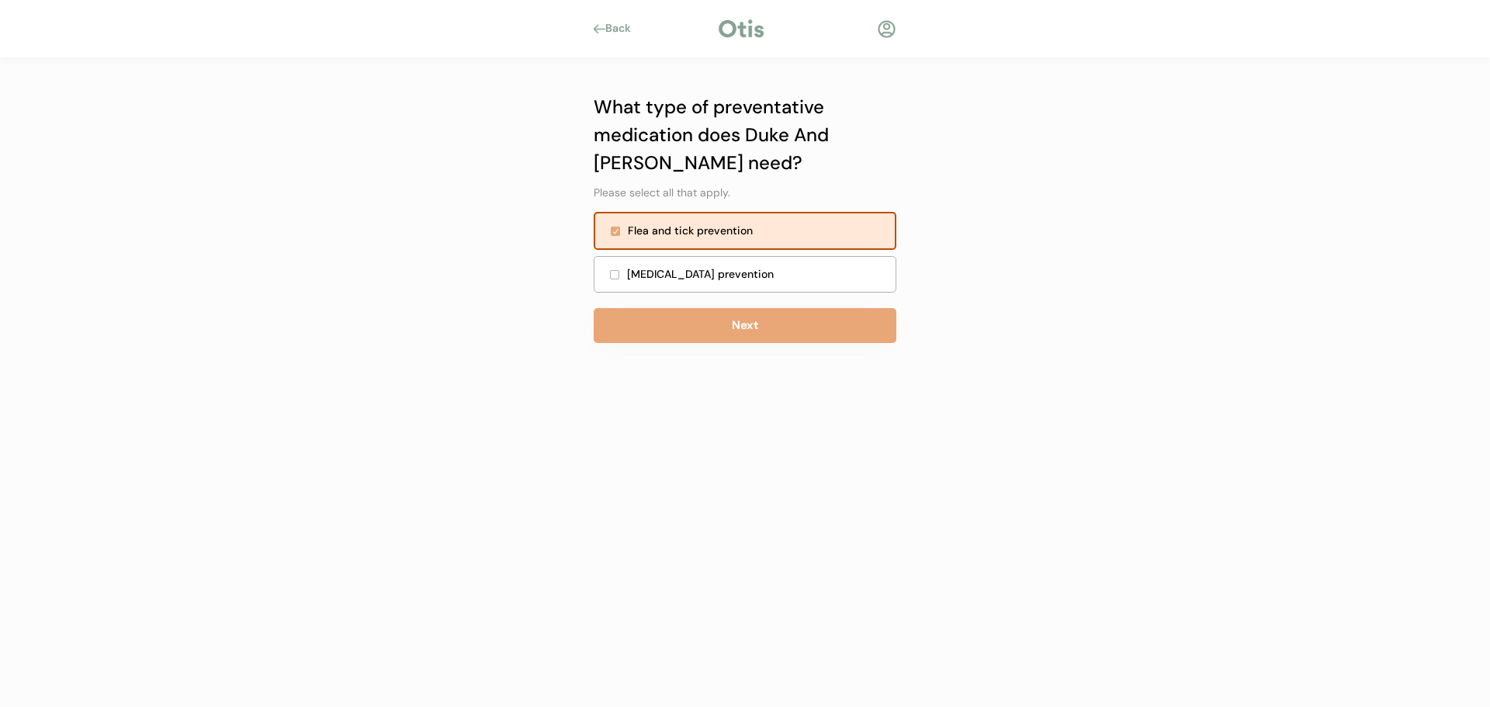
click at [681, 276] on div "[MEDICAL_DATA] prevention" at bounding box center [756, 274] width 259 height 16
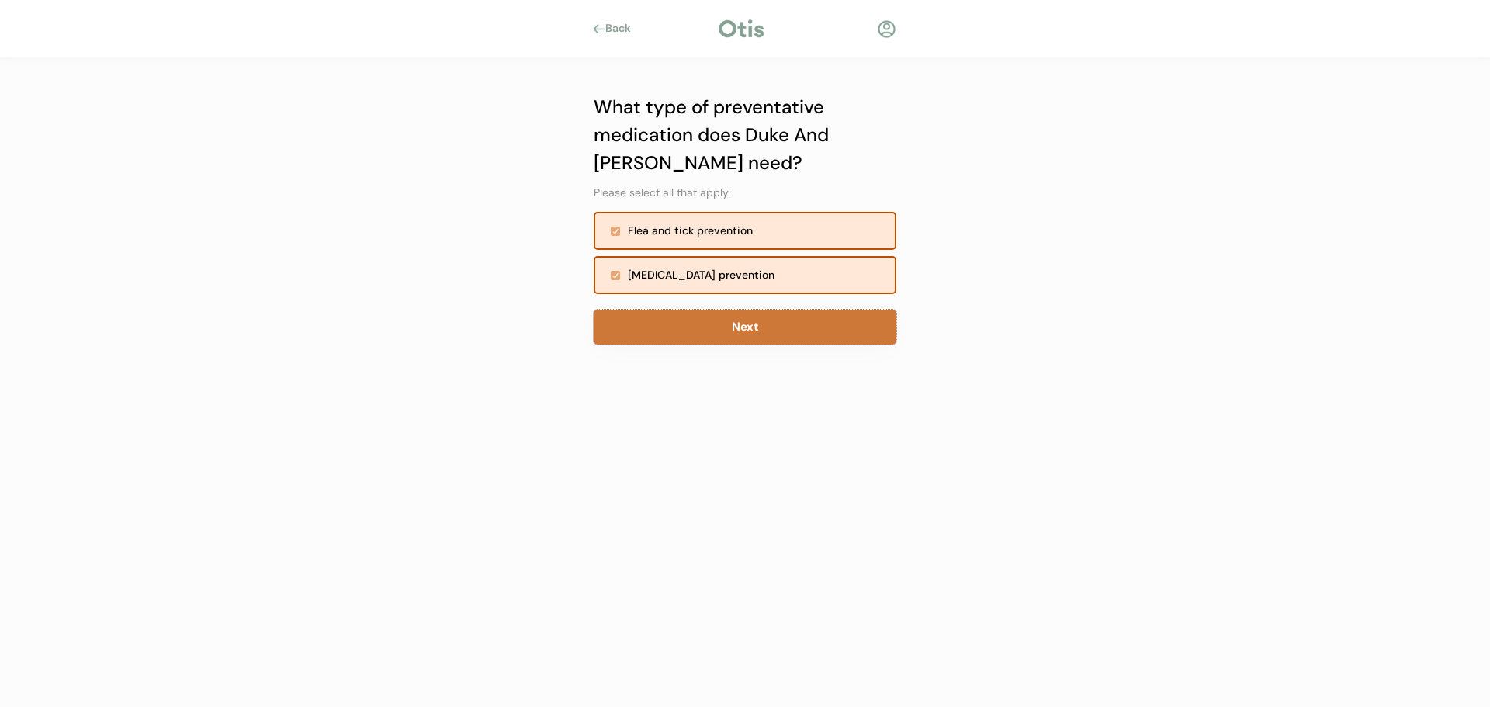
click at [696, 318] on button "Next" at bounding box center [745, 327] width 303 height 35
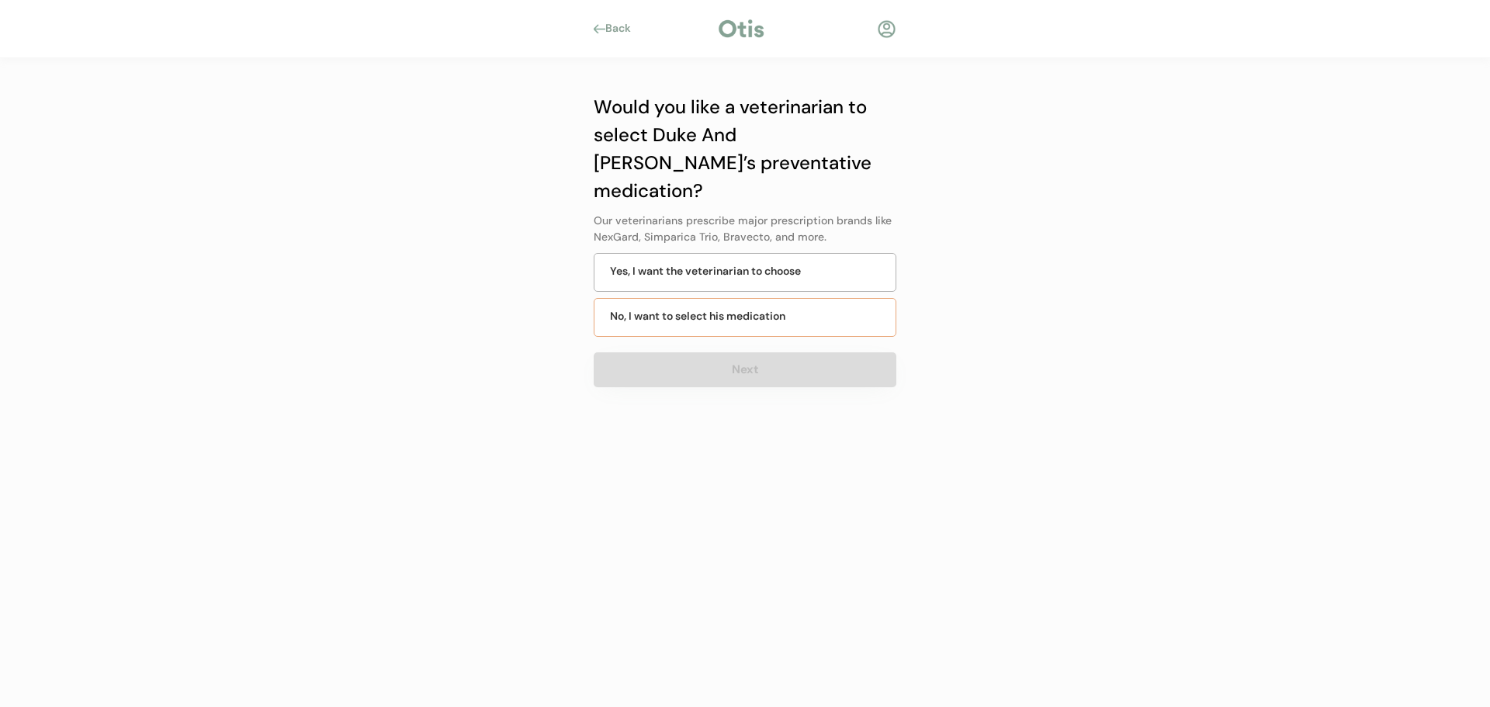
click at [701, 308] on div "No, I want to select his medication" at bounding box center [697, 316] width 175 height 16
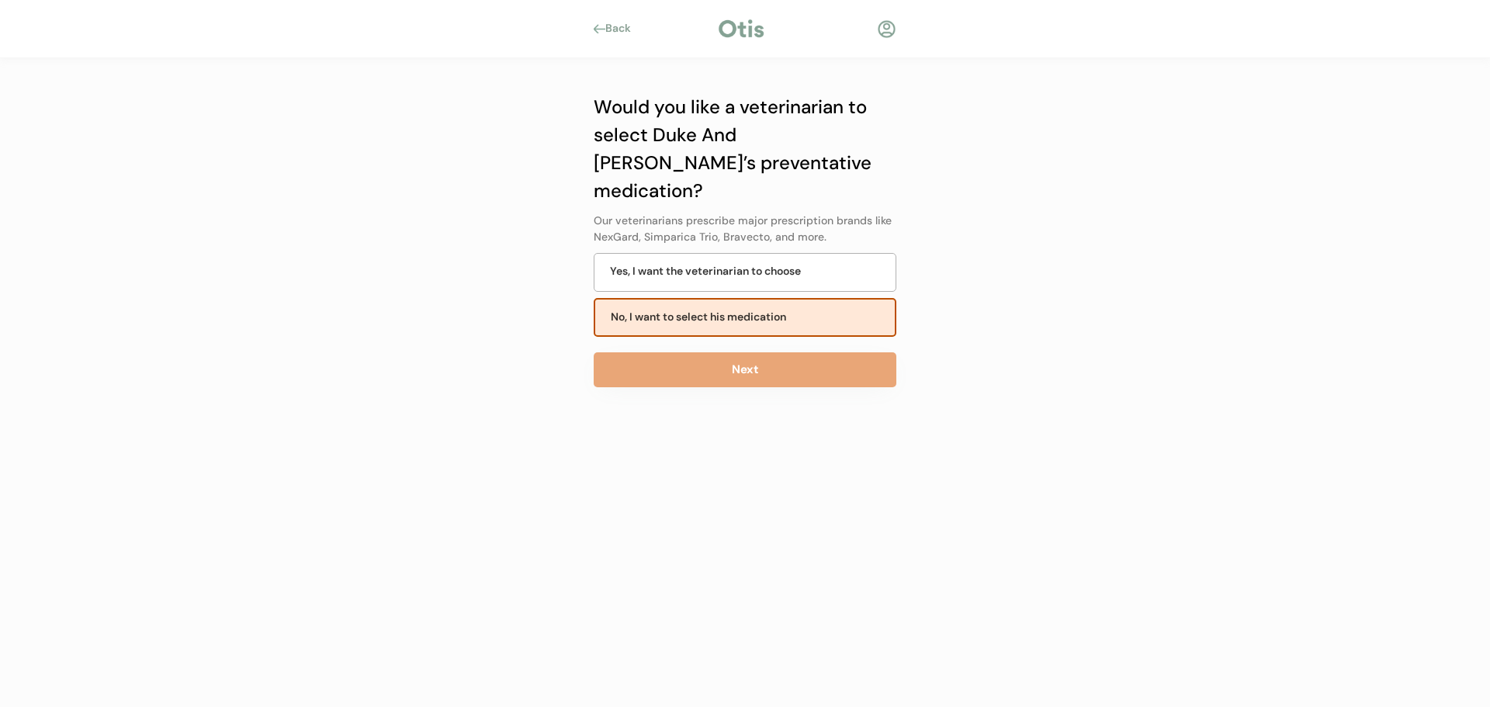
drag, startPoint x: 712, startPoint y: 319, endPoint x: 707, endPoint y: 335, distance: 17.2
click at [712, 320] on div "Would you like a veterinarian to select Duke And [PERSON_NAME]’s preventative m…" at bounding box center [745, 279] width 303 height 372
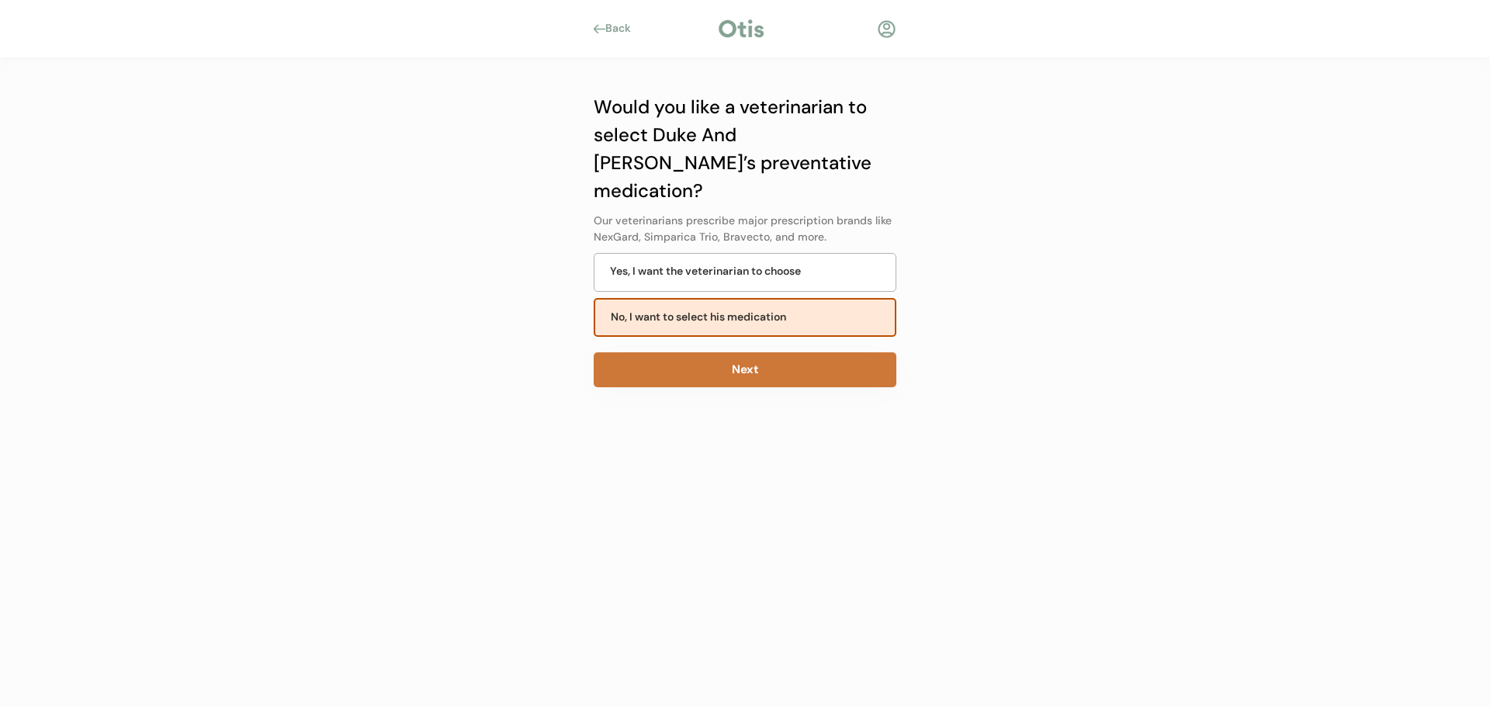
click at [707, 352] on button "Next" at bounding box center [745, 369] width 303 height 35
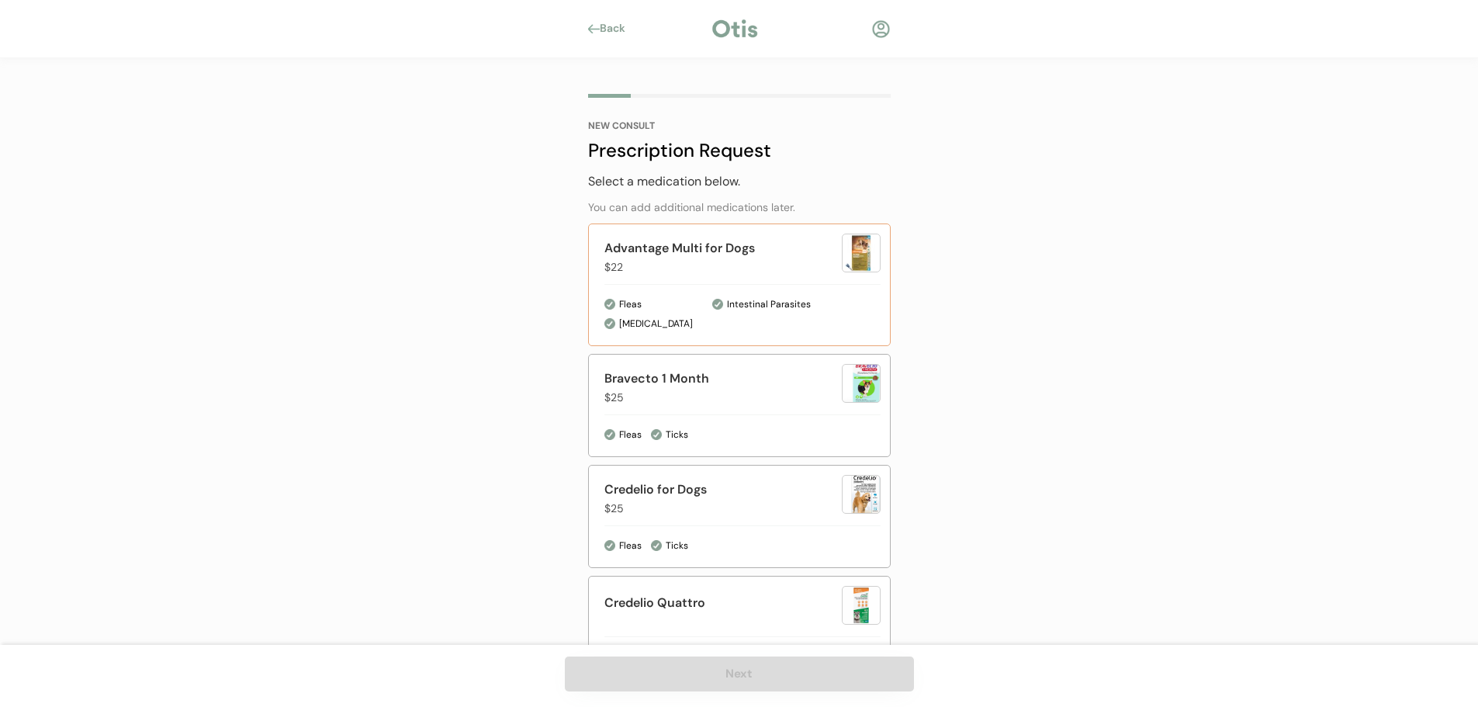
click at [705, 244] on div "Advantage Multi for Dogs" at bounding box center [722, 248] width 237 height 19
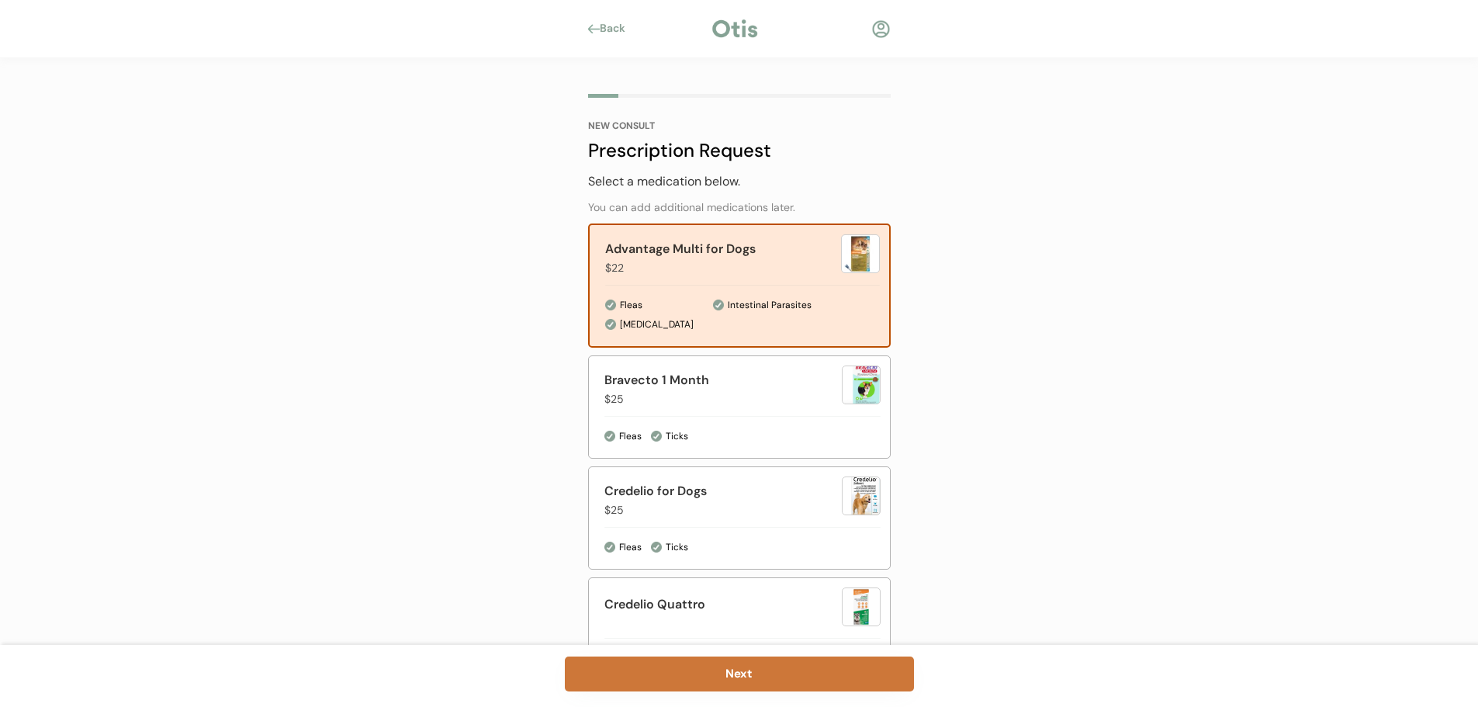
click at [750, 670] on button "Next" at bounding box center [739, 673] width 349 height 35
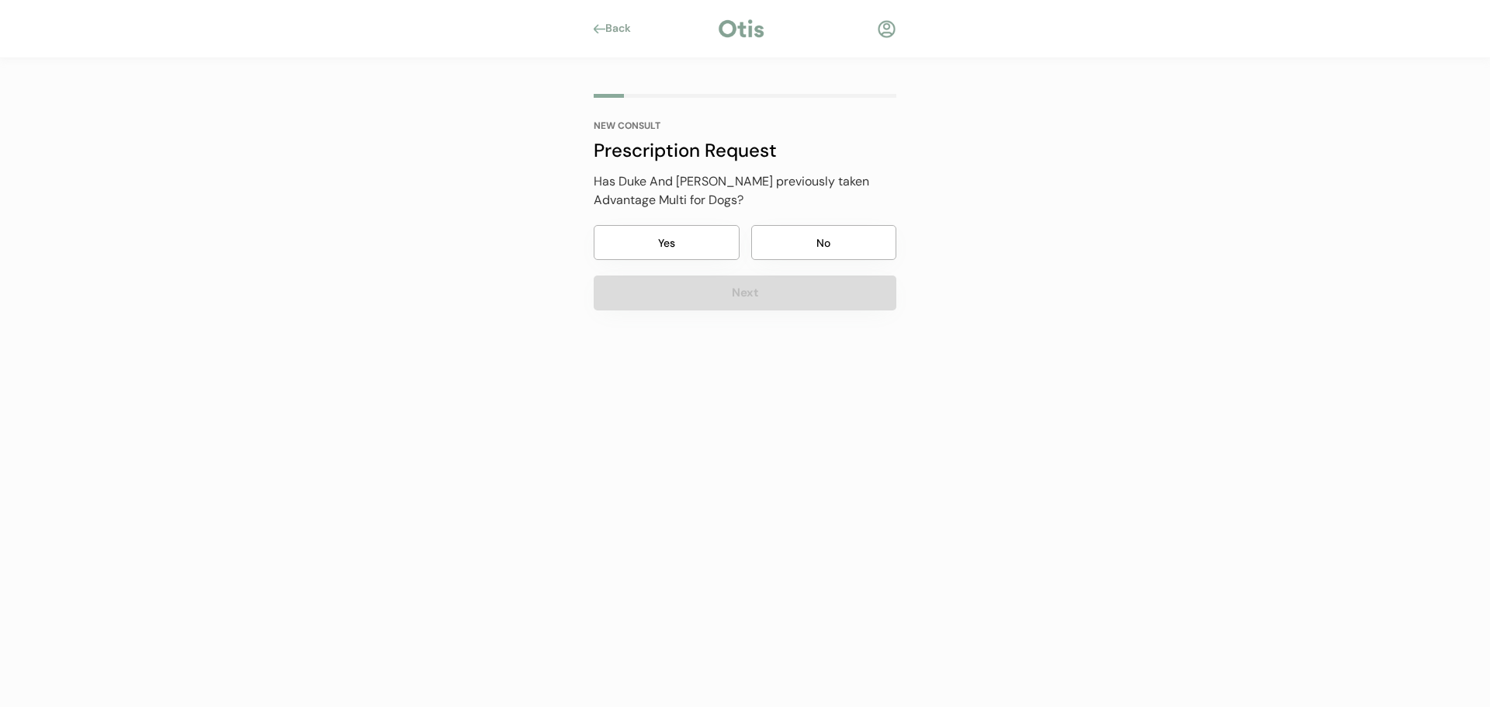
click at [711, 235] on button "Yes" at bounding box center [667, 242] width 146 height 35
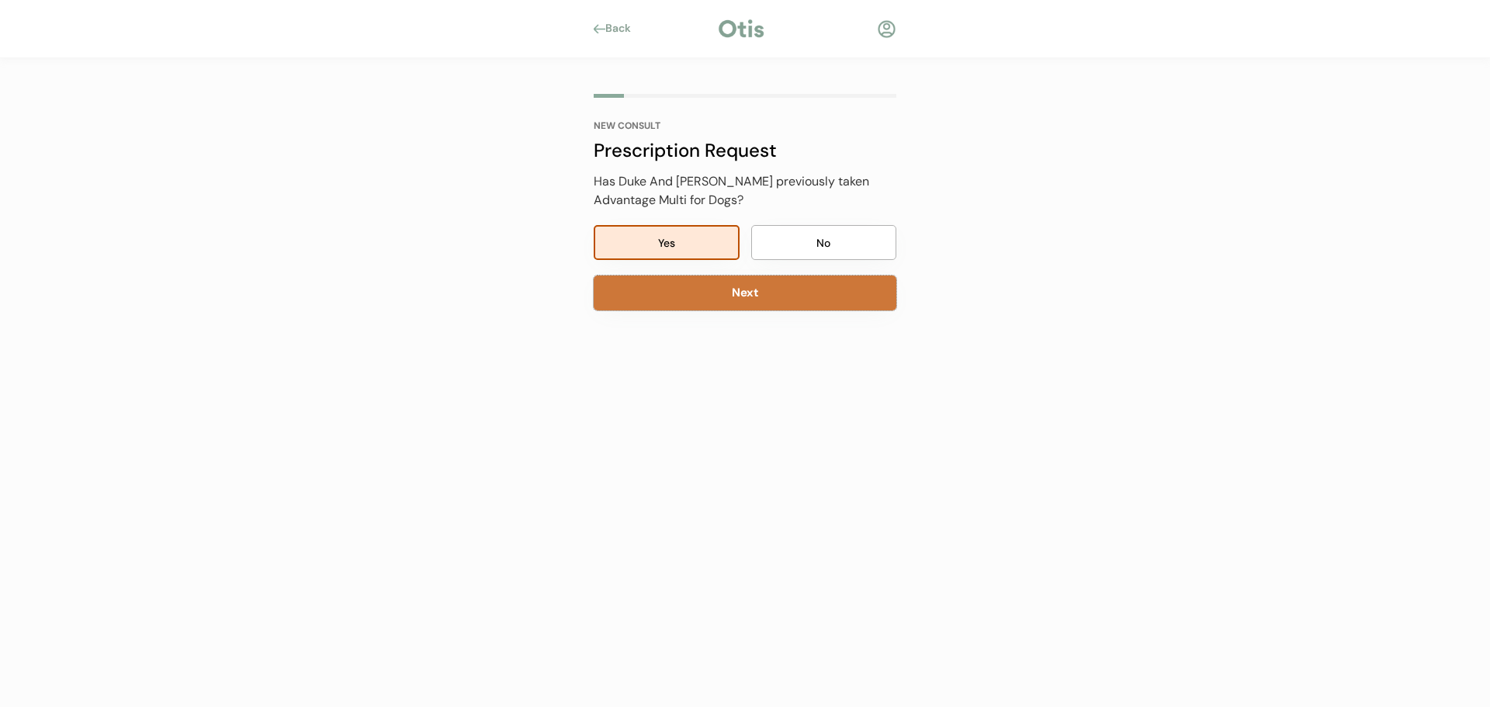
click at [718, 302] on button "Next" at bounding box center [745, 292] width 303 height 35
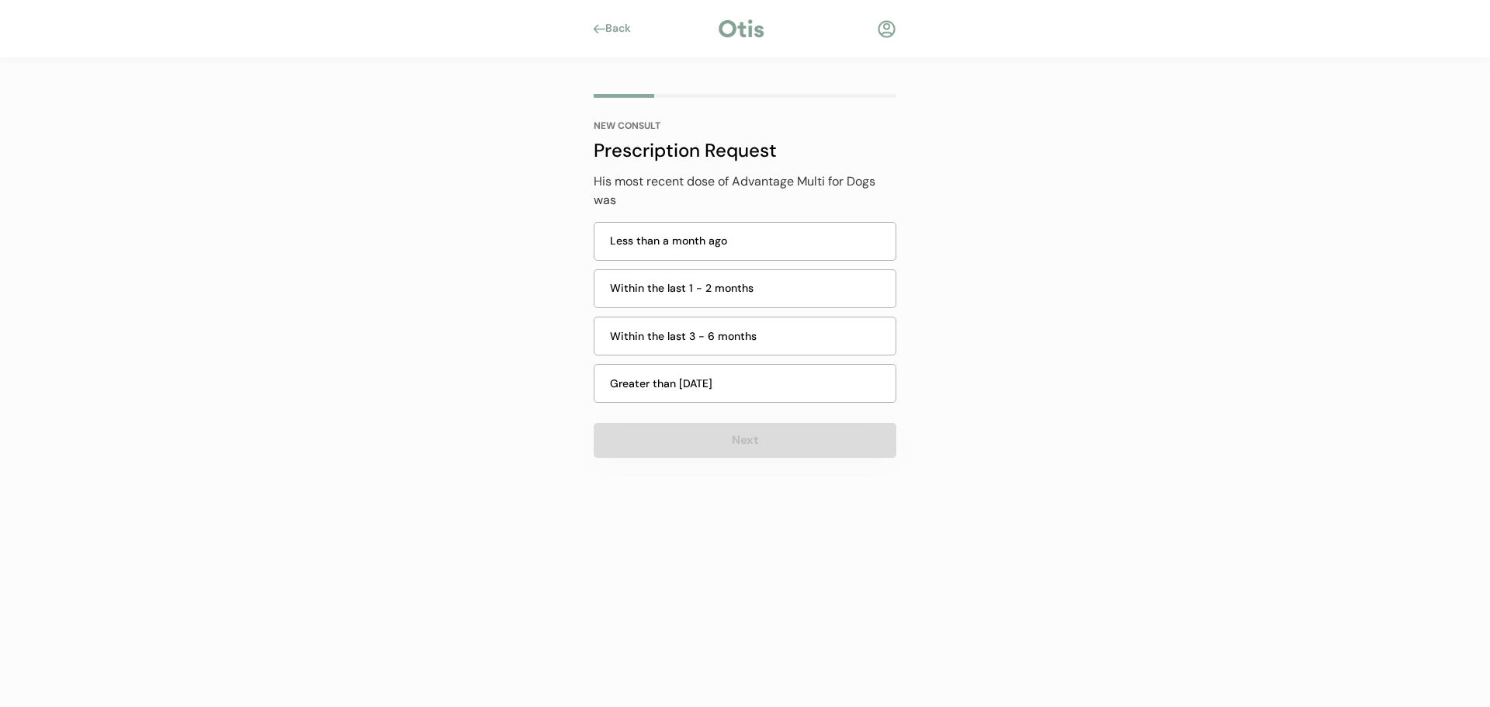
click at [718, 313] on div "Within the last 3 - 6 months" at bounding box center [745, 336] width 303 height 47
click at [714, 332] on div "Within the last 3 - 6 months" at bounding box center [748, 336] width 276 height 16
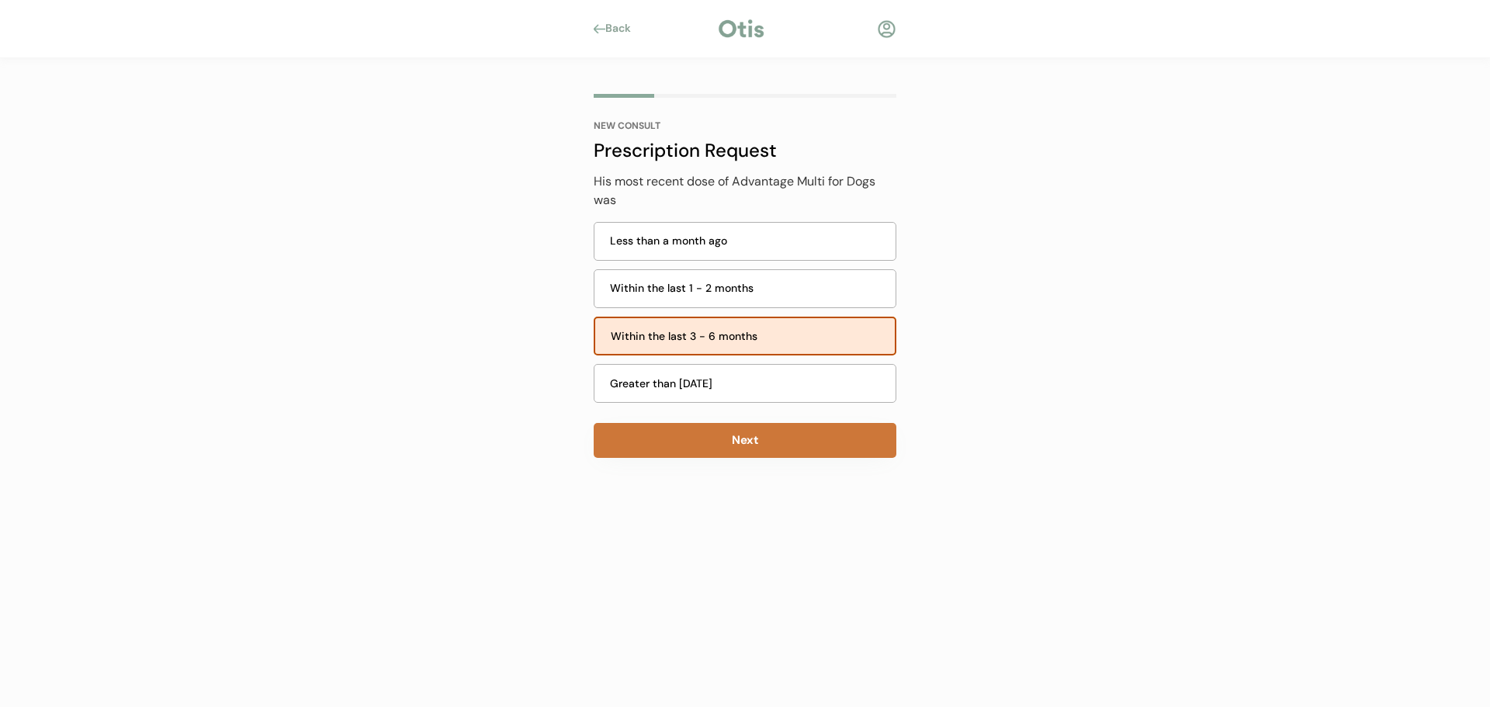
click at [727, 428] on button "Next" at bounding box center [745, 440] width 303 height 35
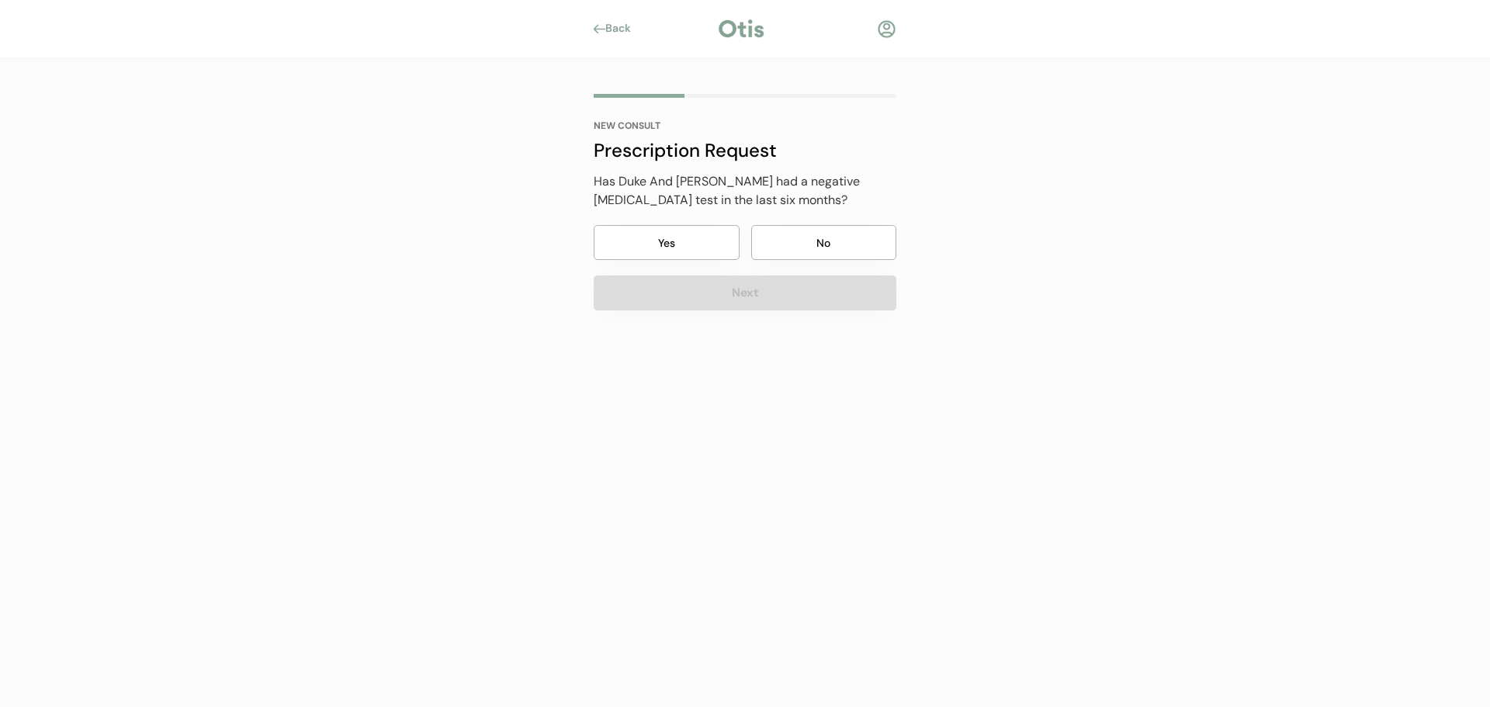
click at [695, 238] on button "Yes" at bounding box center [667, 242] width 146 height 35
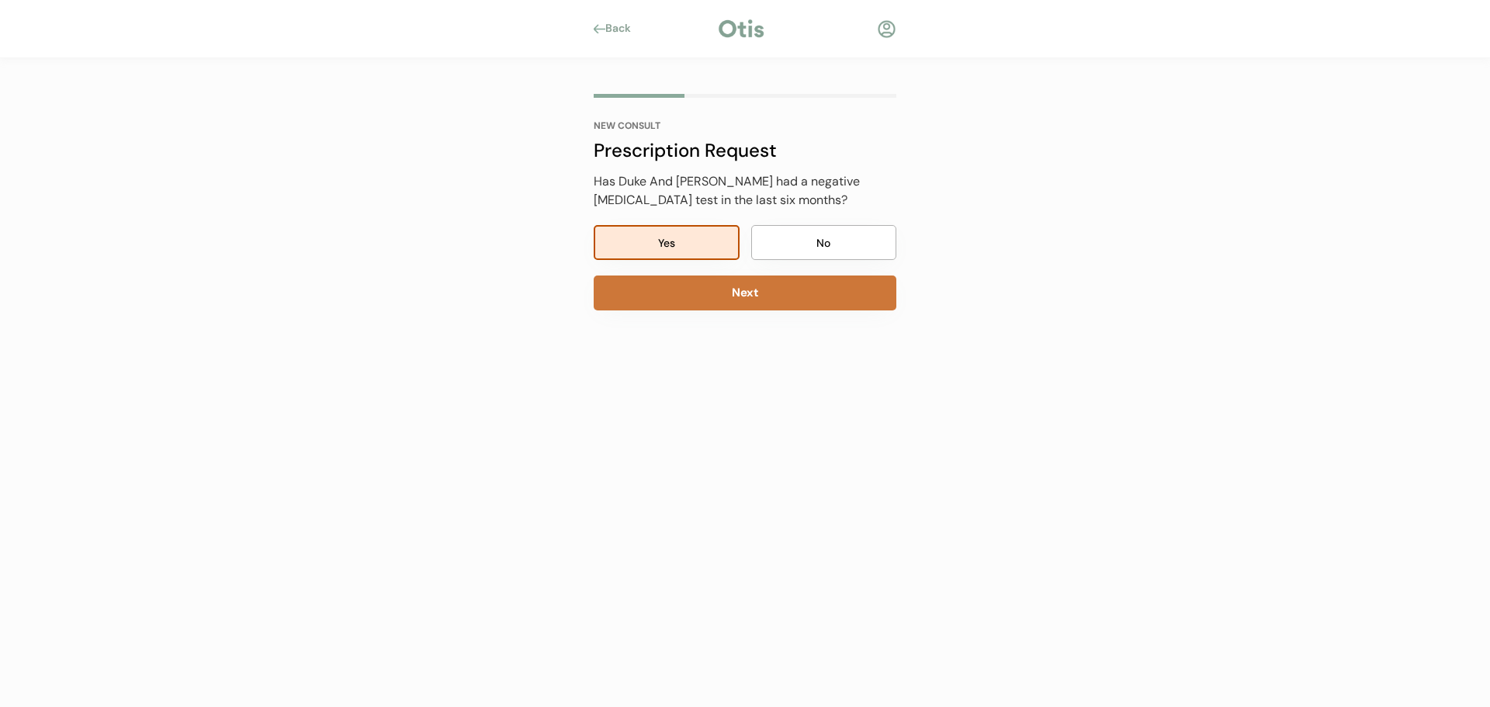
click at [738, 286] on button "Next" at bounding box center [745, 292] width 303 height 35
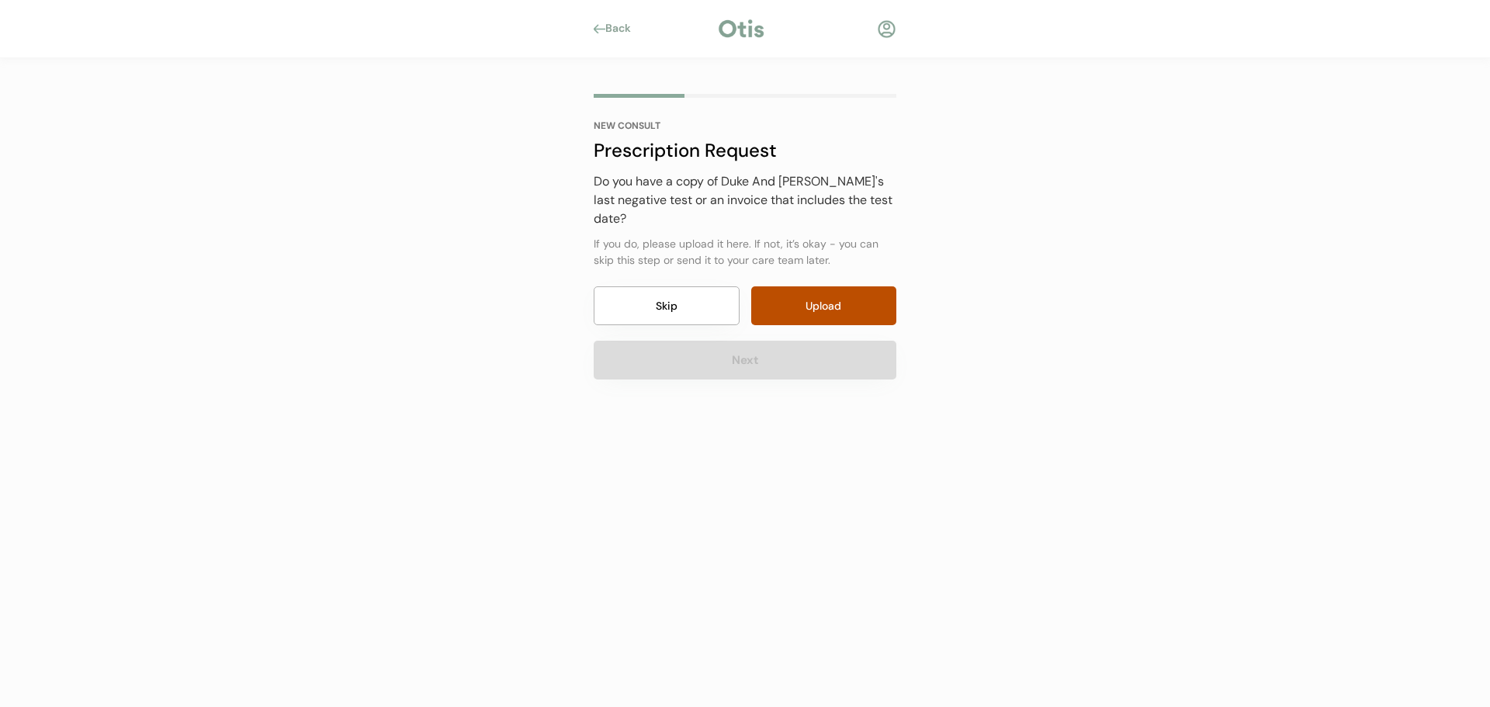
click at [590, 300] on div "NEW CONSULT Prescription Request Has Duke And Penny previously taken Advantage …" at bounding box center [744, 257] width 349 height 399
click at [618, 312] on button "Skip" at bounding box center [667, 305] width 146 height 39
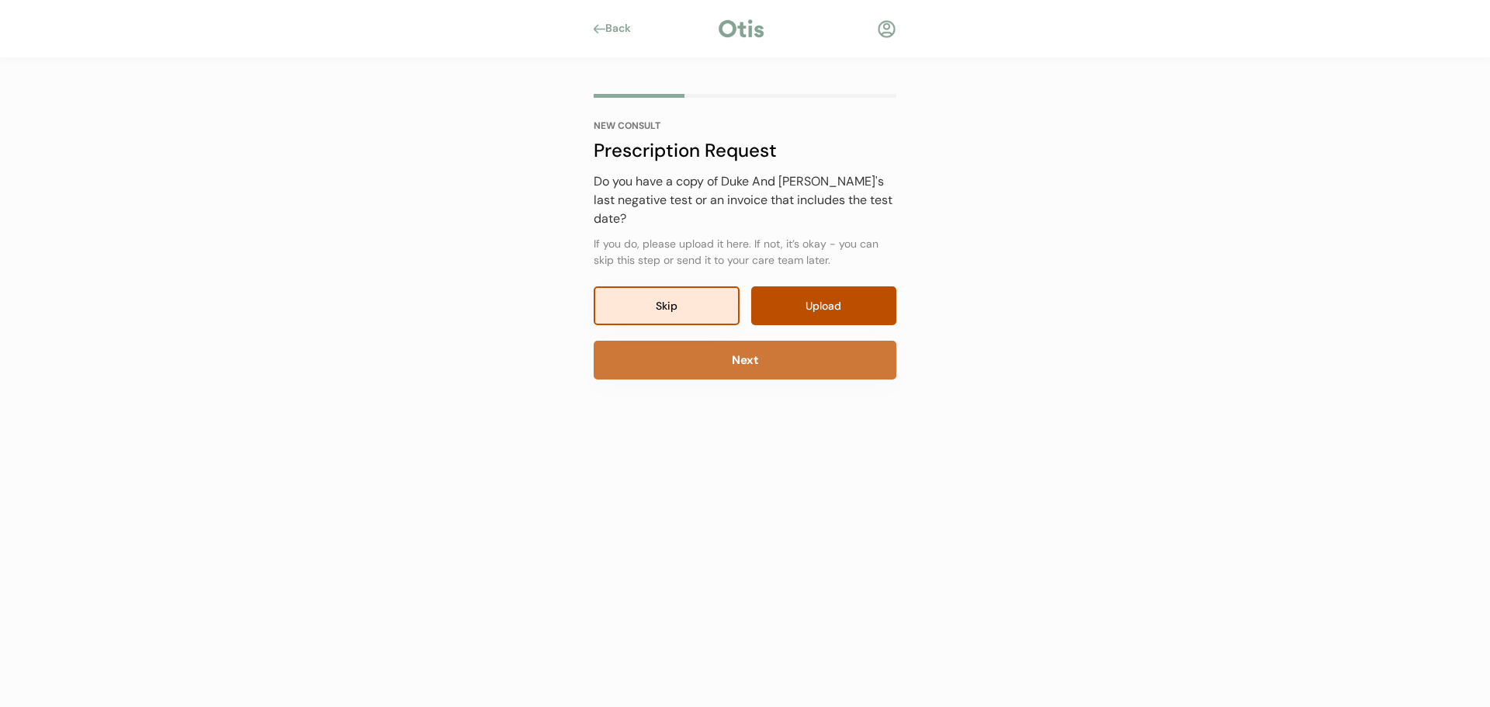
click at [671, 358] on button "Next" at bounding box center [745, 360] width 303 height 39
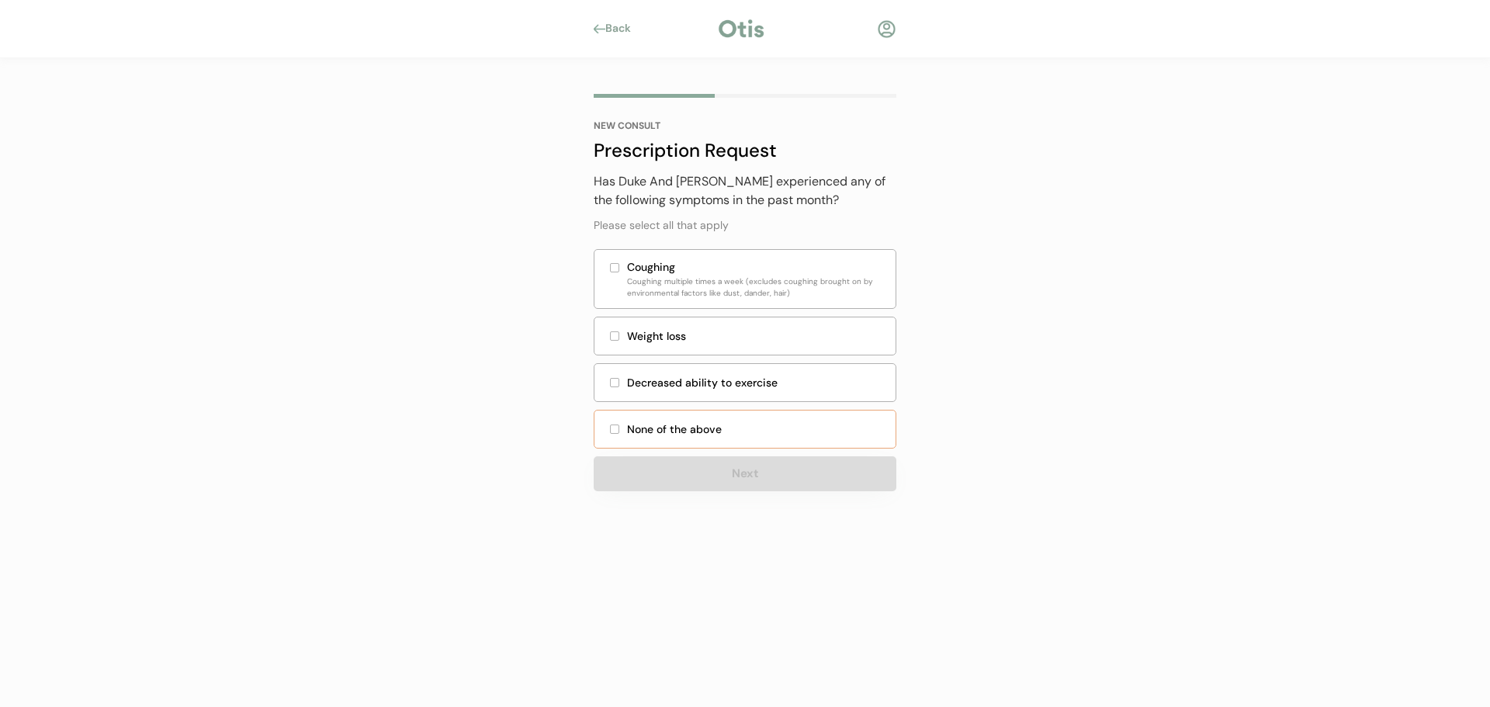
click at [656, 422] on div "None of the above" at bounding box center [756, 429] width 259 height 16
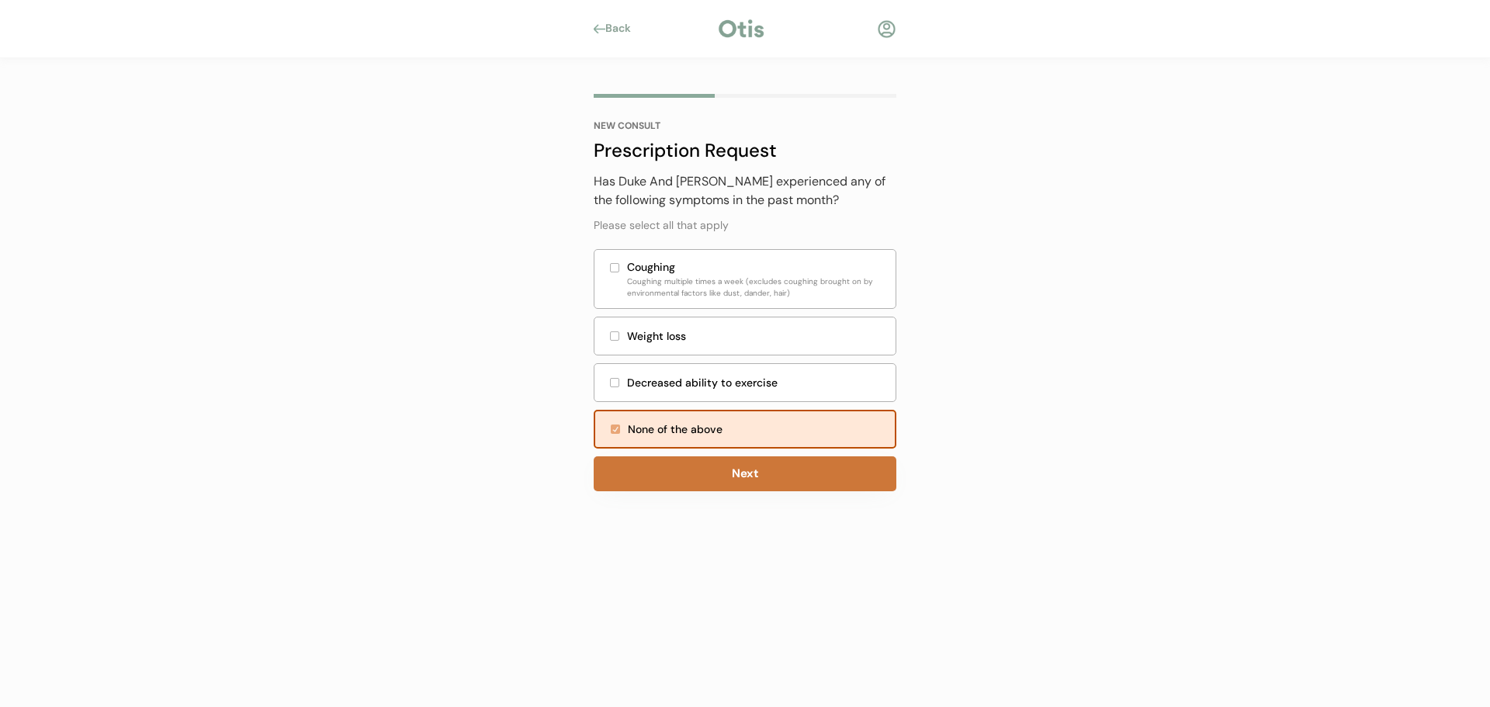
click at [691, 465] on button "Next" at bounding box center [745, 473] width 303 height 35
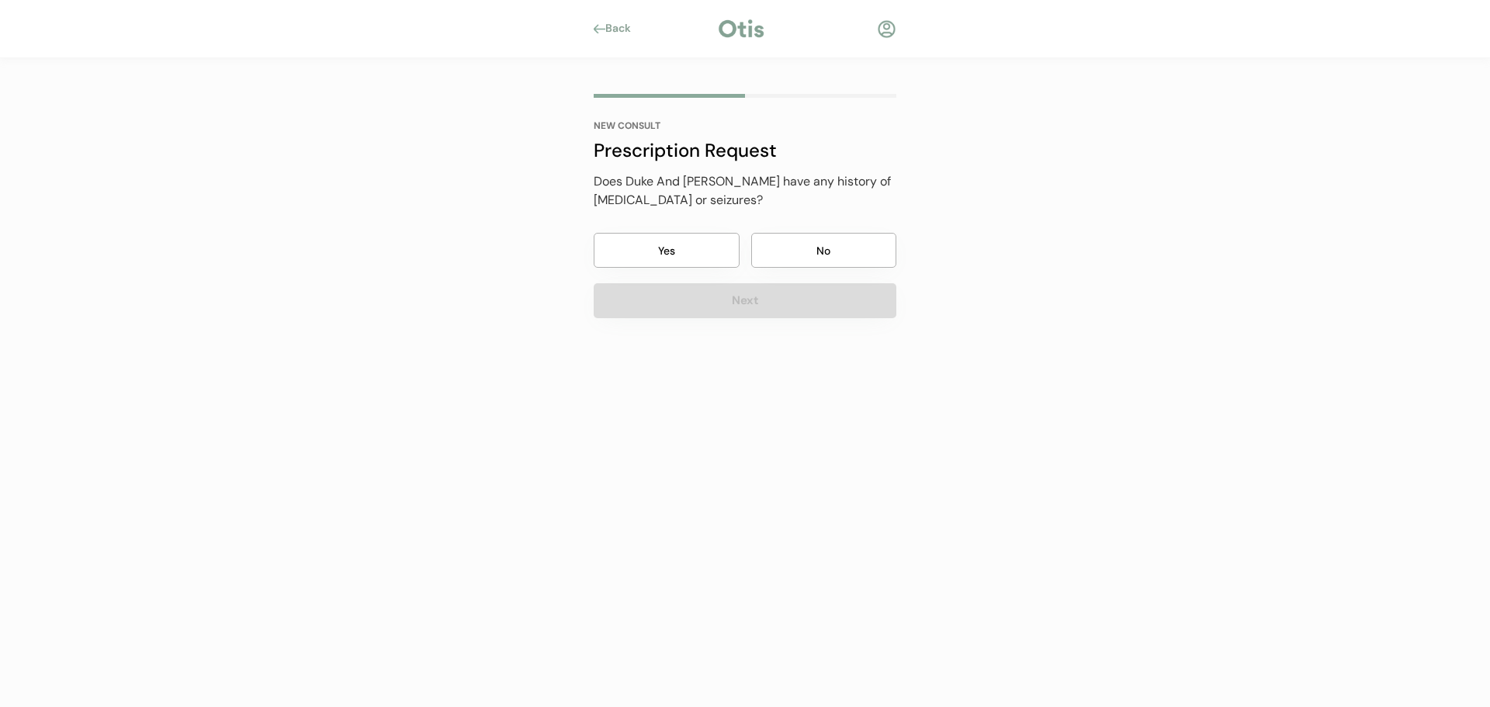
click at [818, 244] on button "No" at bounding box center [824, 250] width 146 height 35
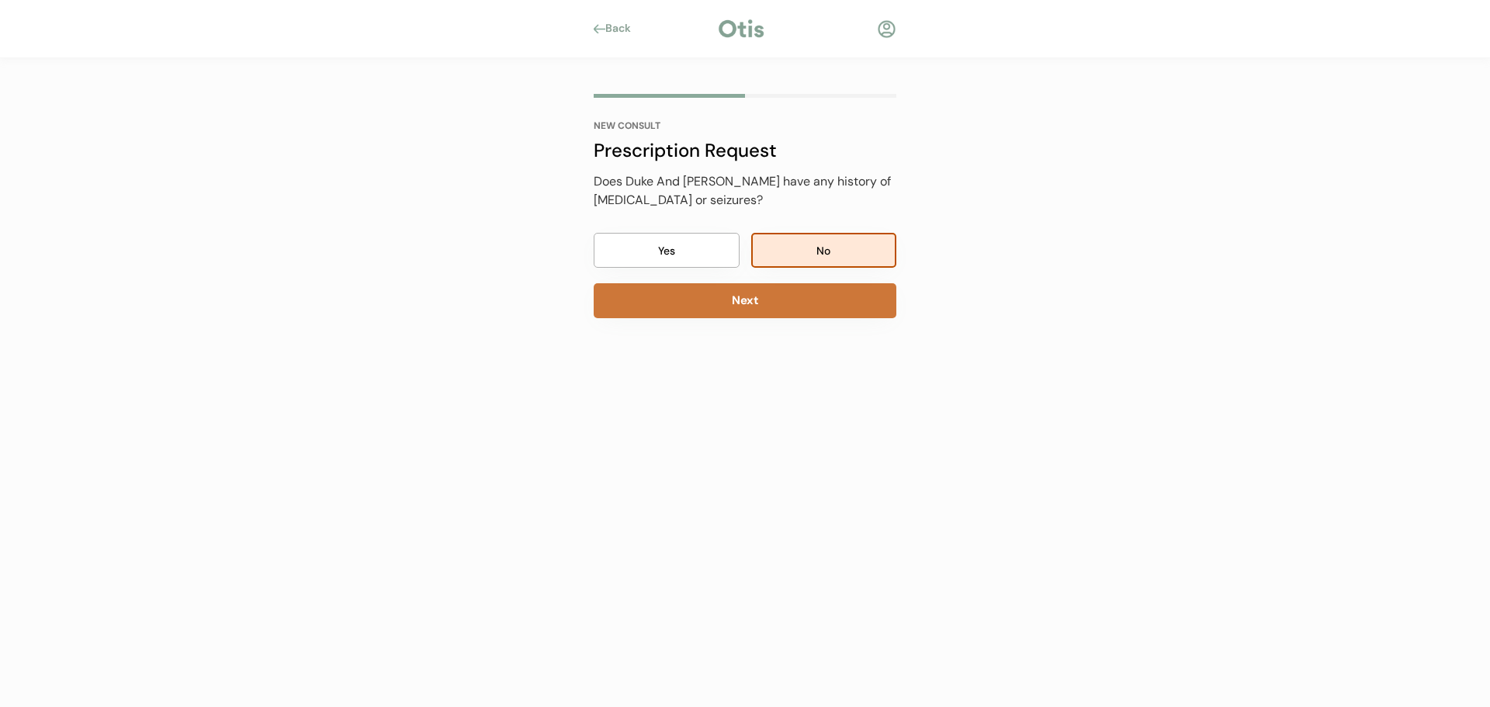
click at [803, 297] on button "Next" at bounding box center [745, 300] width 303 height 35
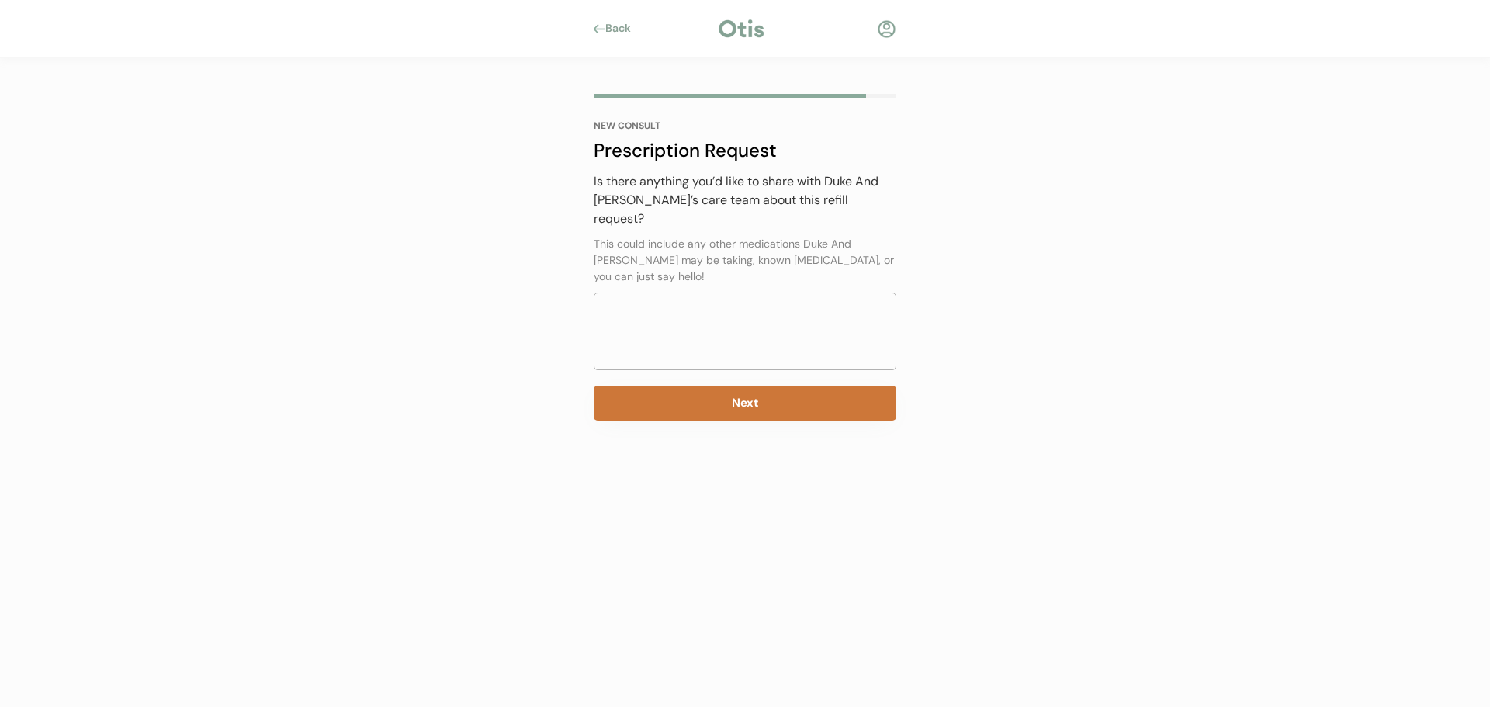
click at [715, 386] on button "Next" at bounding box center [745, 403] width 303 height 35
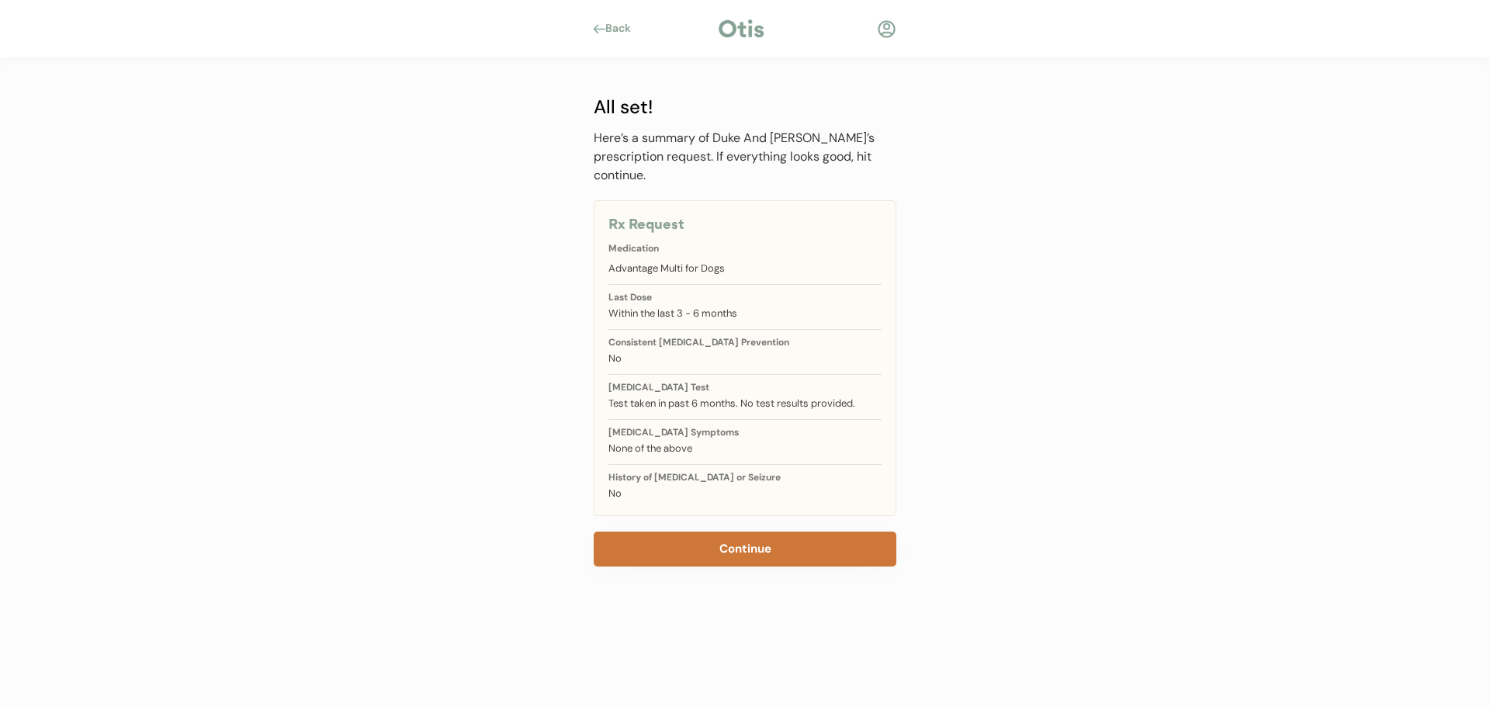
click at [720, 531] on button "Continue" at bounding box center [745, 548] width 303 height 35
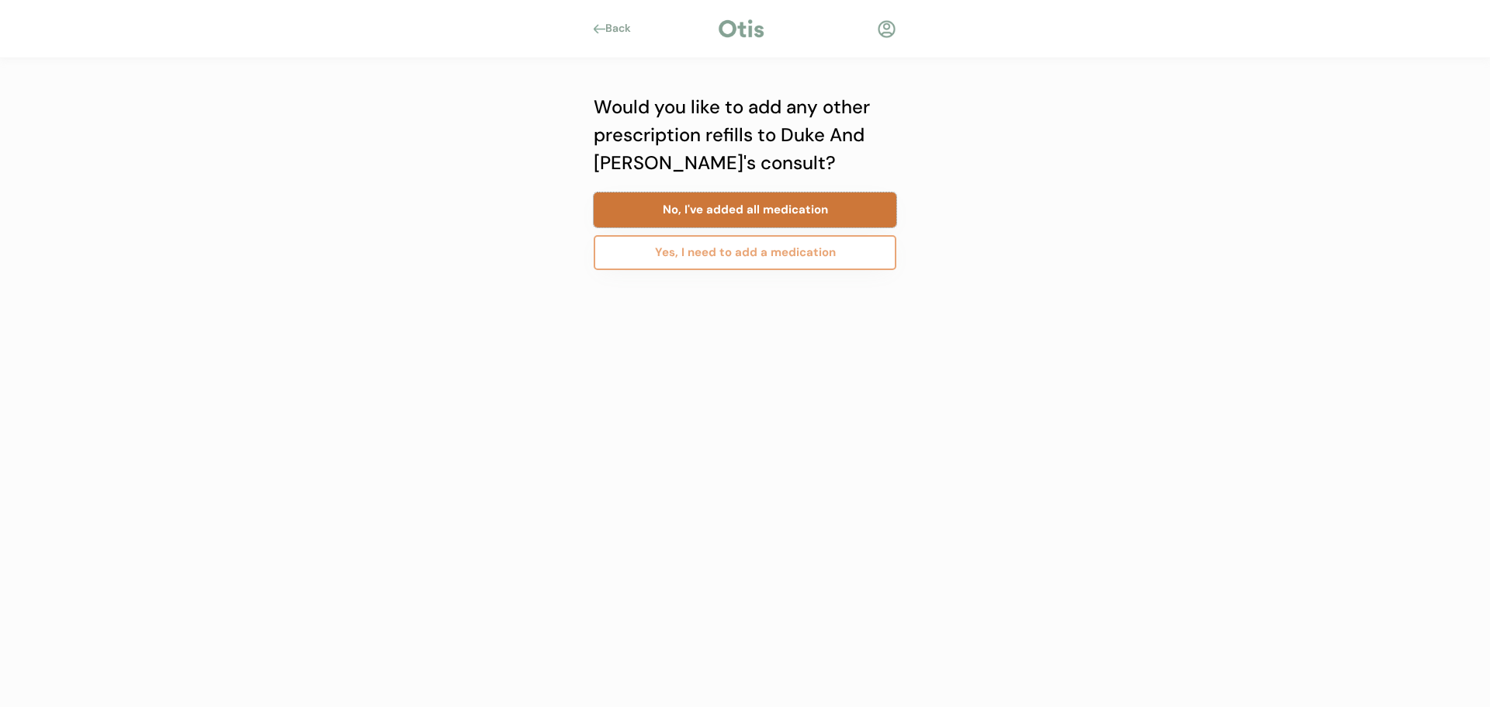
click at [735, 204] on button "No, I've added all medication" at bounding box center [745, 209] width 303 height 35
click at [735, 204] on button "No, I've added all consults" at bounding box center [745, 209] width 303 height 35
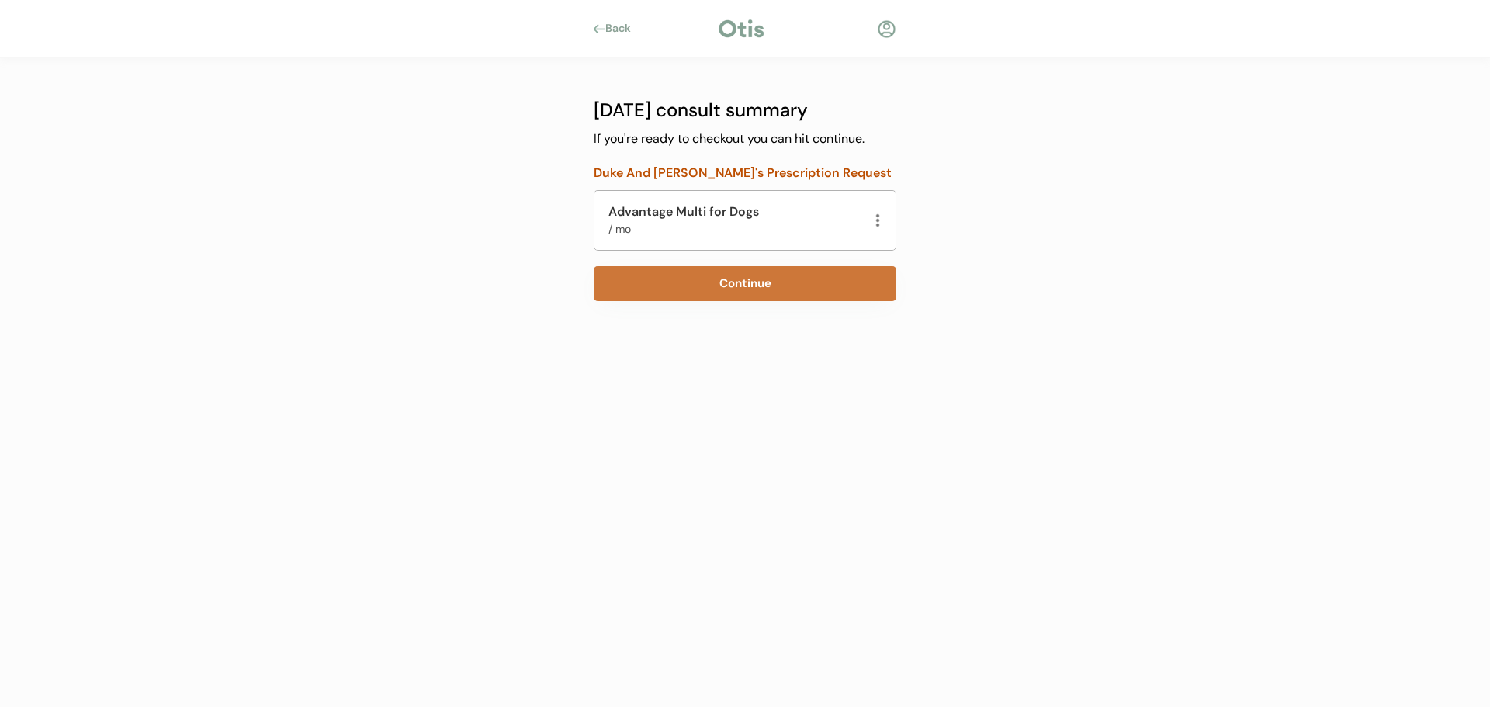
click at [722, 279] on button "Continue" at bounding box center [745, 283] width 303 height 35
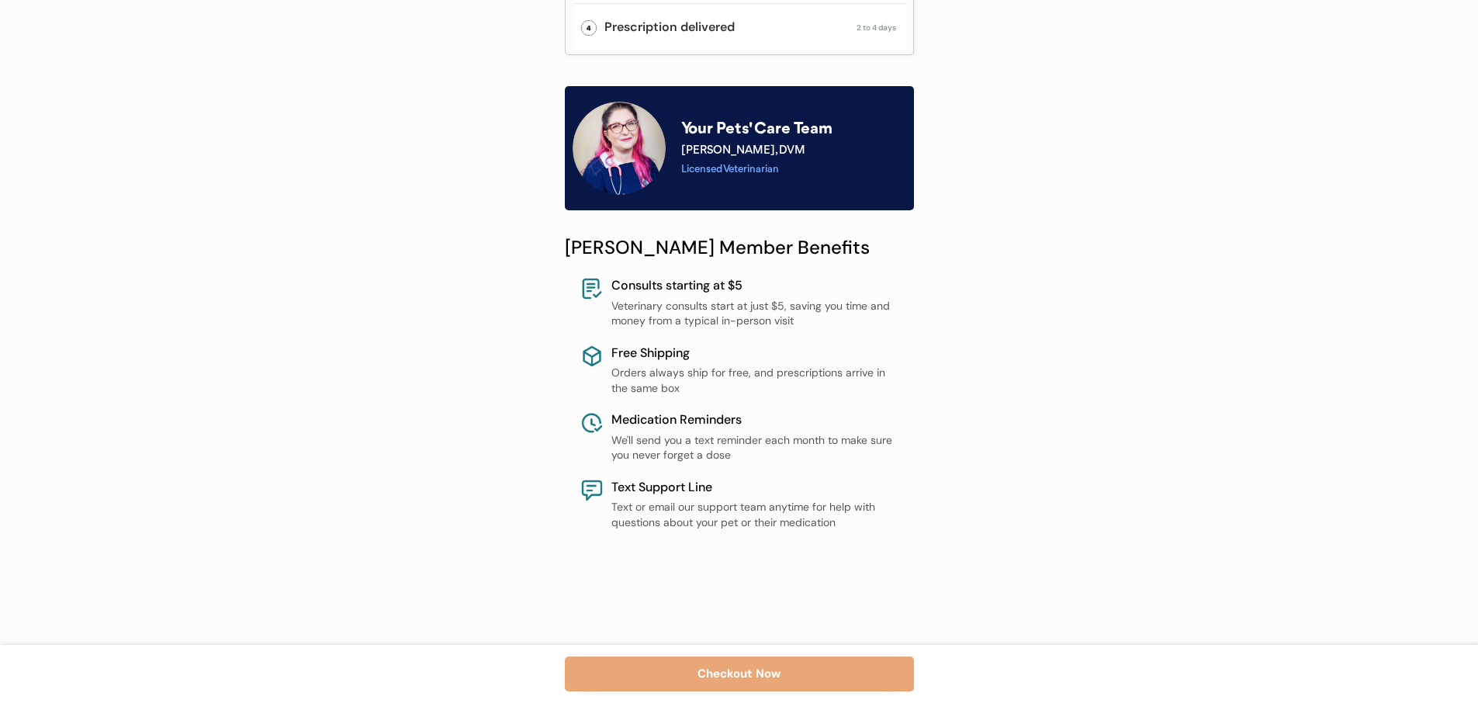
scroll to position [540, 0]
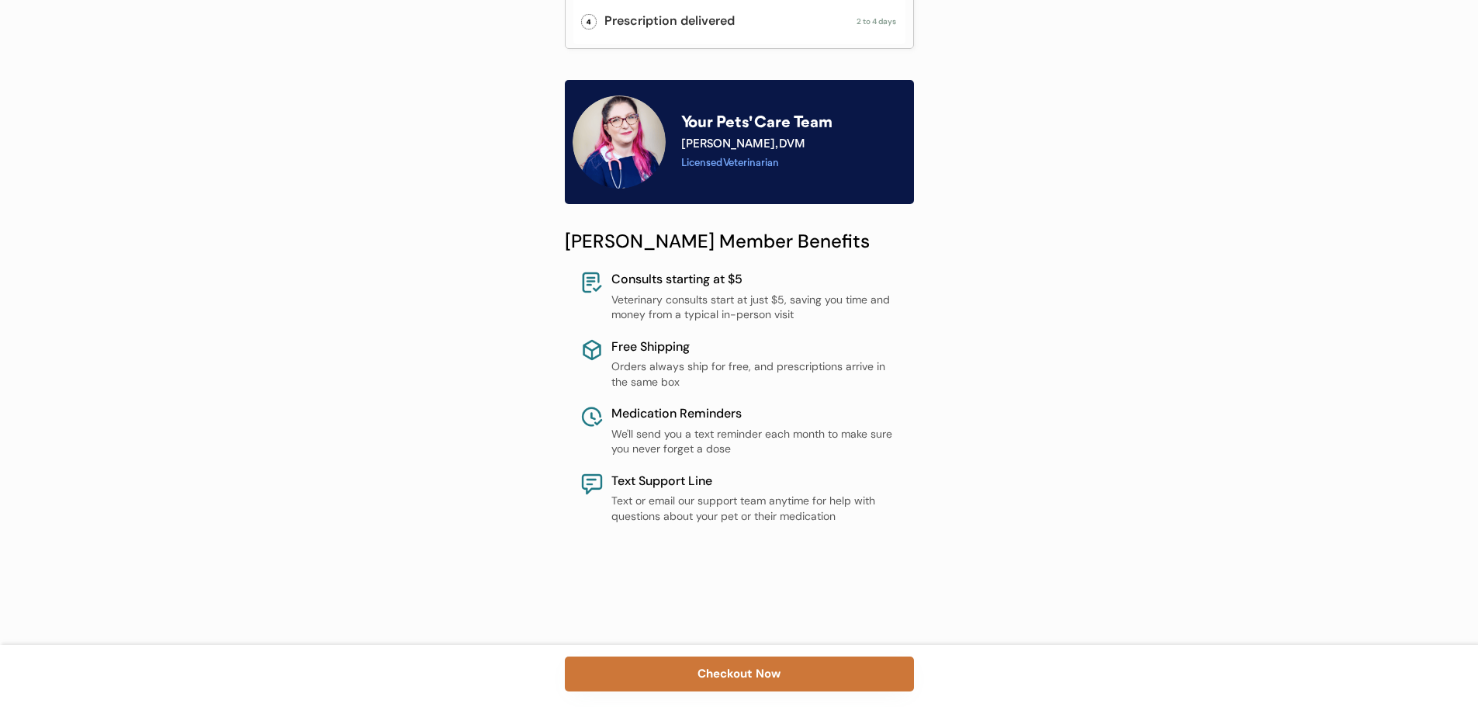
click at [721, 671] on button "Checkout Now" at bounding box center [739, 673] width 349 height 35
click at [746, 676] on button "Checkout Now" at bounding box center [739, 673] width 349 height 35
click at [777, 675] on button "Checkout Now" at bounding box center [739, 673] width 349 height 35
